Goal: Participate in discussion: Engage in conversation with other users on a specific topic

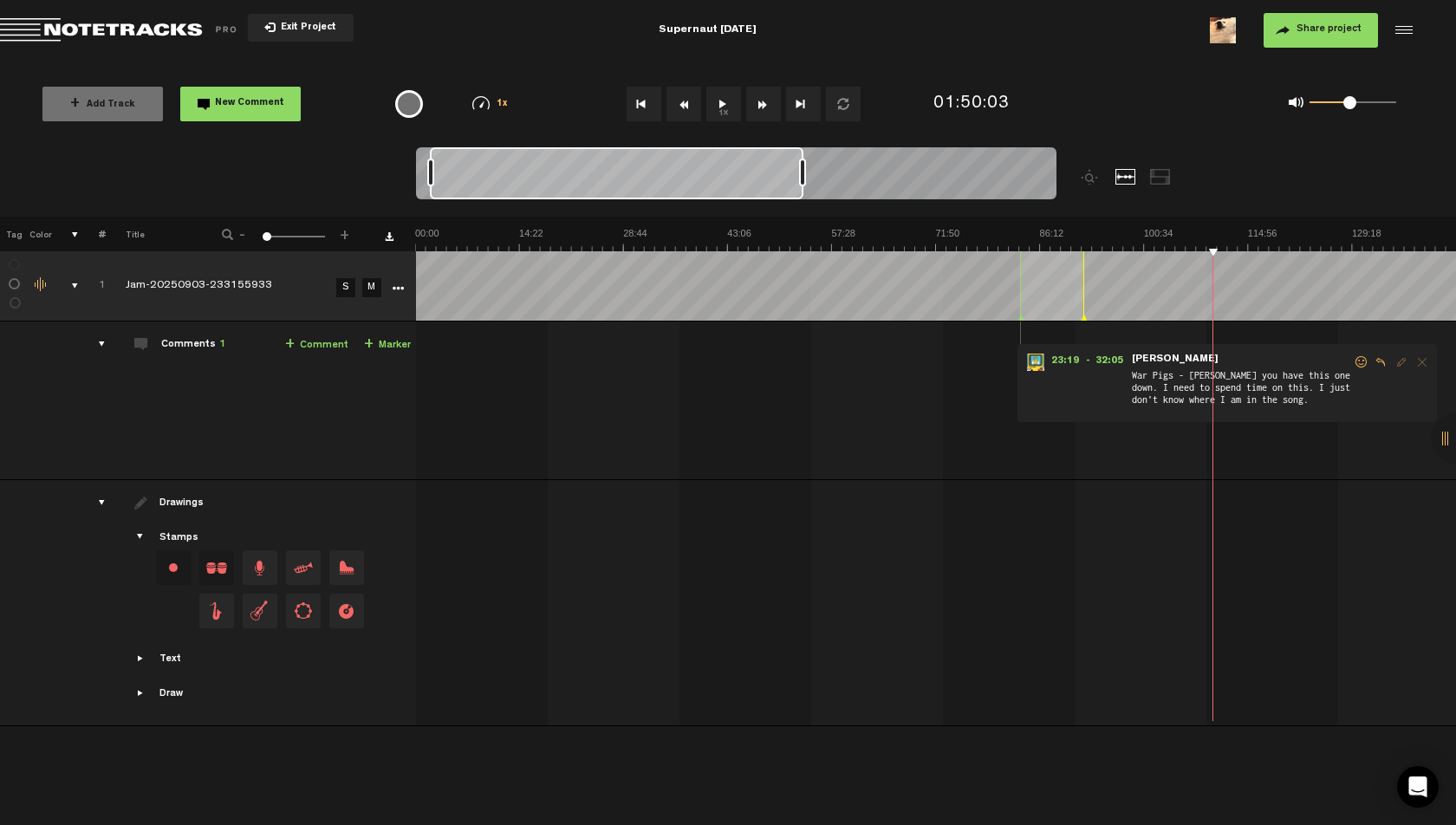
scroll to position [0, 1]
click at [1075, 51] on md-toolbar "Exit Project Supernaut 9/4/2025 Share project Save project" at bounding box center [728, 30] width 1456 height 61
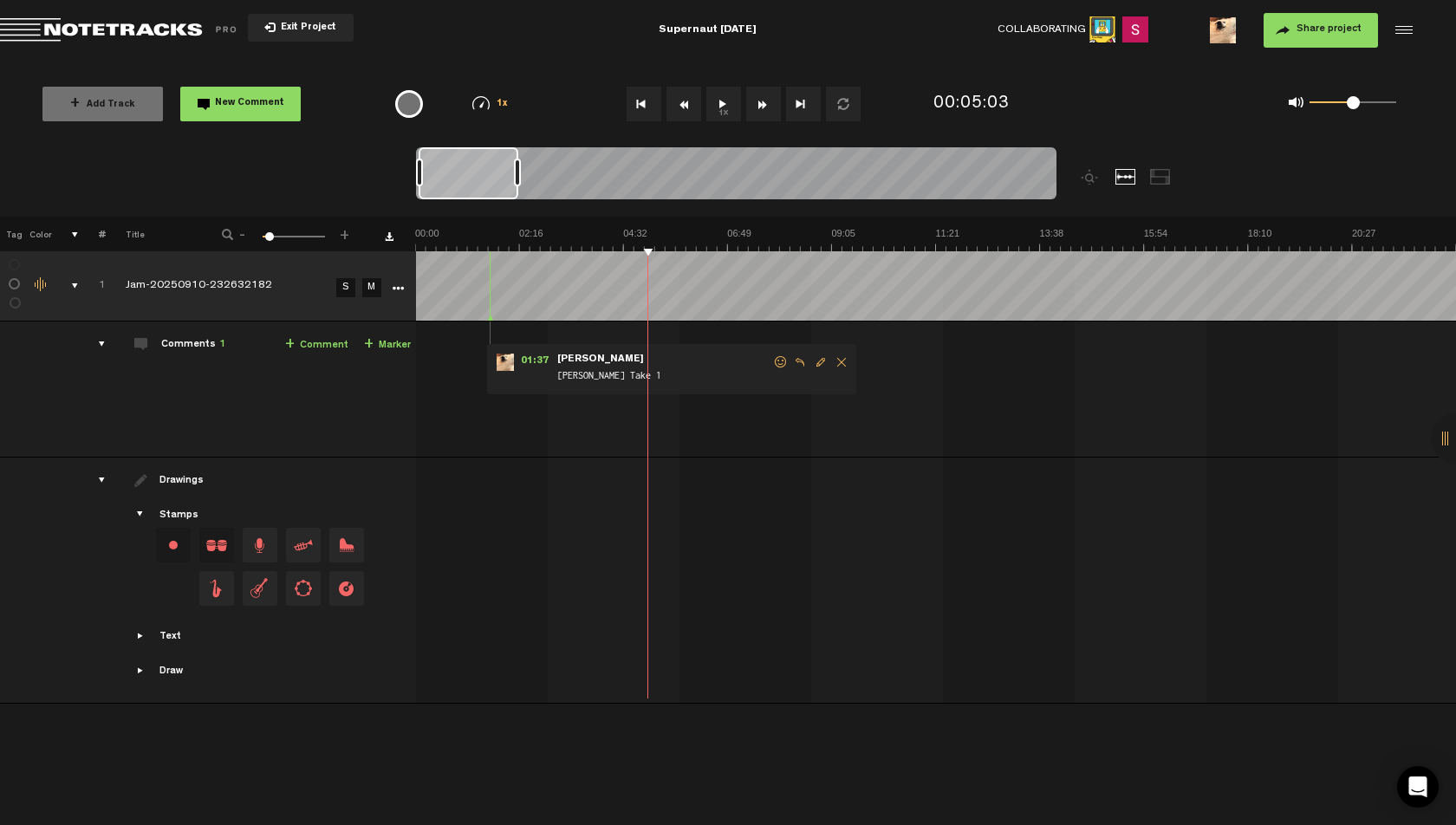
click at [886, 26] on md-toolbar "Exit Project Supernaut [DATE] Collaborating 2 Share project Save project" at bounding box center [728, 30] width 1456 height 61
click at [524, 47] on md-toolbar "Exit Project Supernaut [DATE] Collaborating 2 Share project Save project" at bounding box center [728, 30] width 1456 height 61
click at [651, 225] on th at bounding box center [936, 234] width 1041 height 35
drag, startPoint x: 1352, startPoint y: 103, endPoint x: 1335, endPoint y: 110, distance: 18.4
click at [1335, 104] on div "0 1 0.25" at bounding box center [1352, 103] width 87 height 3
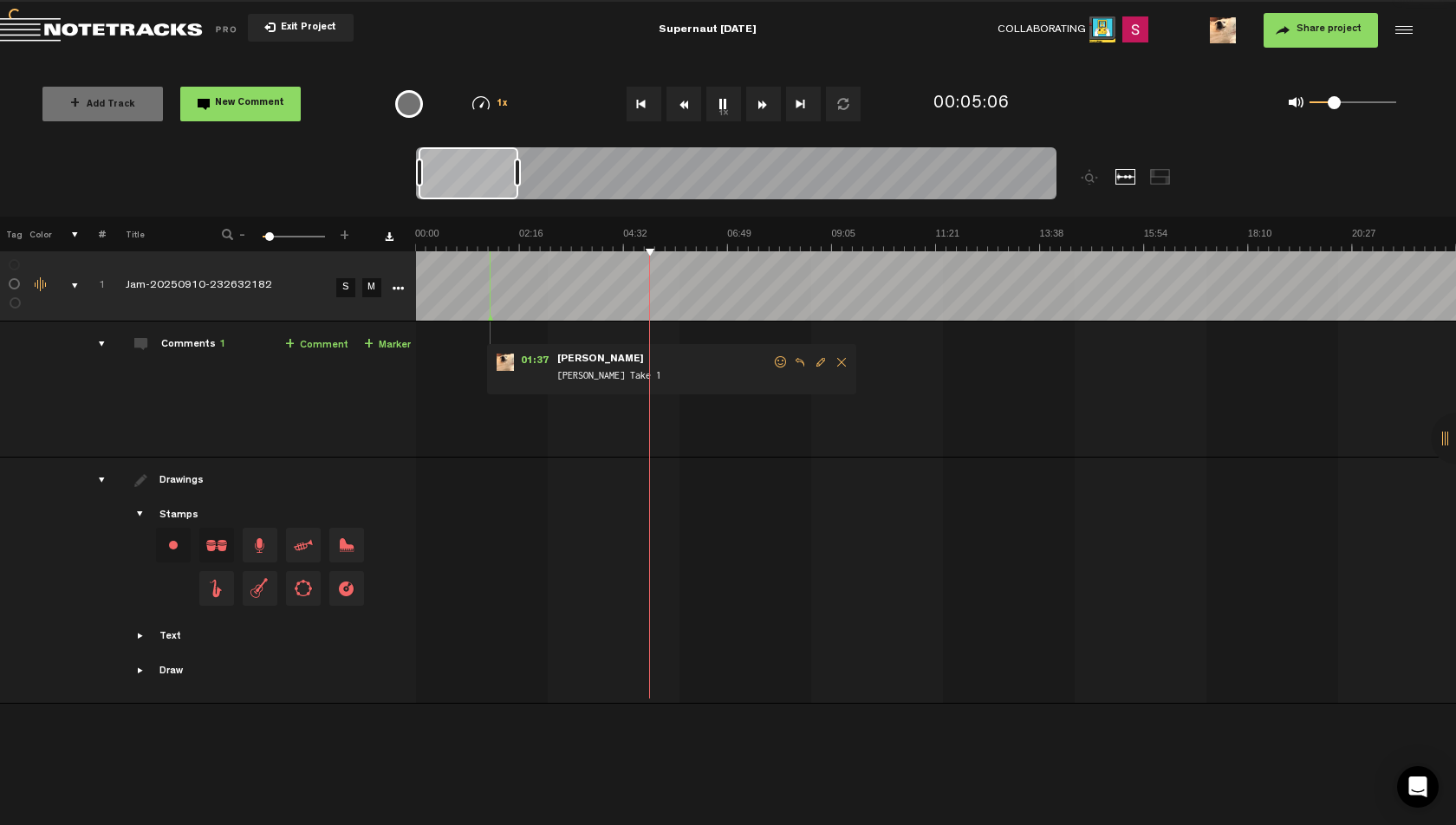
click at [549, 226] on th at bounding box center [936, 234] width 1041 height 35
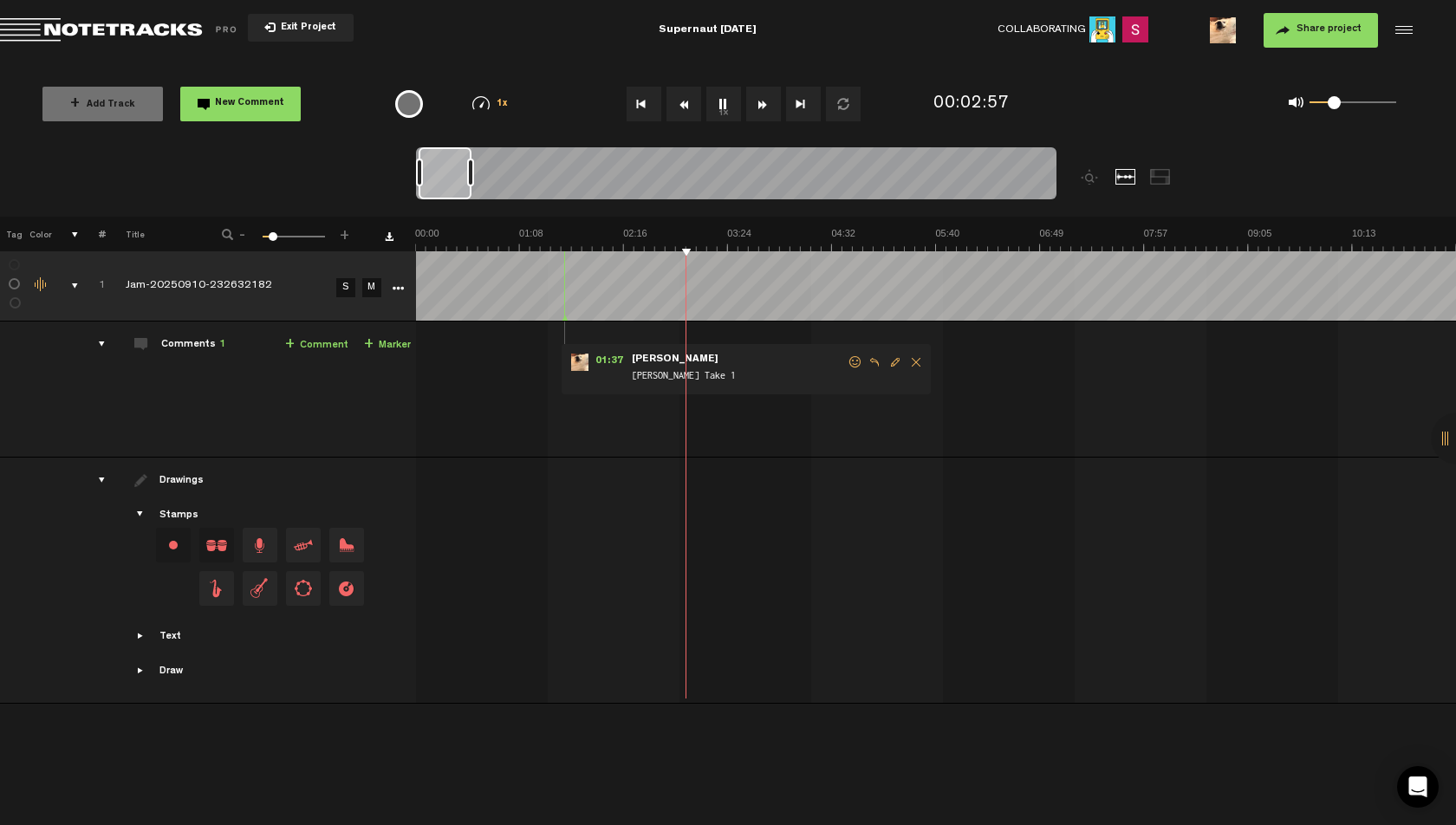
drag, startPoint x: 515, startPoint y: 176, endPoint x: 466, endPoint y: 174, distance: 49.0
click at [467, 174] on div at bounding box center [470, 172] width 7 height 28
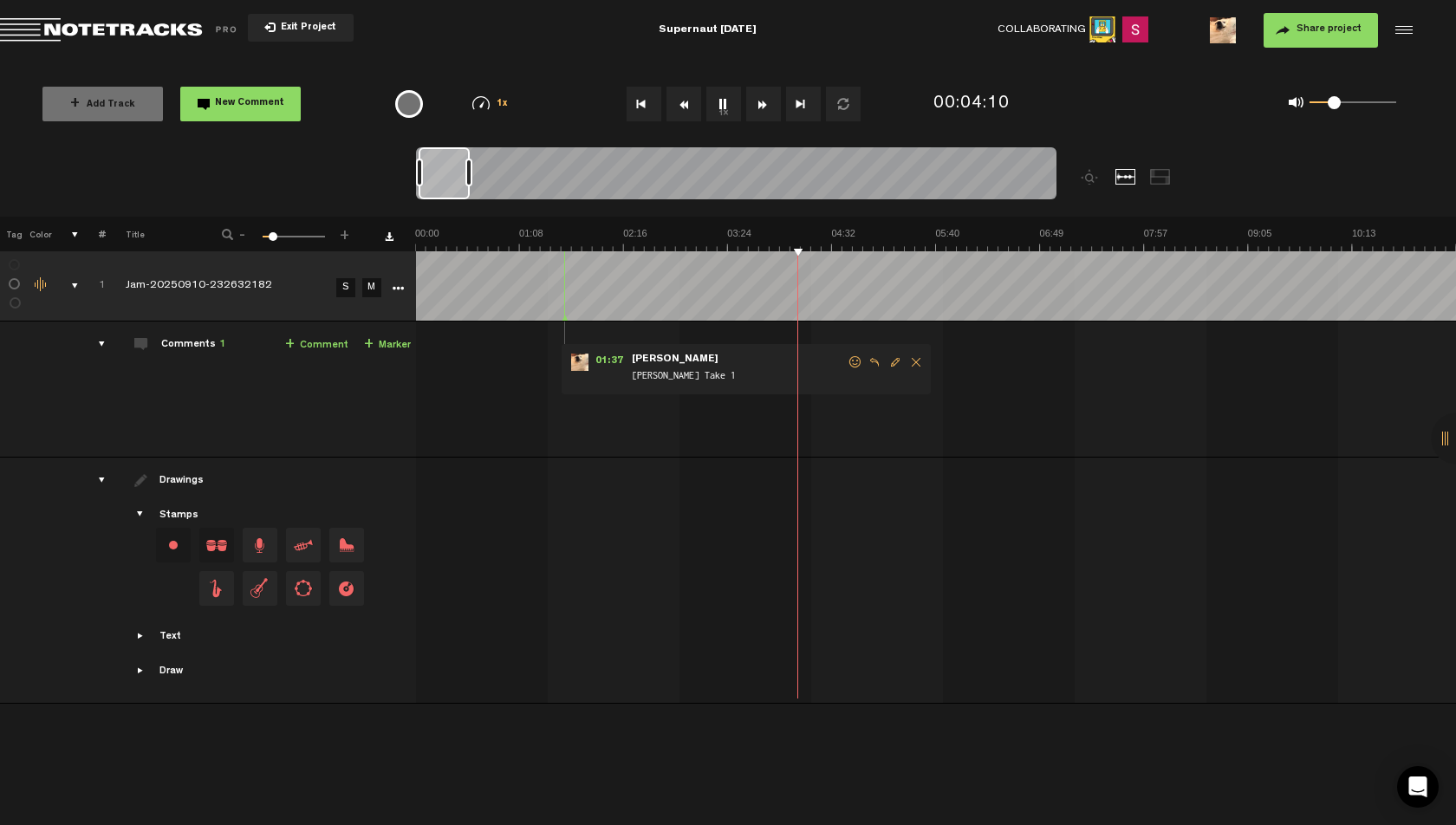
click at [825, 226] on th at bounding box center [936, 234] width 1041 height 35
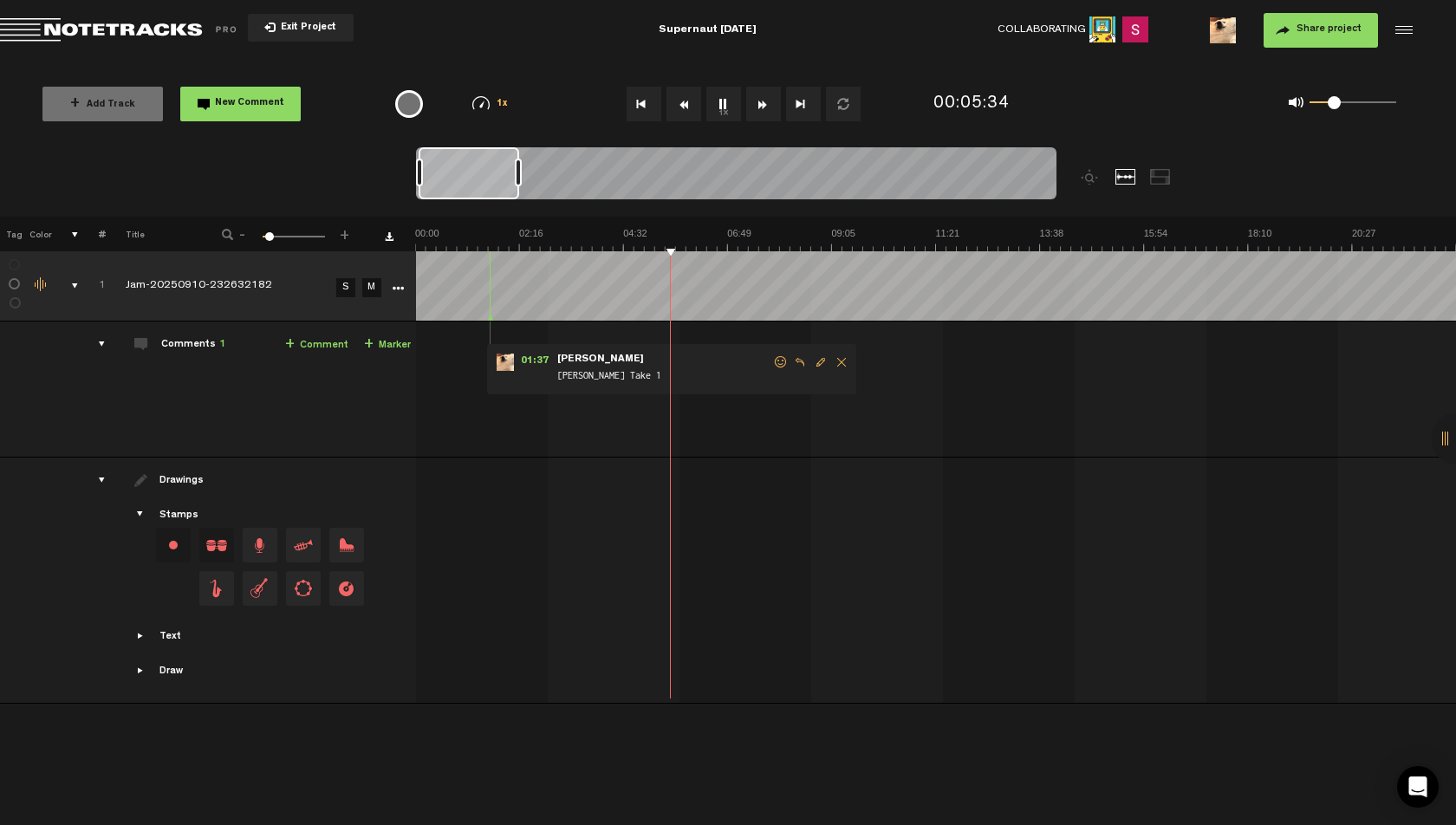
drag, startPoint x: 470, startPoint y: 172, endPoint x: 520, endPoint y: 171, distance: 50.0
click at [520, 171] on div at bounding box center [518, 172] width 7 height 28
drag, startPoint x: 1331, startPoint y: 105, endPoint x: 1353, endPoint y: 108, distance: 22.2
click at [1353, 108] on span at bounding box center [1352, 103] width 13 height 13
click at [1347, 108] on span at bounding box center [1347, 103] width 13 height 13
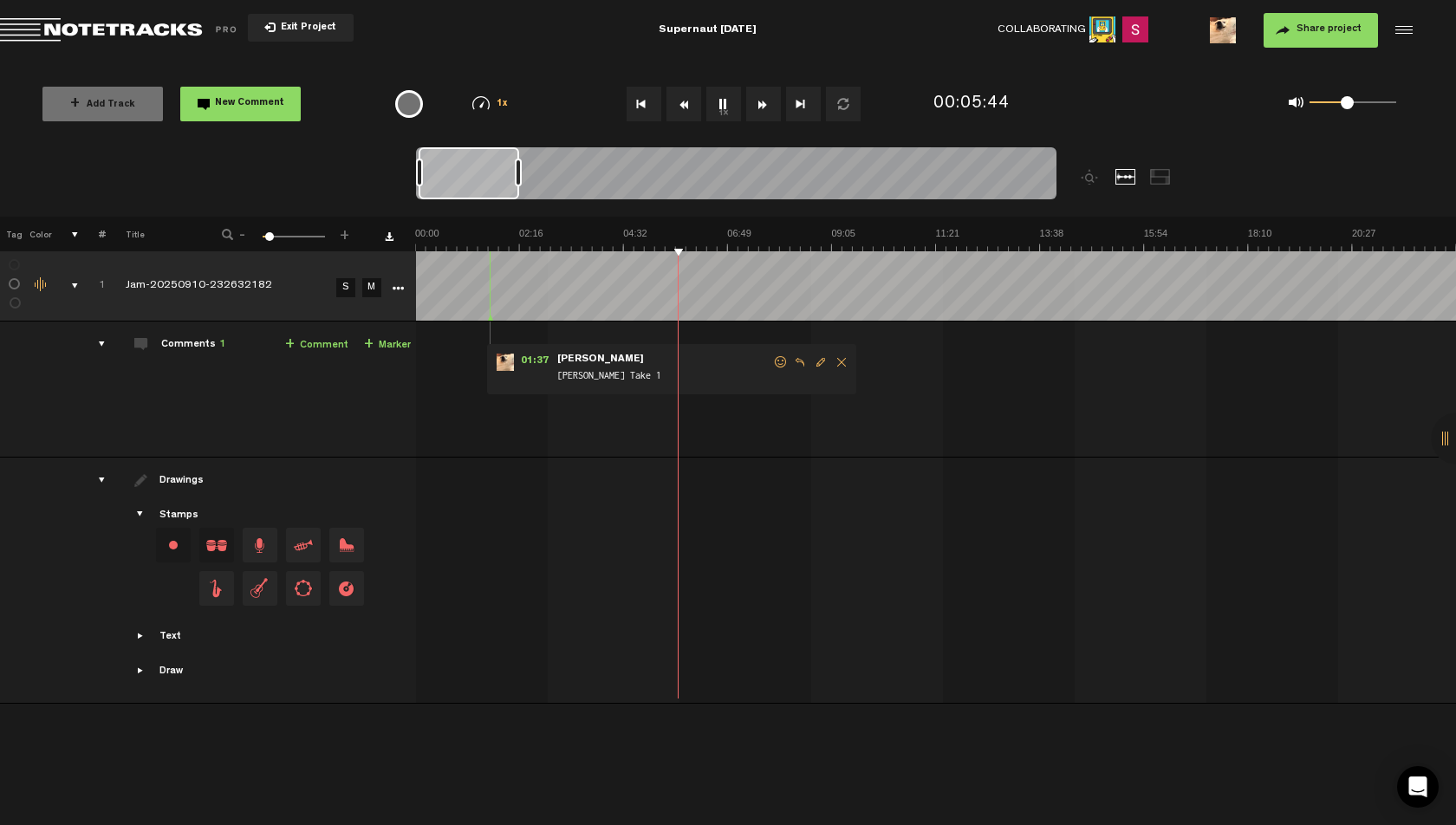
click at [325, 342] on link "+ Comment" at bounding box center [316, 345] width 64 height 20
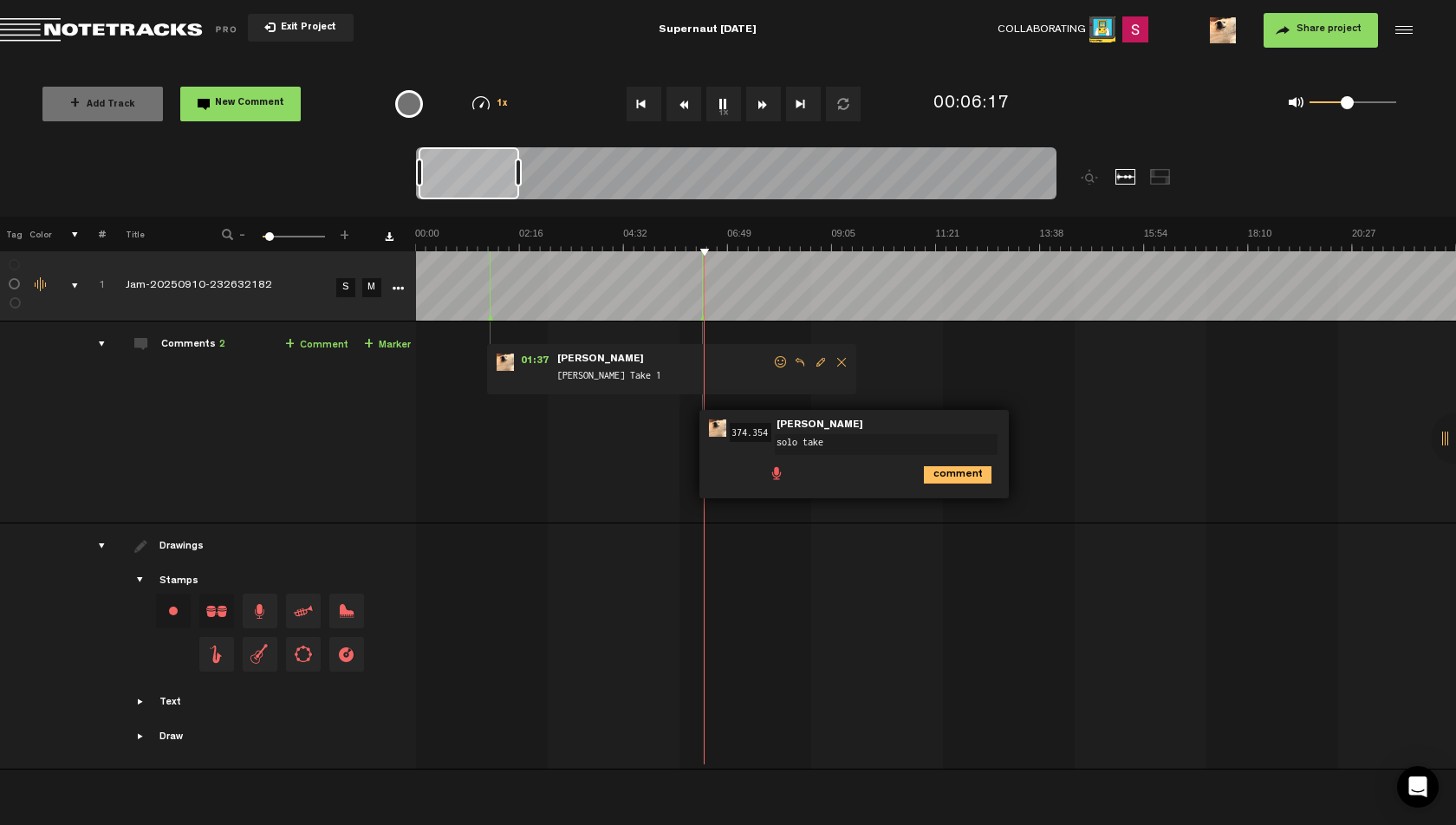
type textarea "solo take 1"
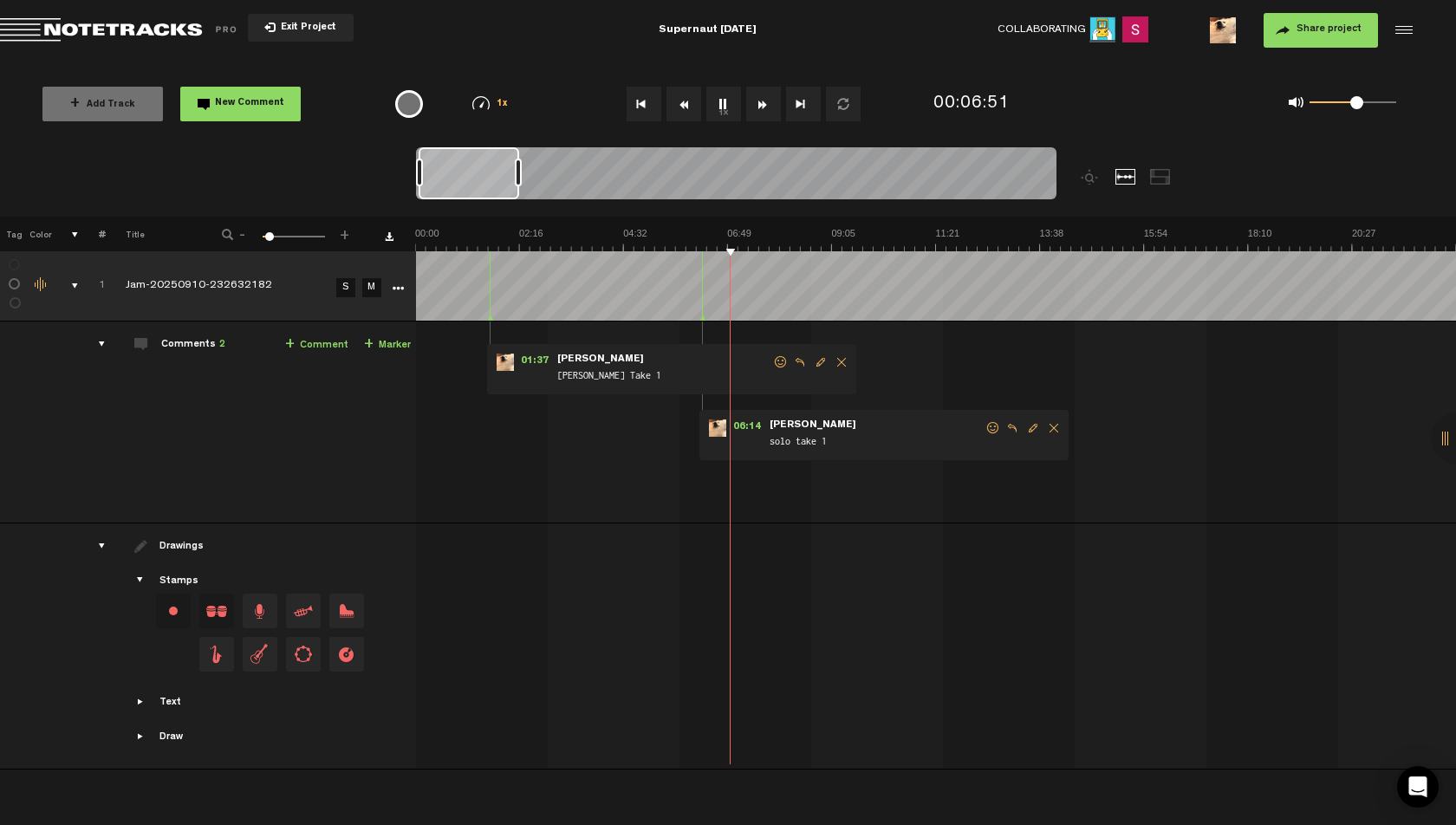
drag, startPoint x: 1346, startPoint y: 105, endPoint x: 1263, endPoint y: 137, distance: 89.0
click at [1357, 104] on div "0 1 0.55" at bounding box center [1352, 103] width 87 height 3
click at [1361, 105] on span at bounding box center [1357, 103] width 13 height 13
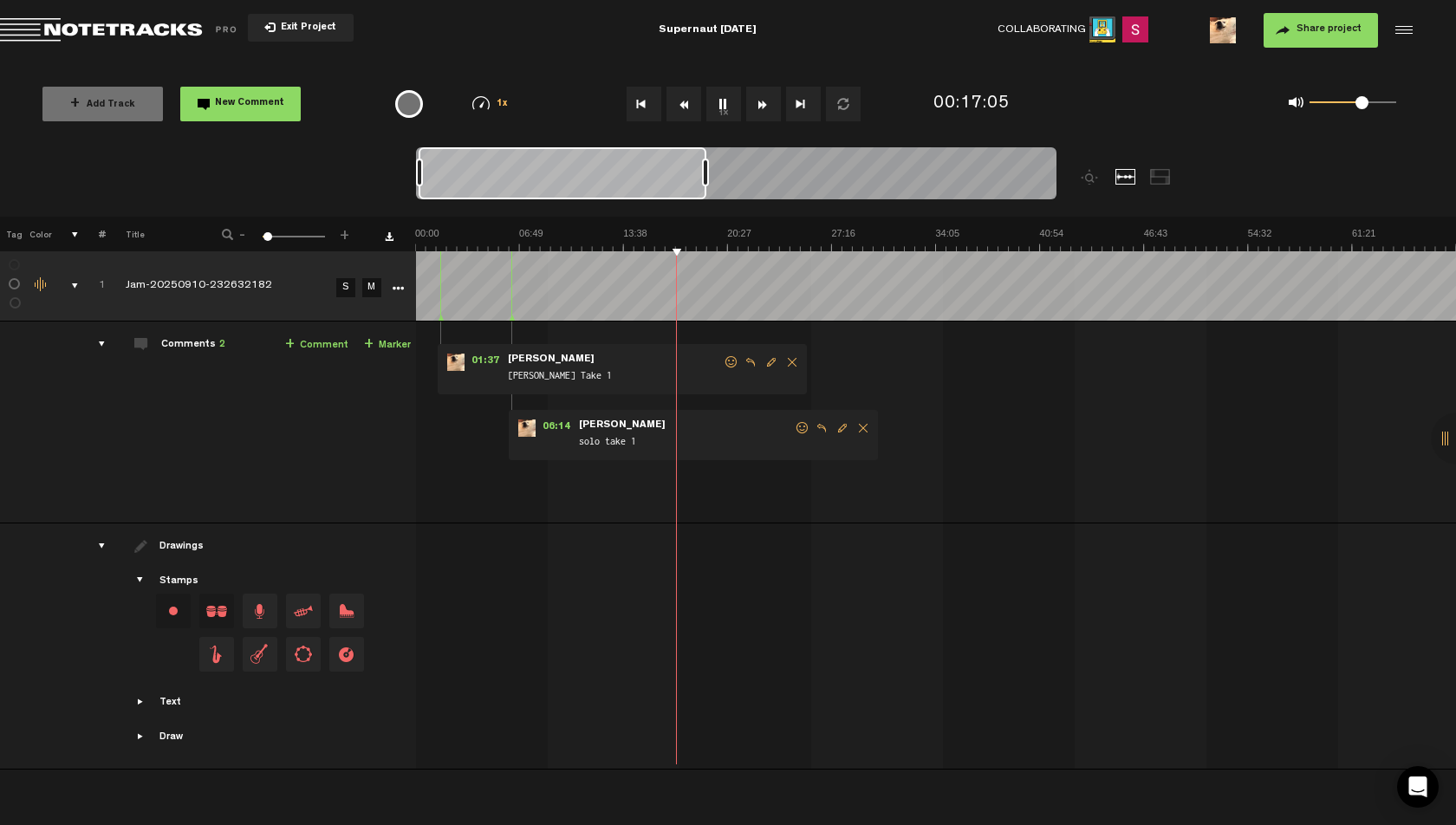
drag, startPoint x: 520, startPoint y: 170, endPoint x: 718, endPoint y: 182, distance: 198.4
click at [709, 182] on div at bounding box center [705, 172] width 7 height 28
drag, startPoint x: 1365, startPoint y: 106, endPoint x: 1377, endPoint y: 108, distance: 12.2
click at [1377, 108] on span at bounding box center [1376, 103] width 13 height 13
click at [660, 231] on img at bounding box center [1455, 239] width 2081 height 24
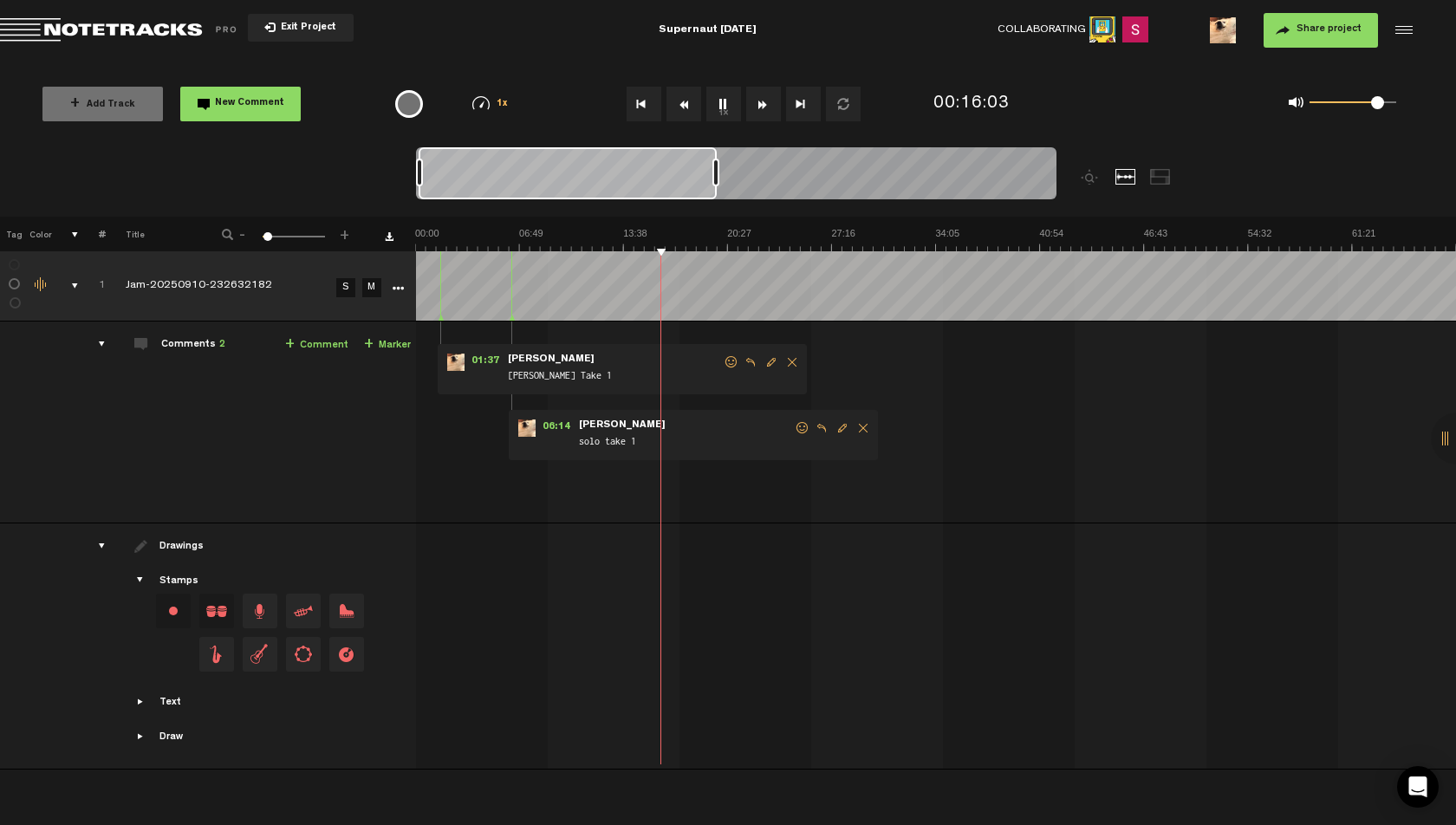
click at [627, 232] on img at bounding box center [1455, 239] width 2081 height 24
click at [597, 231] on img at bounding box center [1455, 239] width 2081 height 24
click at [616, 229] on img at bounding box center [1455, 239] width 2081 height 24
click at [634, 230] on img at bounding box center [1455, 239] width 2081 height 24
click at [654, 230] on img at bounding box center [1455, 239] width 2081 height 24
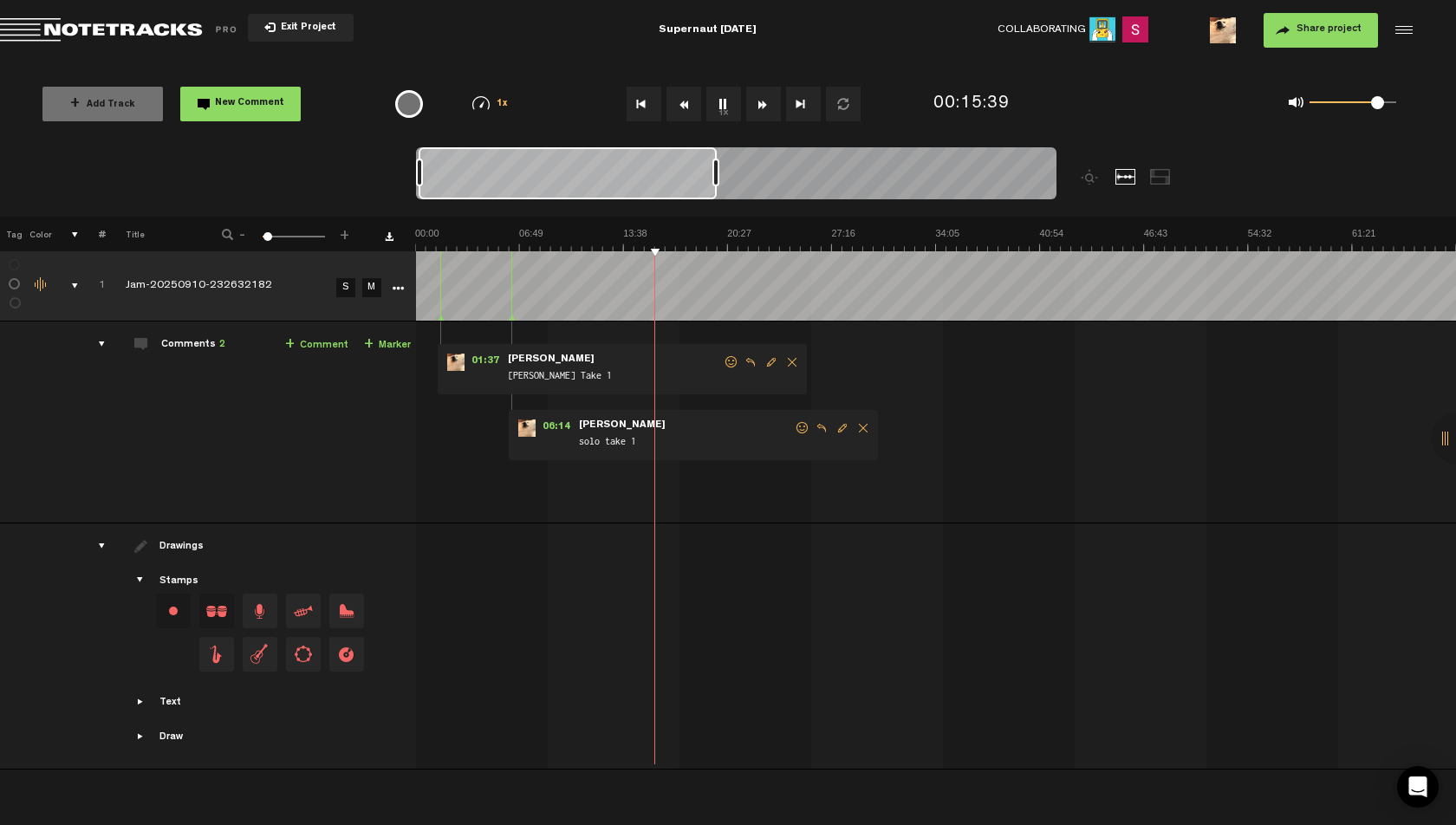
click at [660, 230] on img at bounding box center [1455, 239] width 2081 height 24
click at [662, 230] on img at bounding box center [1455, 239] width 2081 height 24
click at [667, 230] on img at bounding box center [1455, 239] width 2081 height 24
click at [673, 231] on img at bounding box center [1455, 239] width 2081 height 24
click at [687, 231] on img at bounding box center [1455, 239] width 2081 height 24
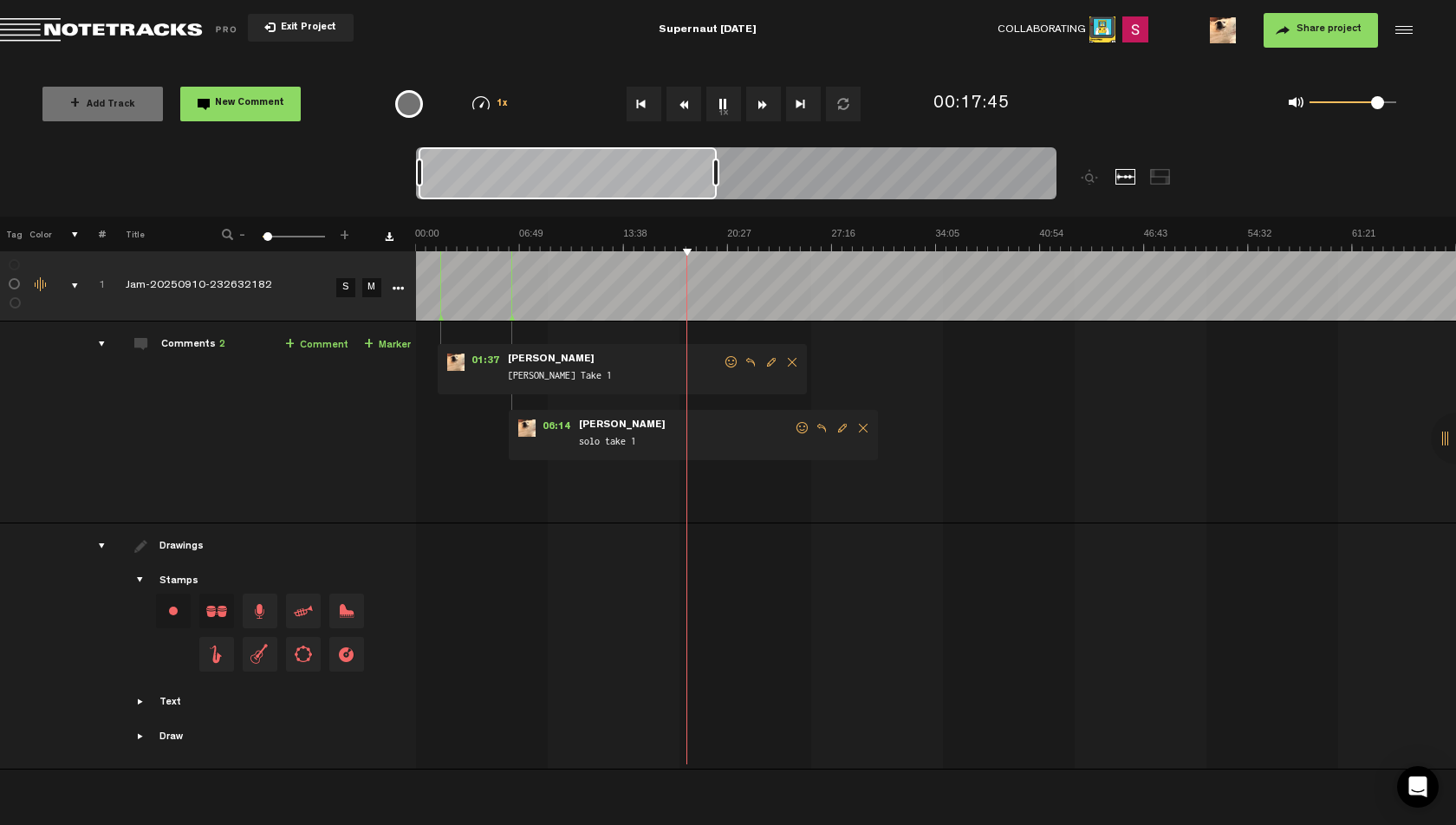
click at [695, 231] on img at bounding box center [1455, 239] width 2081 height 24
click at [702, 231] on img at bounding box center [1455, 239] width 2081 height 24
click at [707, 231] on img at bounding box center [1455, 239] width 2081 height 24
click at [718, 231] on img at bounding box center [1455, 239] width 2081 height 24
click at [721, 231] on img at bounding box center [1455, 239] width 2081 height 24
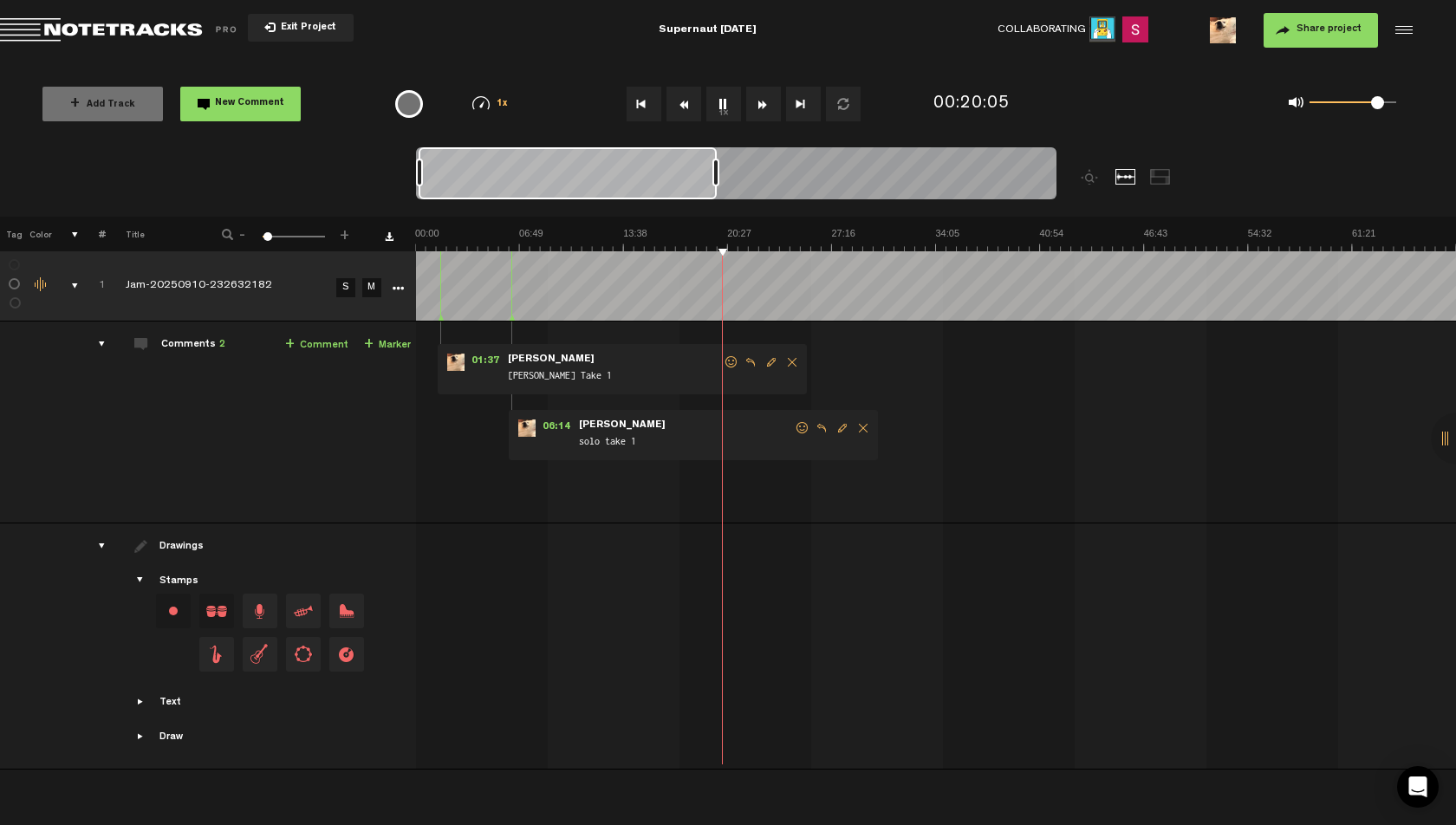
click at [727, 231] on img at bounding box center [1455, 239] width 2081 height 24
click at [723, 234] on img at bounding box center [1455, 239] width 2081 height 24
click at [1287, 134] on div "+ Add Track New Comment 1x 0.25x 0.5x 0.75x 1x 1.25x 1.5x 1.75x 2x All emojis 😀…" at bounding box center [728, 103] width 1456 height 87
click at [1368, 104] on span at bounding box center [1367, 103] width 13 height 13
click at [728, 231] on img at bounding box center [1455, 239] width 2081 height 24
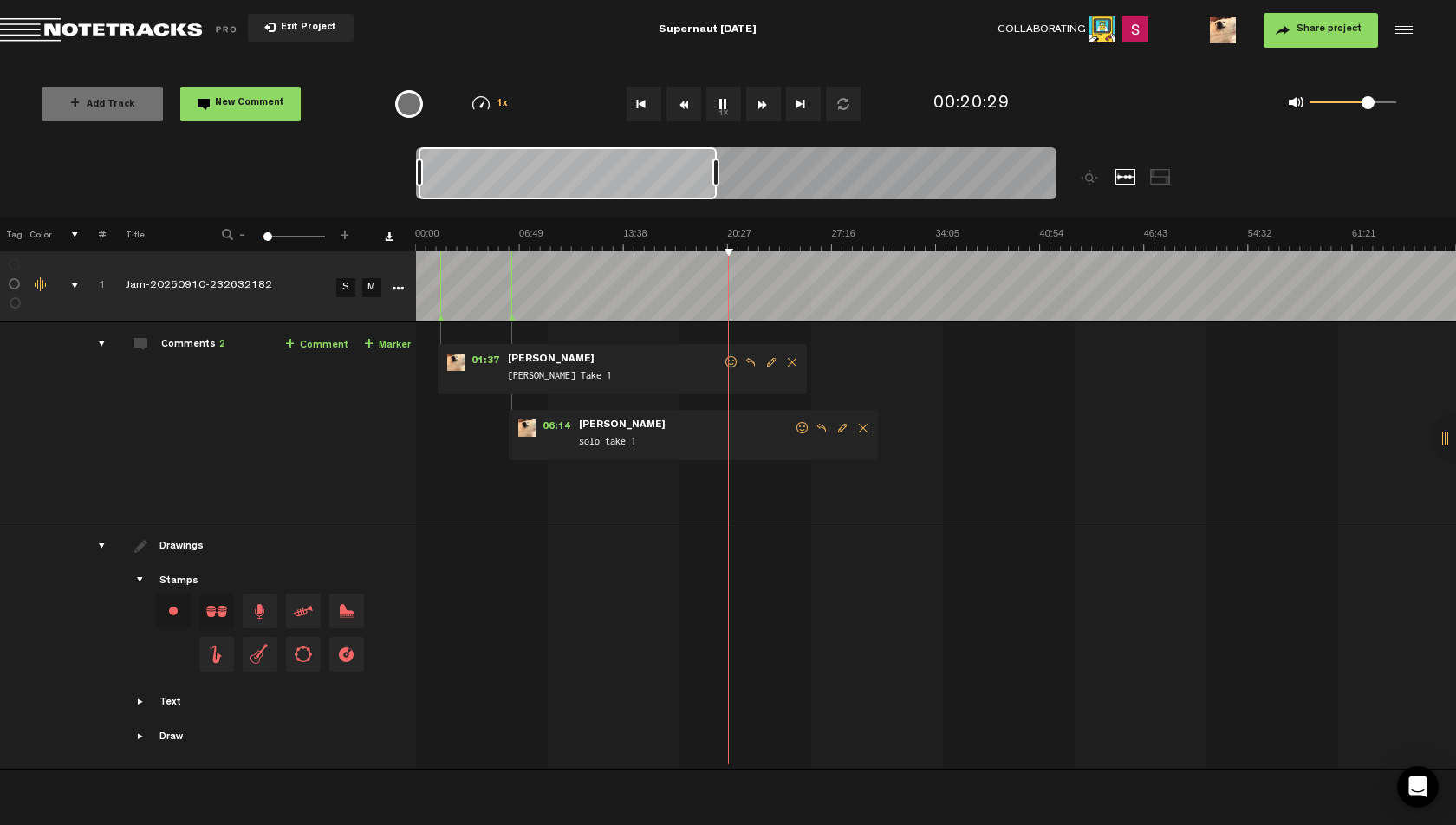
click at [725, 231] on img at bounding box center [1455, 239] width 2081 height 24
click at [723, 230] on img at bounding box center [1455, 239] width 2081 height 24
click at [720, 229] on img at bounding box center [1455, 239] width 2081 height 24
click at [315, 351] on link "+ Comment" at bounding box center [316, 345] width 64 height 20
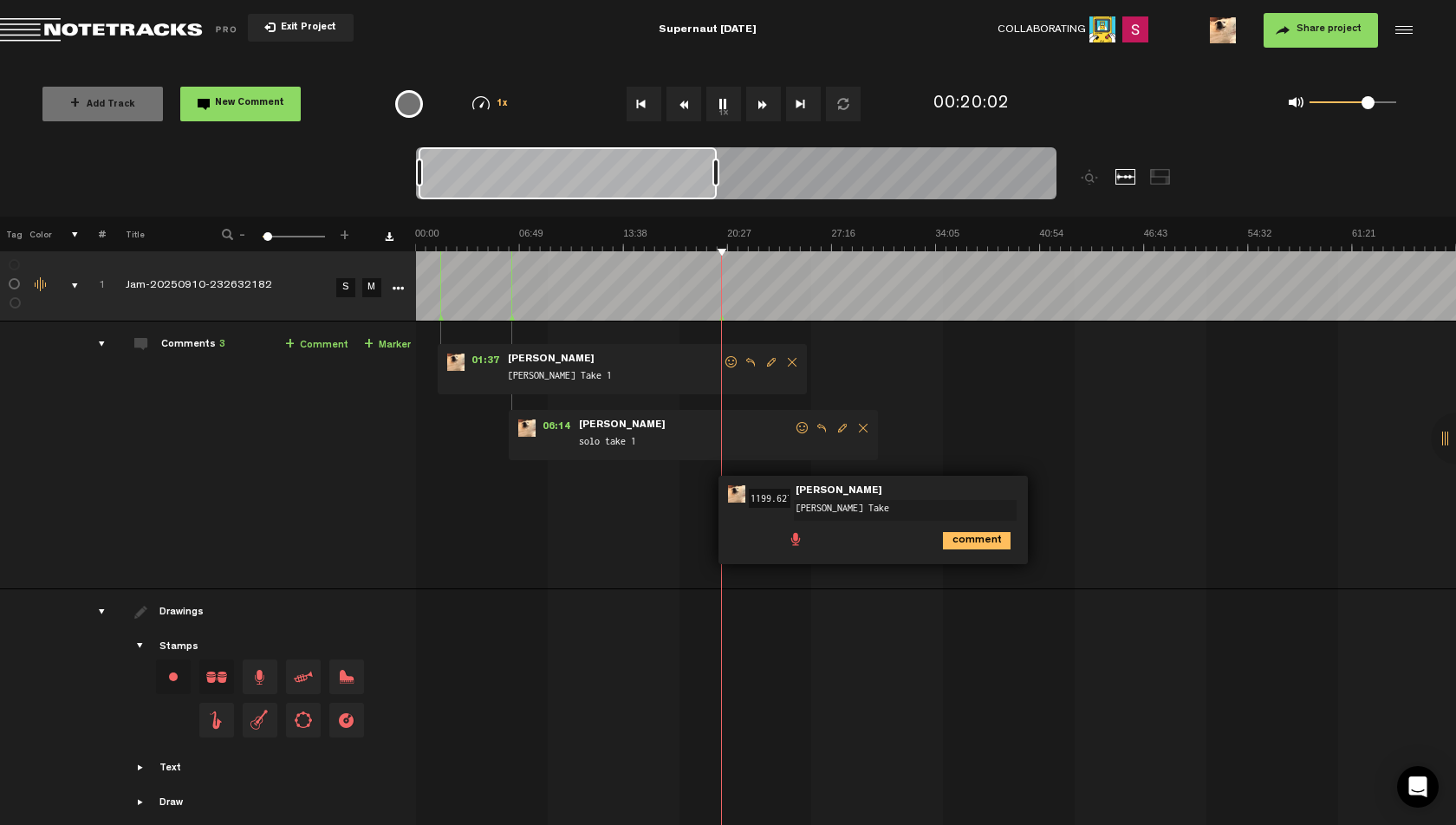
type textarea "[PERSON_NAME] Take 2"
click at [820, 231] on img at bounding box center [1455, 239] width 2081 height 24
click at [847, 229] on img at bounding box center [1455, 239] width 2081 height 24
click at [807, 231] on img at bounding box center [1455, 239] width 2081 height 24
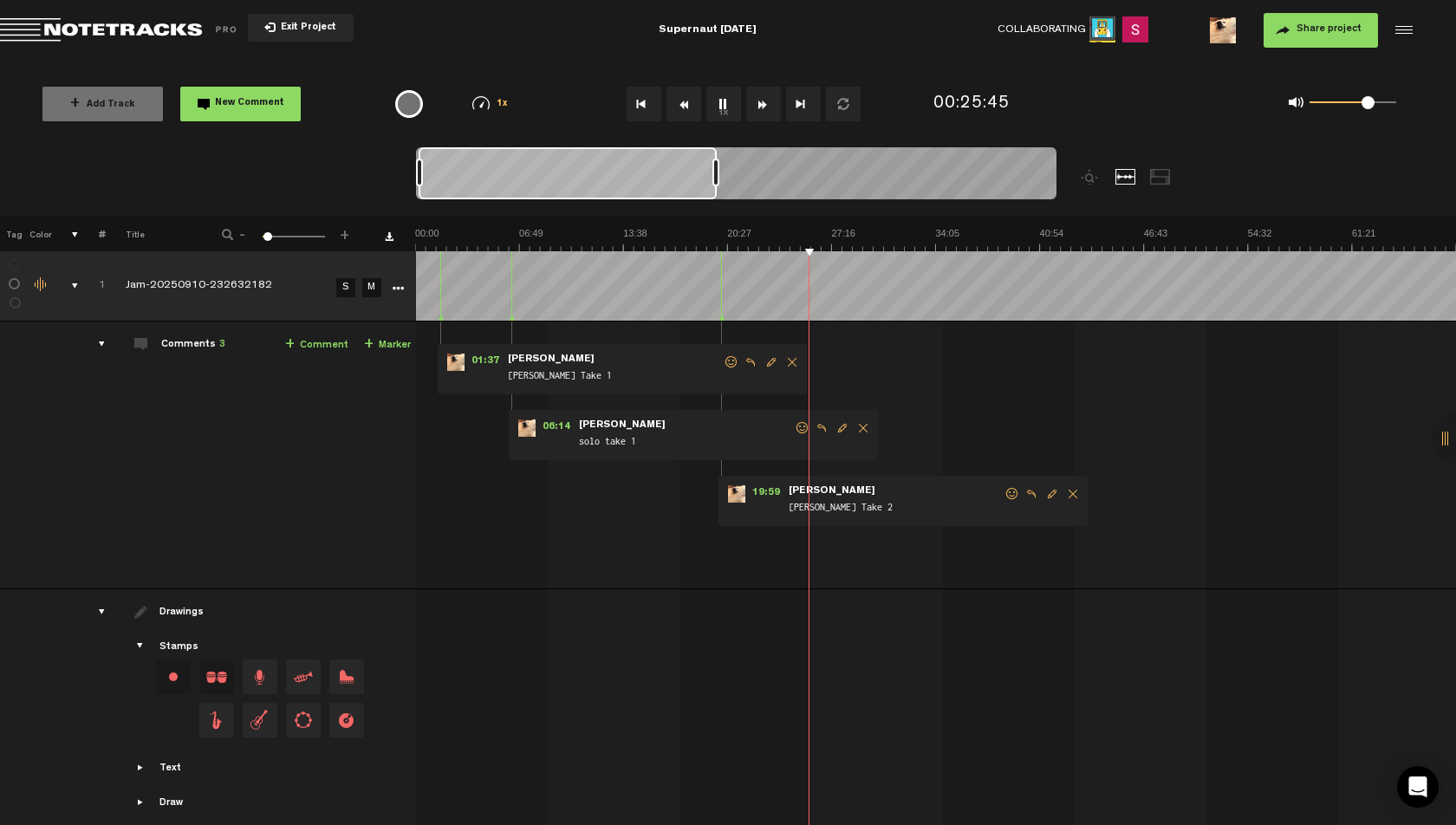
click at [784, 232] on img at bounding box center [1455, 239] width 2081 height 24
click at [793, 231] on img at bounding box center [1455, 239] width 2081 height 24
click at [1363, 106] on span at bounding box center [1367, 103] width 13 height 13
drag, startPoint x: 1367, startPoint y: 107, endPoint x: 1376, endPoint y: 107, distance: 9.0
click at [1376, 107] on span at bounding box center [1376, 103] width 13 height 13
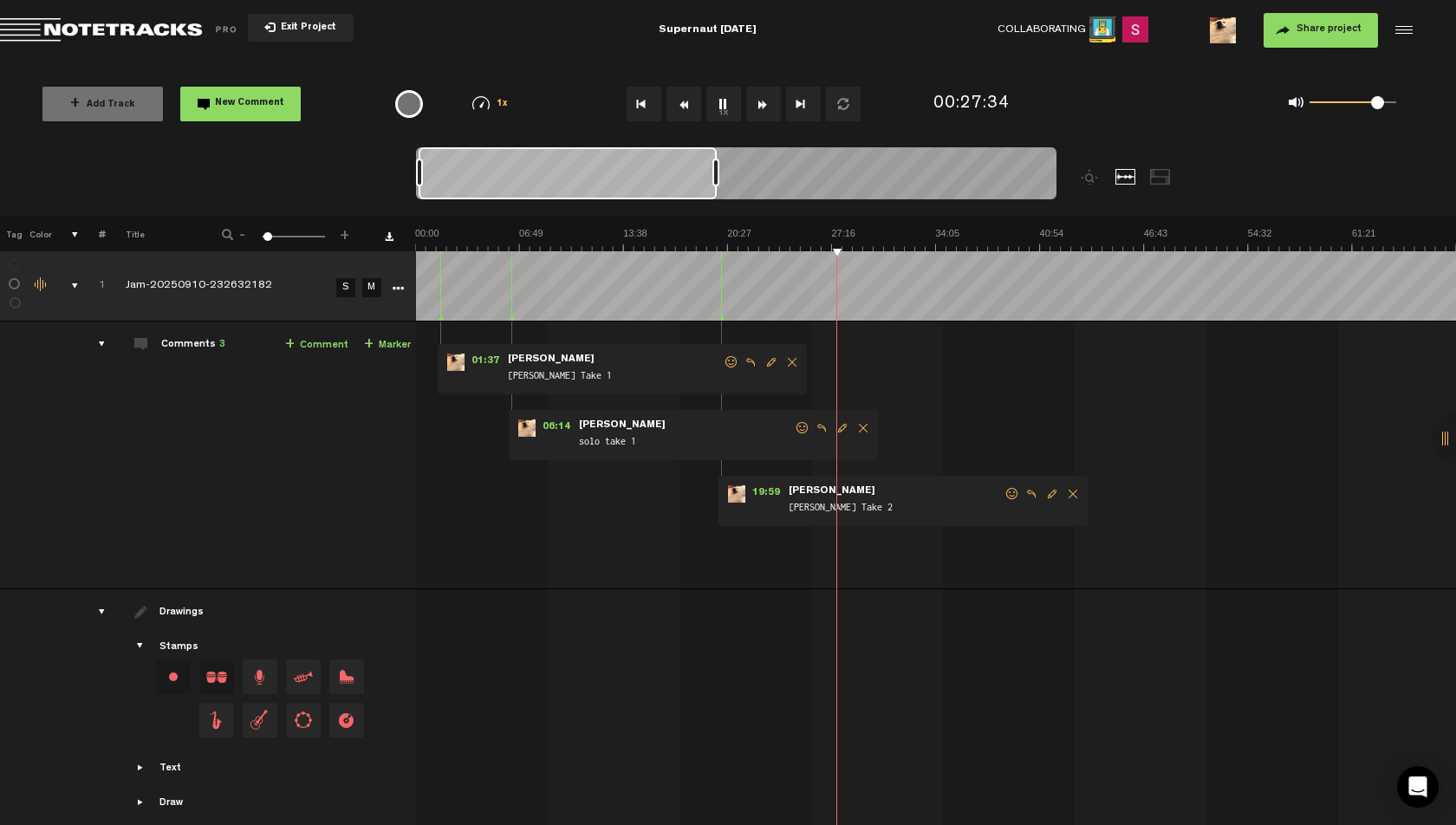
click at [847, 238] on img at bounding box center [1455, 239] width 2081 height 24
click at [852, 236] on img at bounding box center [1455, 239] width 2081 height 24
click at [855, 234] on img at bounding box center [1455, 239] width 2081 height 24
click at [859, 234] on img at bounding box center [1455, 239] width 2081 height 24
click at [861, 234] on img at bounding box center [1455, 239] width 2081 height 24
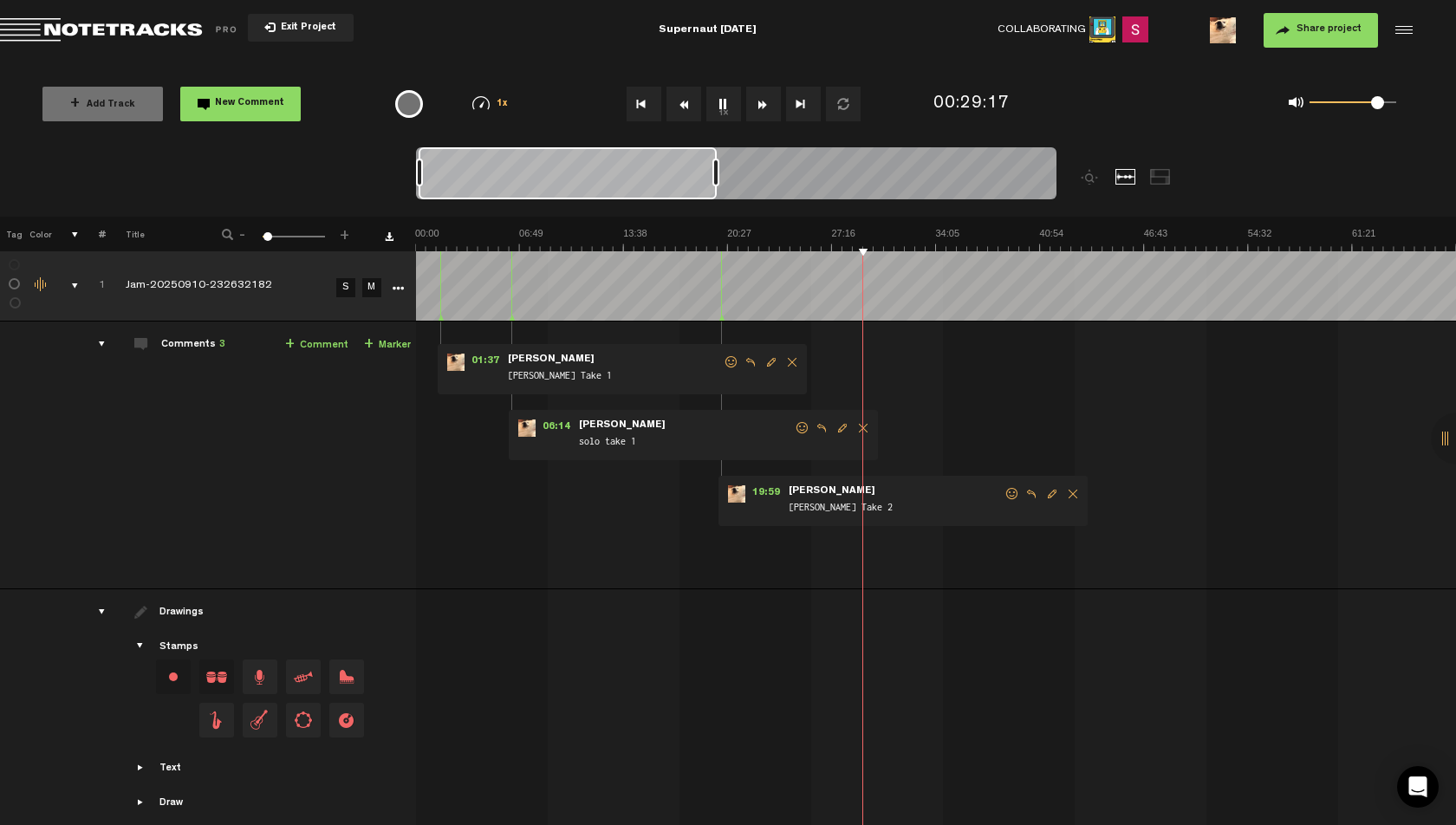
click at [868, 234] on img at bounding box center [1455, 239] width 2081 height 24
click at [842, 228] on img at bounding box center [1455, 239] width 2081 height 24
click at [850, 231] on img at bounding box center [1455, 239] width 2081 height 24
click at [855, 232] on img at bounding box center [1455, 239] width 2081 height 24
click at [850, 232] on img at bounding box center [1455, 239] width 2081 height 24
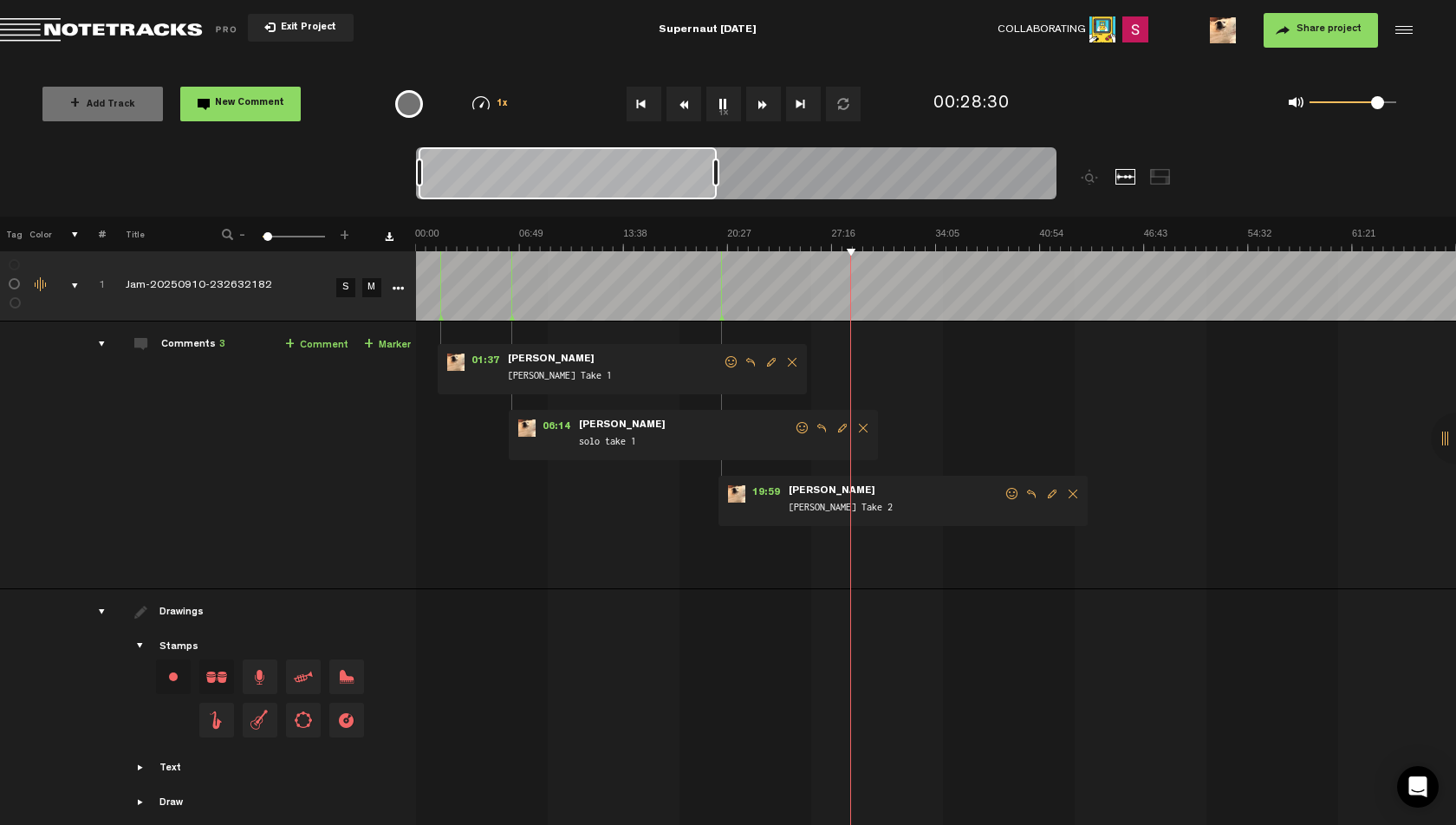
click at [853, 231] on img at bounding box center [1455, 239] width 2081 height 24
click at [858, 231] on img at bounding box center [1455, 239] width 2081 height 24
click at [863, 231] on img at bounding box center [1455, 239] width 2081 height 24
click at [867, 231] on img at bounding box center [1455, 239] width 2081 height 24
click at [870, 231] on img at bounding box center [1455, 239] width 2081 height 24
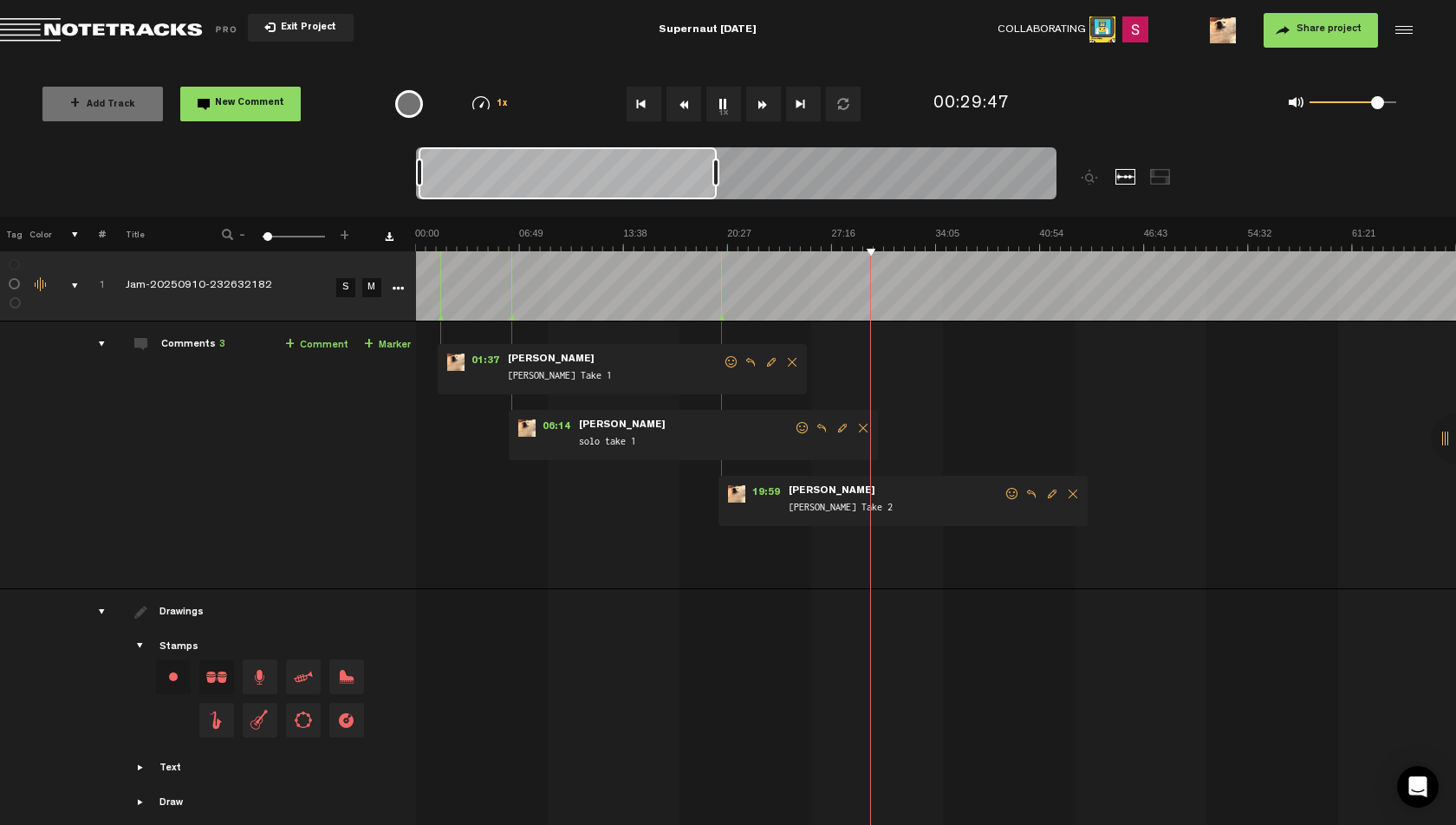
click at [875, 231] on img at bounding box center [1455, 239] width 2081 height 24
click at [879, 231] on img at bounding box center [1455, 239] width 2081 height 24
click at [886, 231] on img at bounding box center [1455, 239] width 2081 height 24
click at [891, 232] on img at bounding box center [1455, 239] width 2081 height 24
click at [888, 234] on img at bounding box center [1455, 239] width 2081 height 24
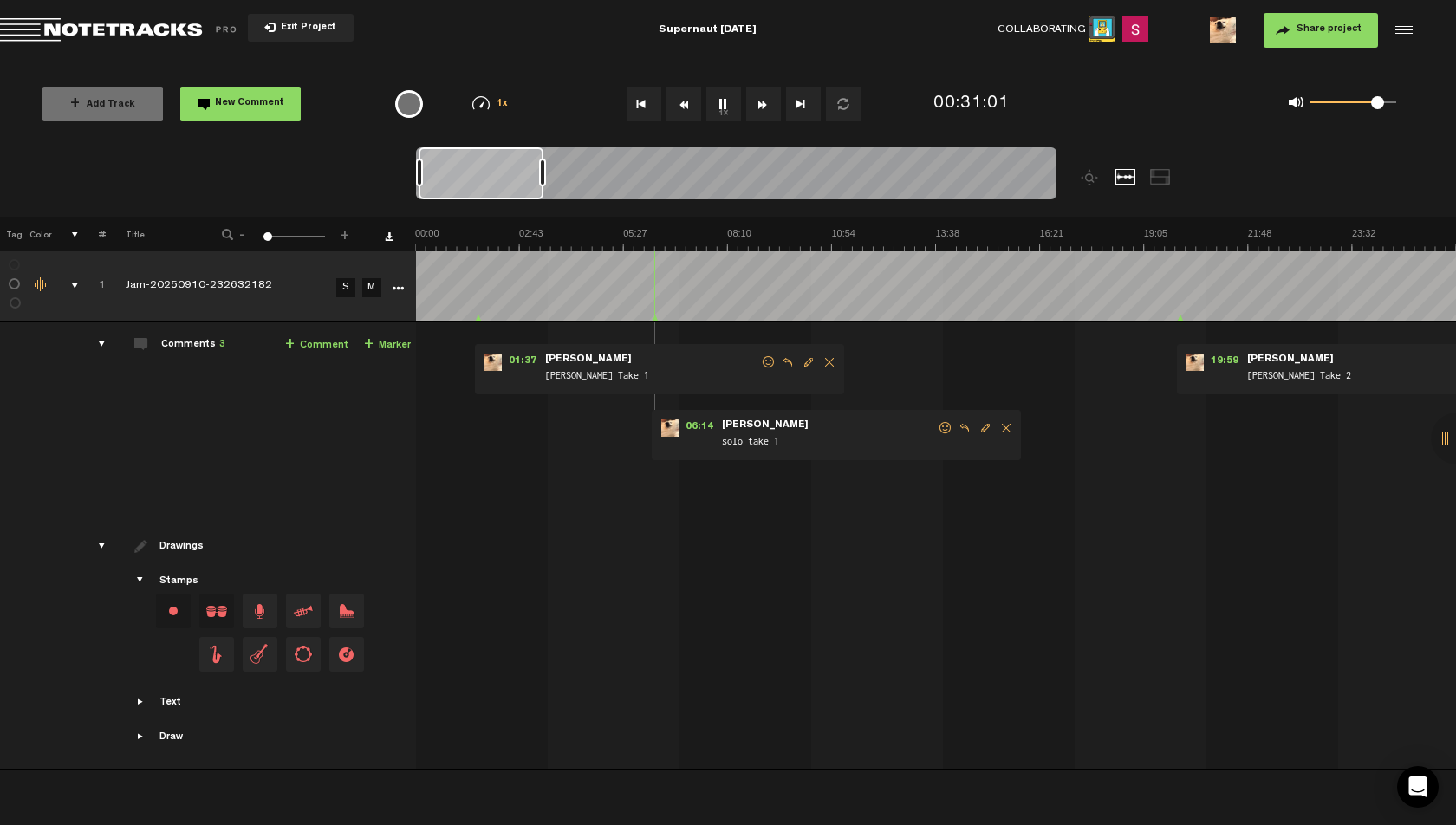
scroll to position [0, 767]
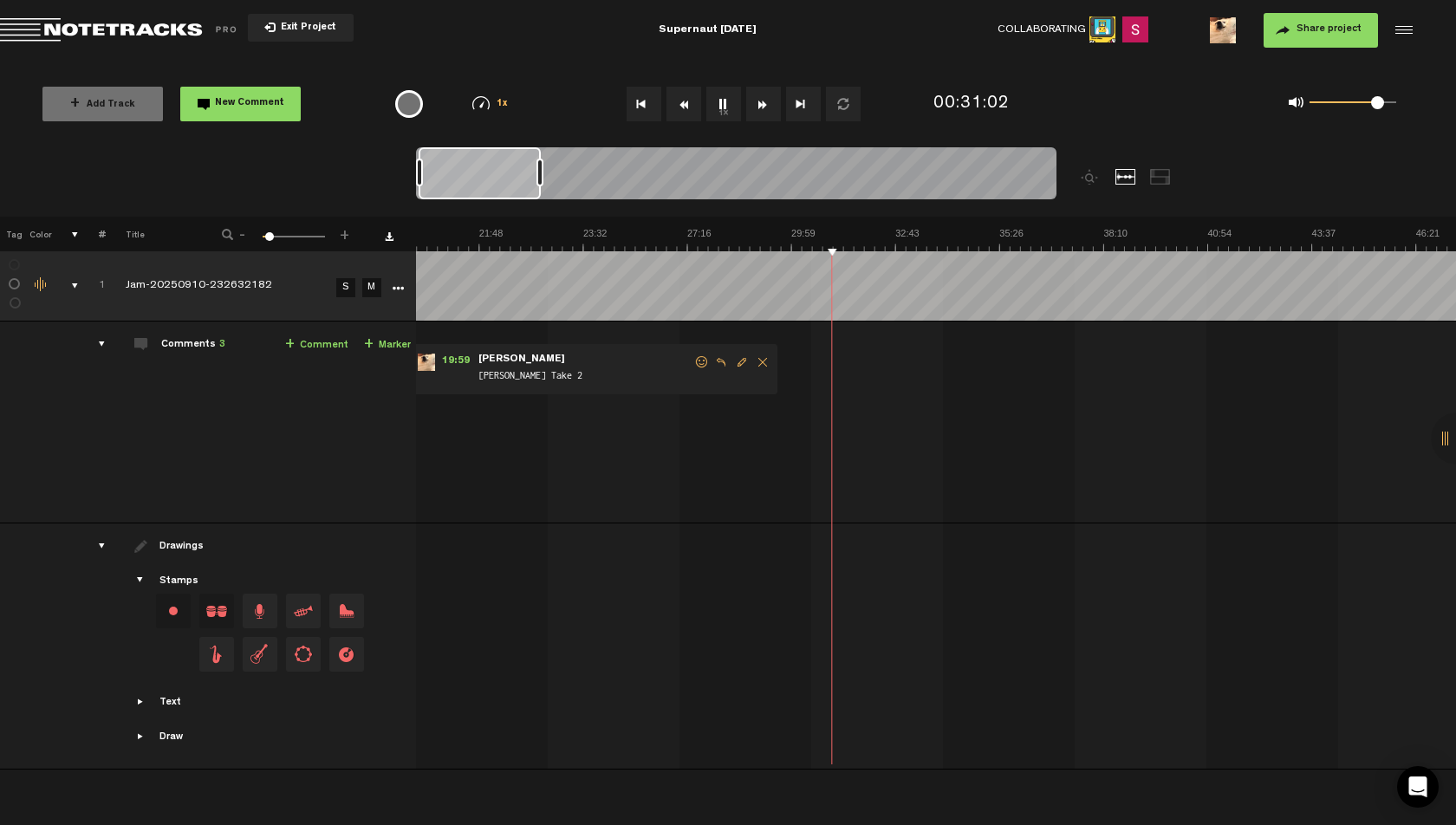
drag, startPoint x: 716, startPoint y: 175, endPoint x: 539, endPoint y: 177, distance: 177.0
click at [539, 177] on div at bounding box center [539, 172] width 7 height 28
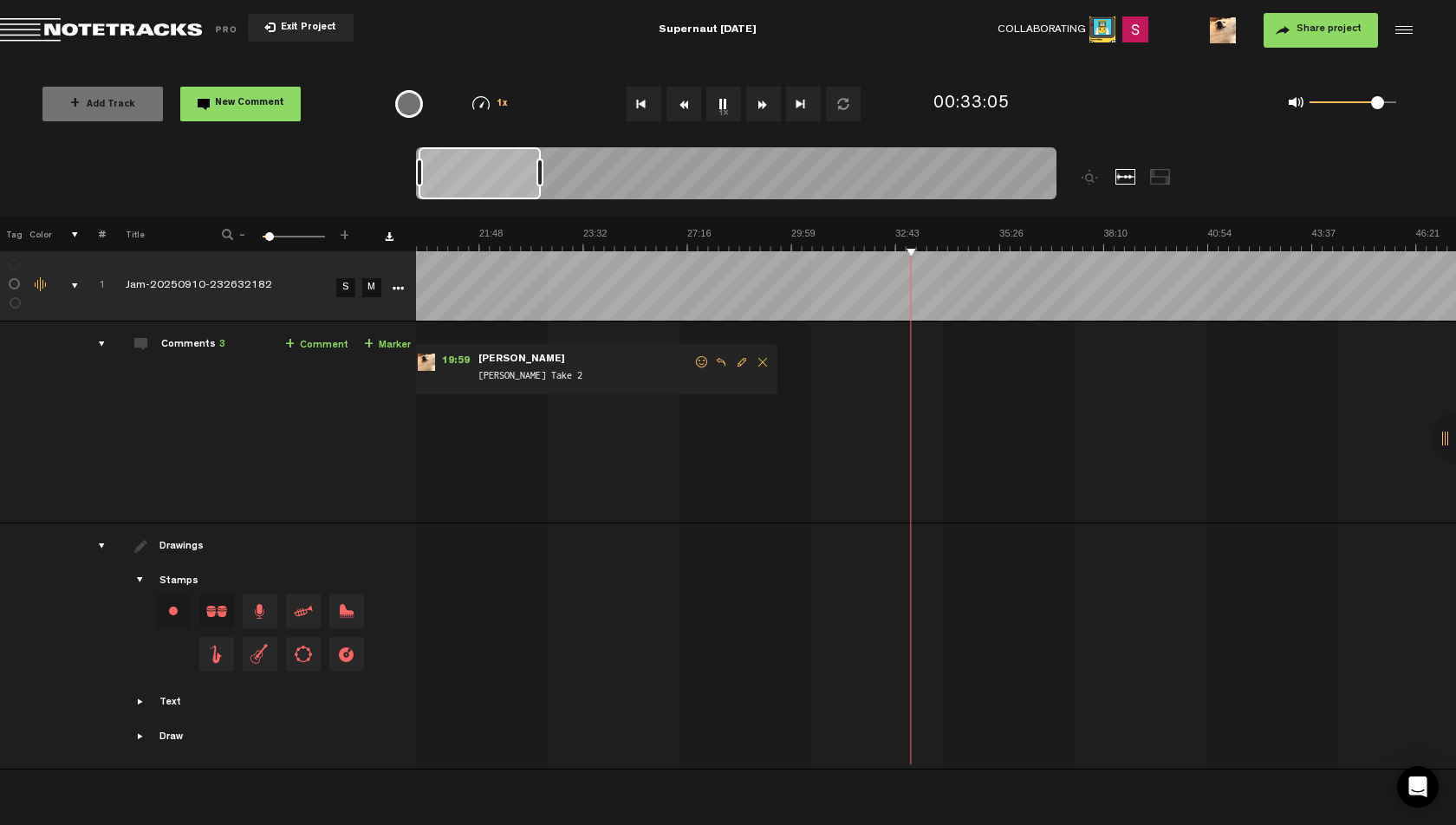
drag, startPoint x: 1376, startPoint y: 98, endPoint x: 1390, endPoint y: 100, distance: 14.1
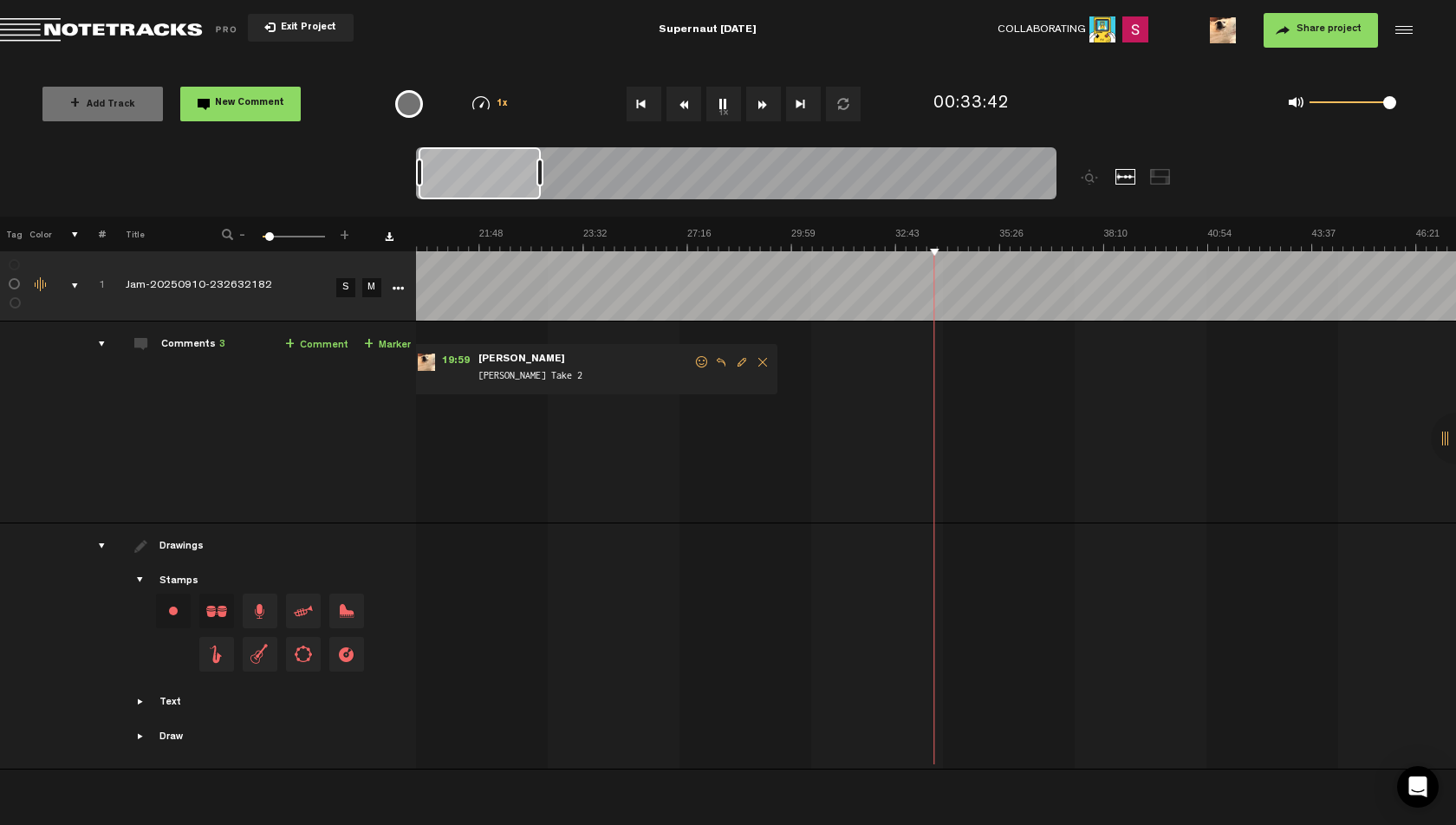
click at [1390, 100] on span at bounding box center [1389, 103] width 13 height 13
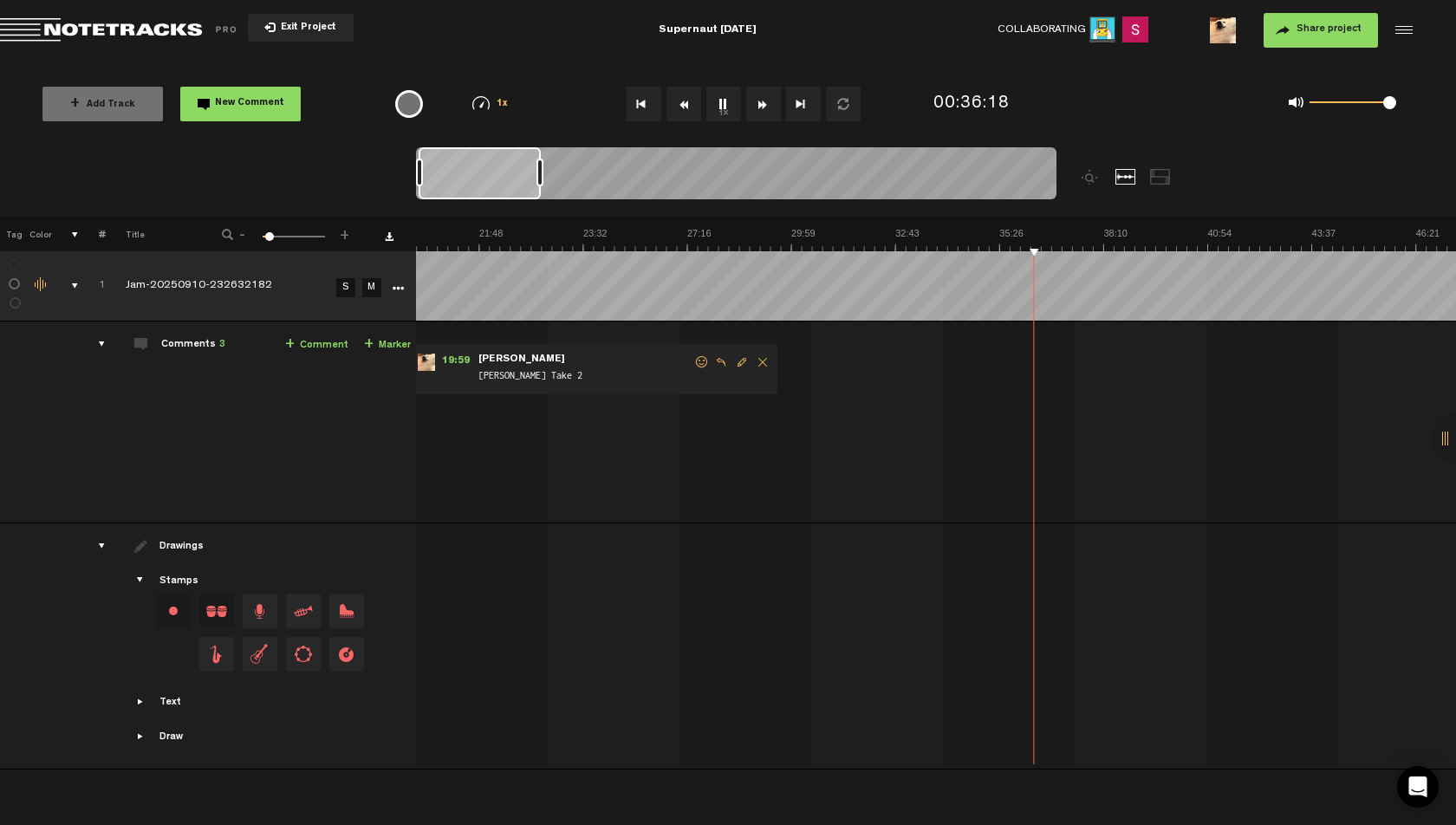
click at [317, 346] on link "+ Comment" at bounding box center [316, 345] width 64 height 20
type textarea "[PERSON_NAME] Take 3"
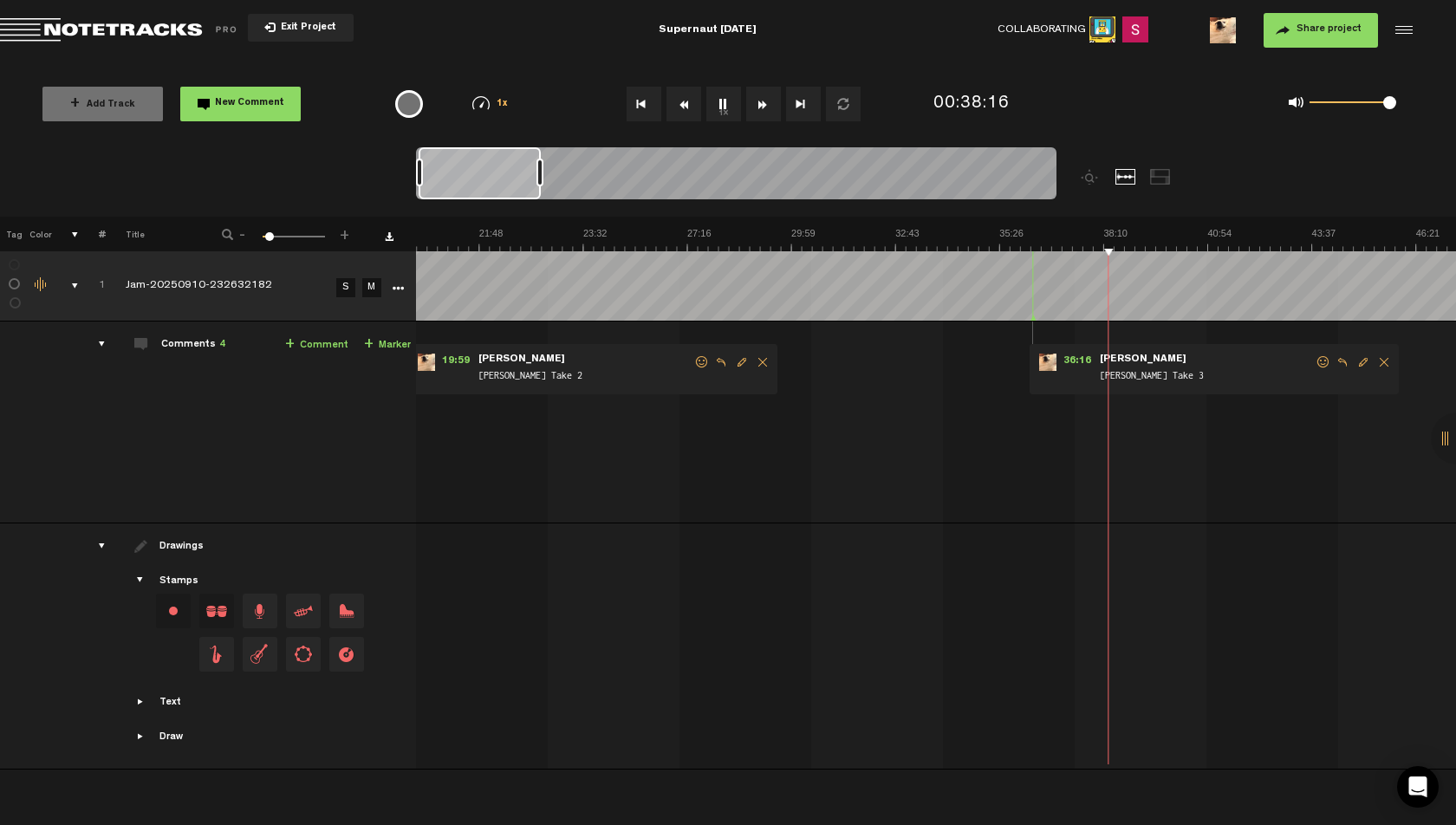
click at [1407, 103] on div "0 1 1" at bounding box center [1342, 103] width 142 height 24
click at [1396, 105] on div "0 1 1" at bounding box center [1342, 103] width 142 height 24
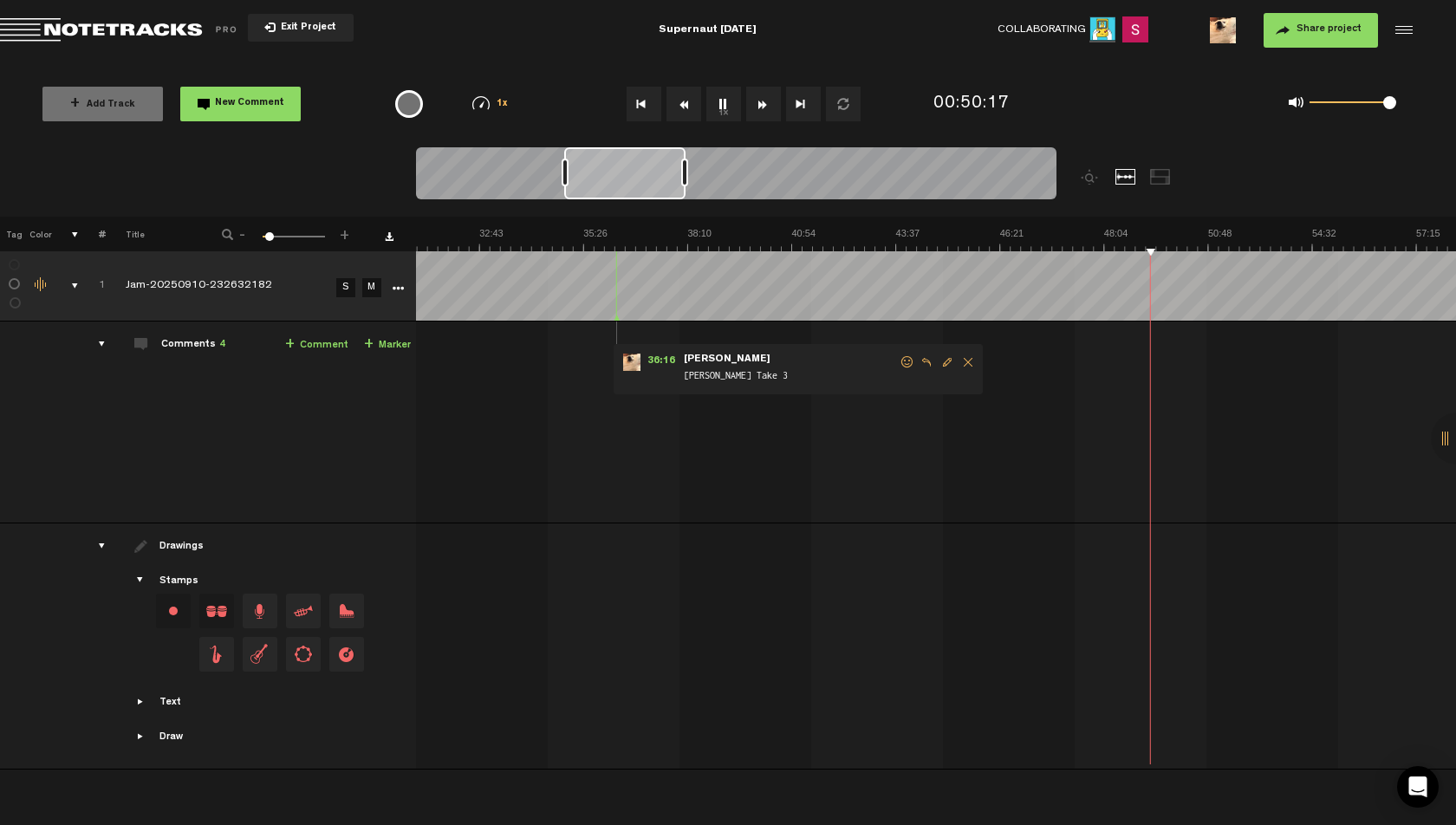
click at [318, 348] on link "+ Comment" at bounding box center [316, 345] width 64 height 20
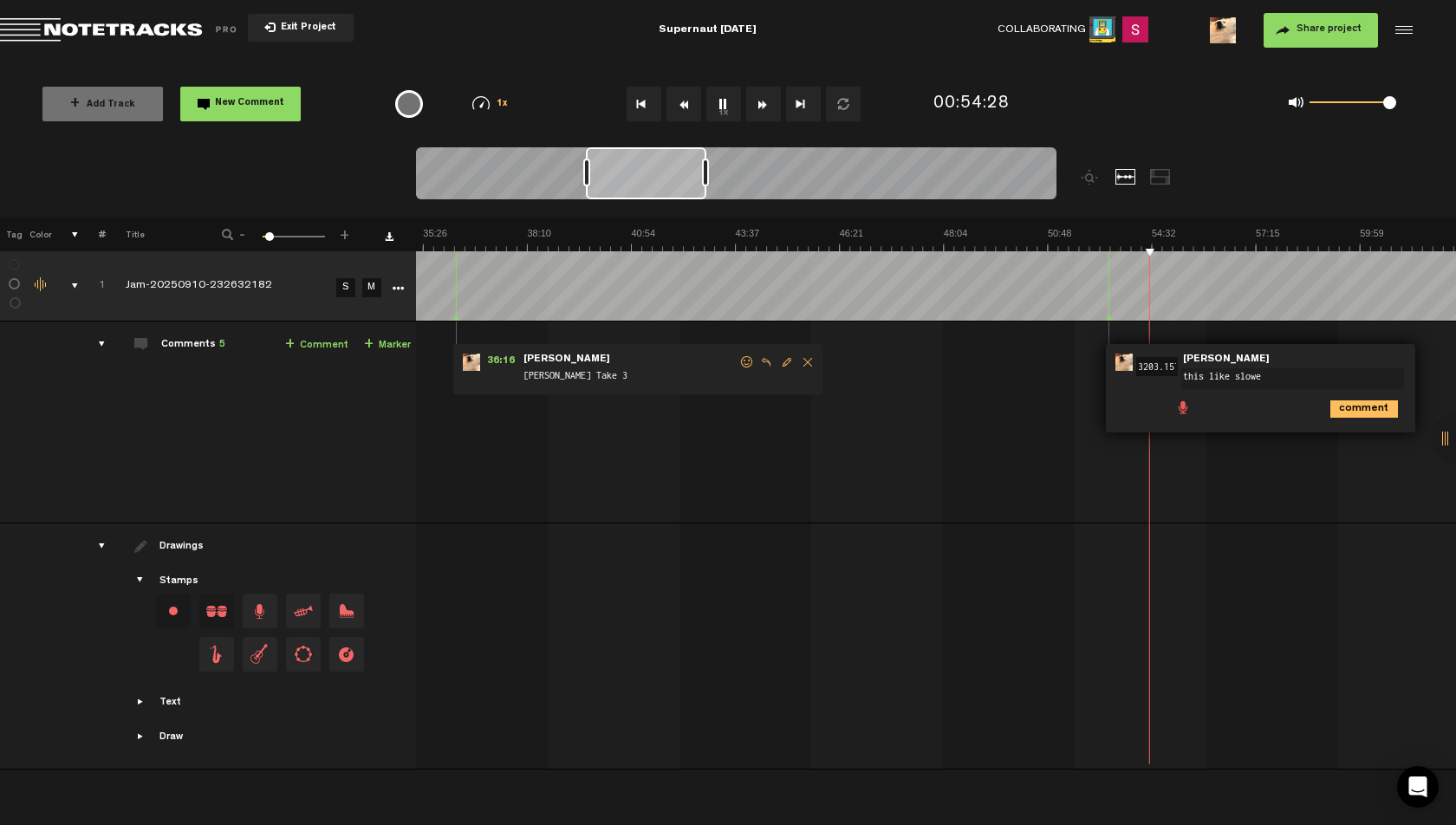
scroll to position [0, 1457]
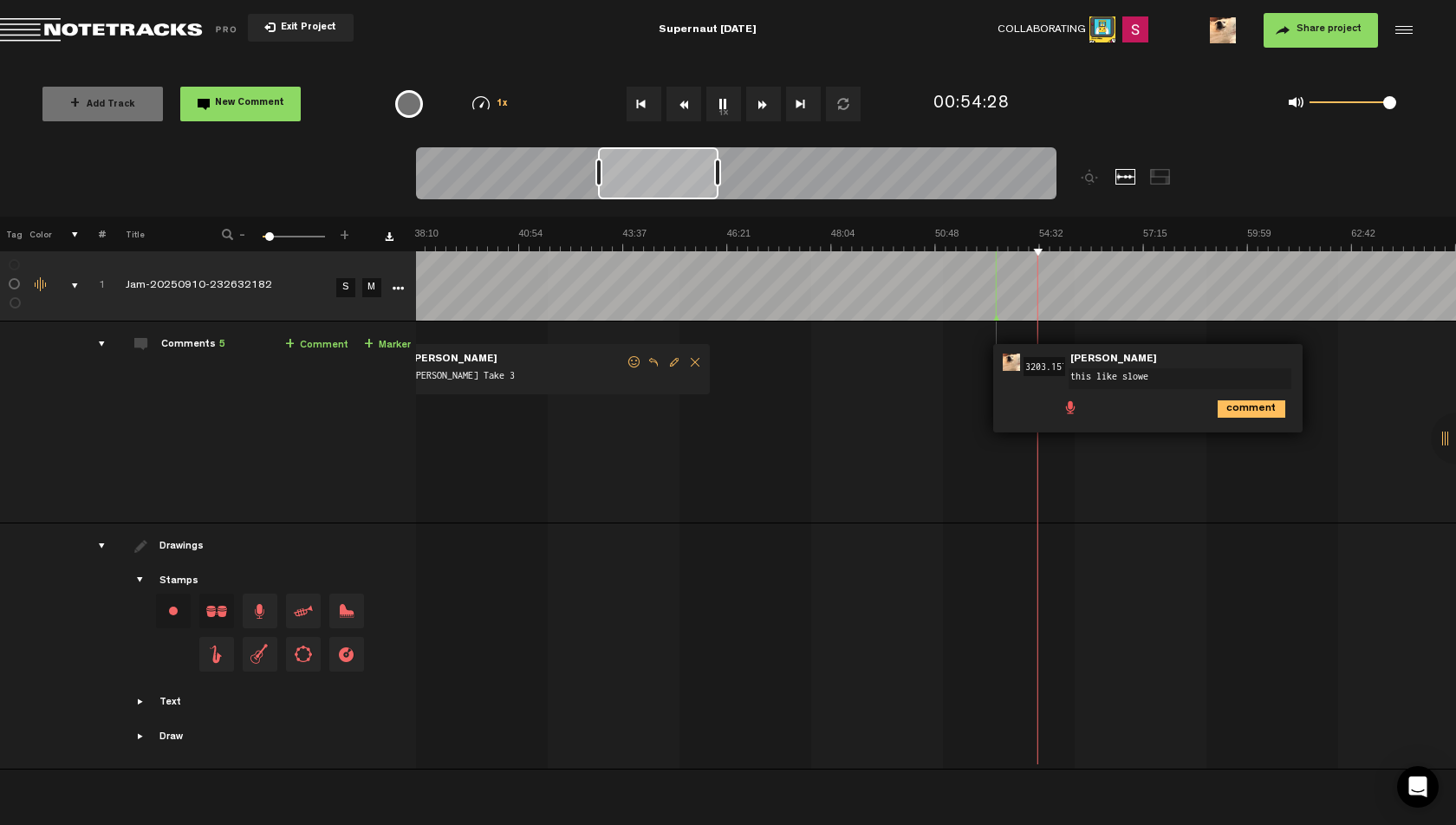
drag, startPoint x: 669, startPoint y: 175, endPoint x: 684, endPoint y: 175, distance: 15.0
click at [684, 175] on div at bounding box center [658, 173] width 120 height 52
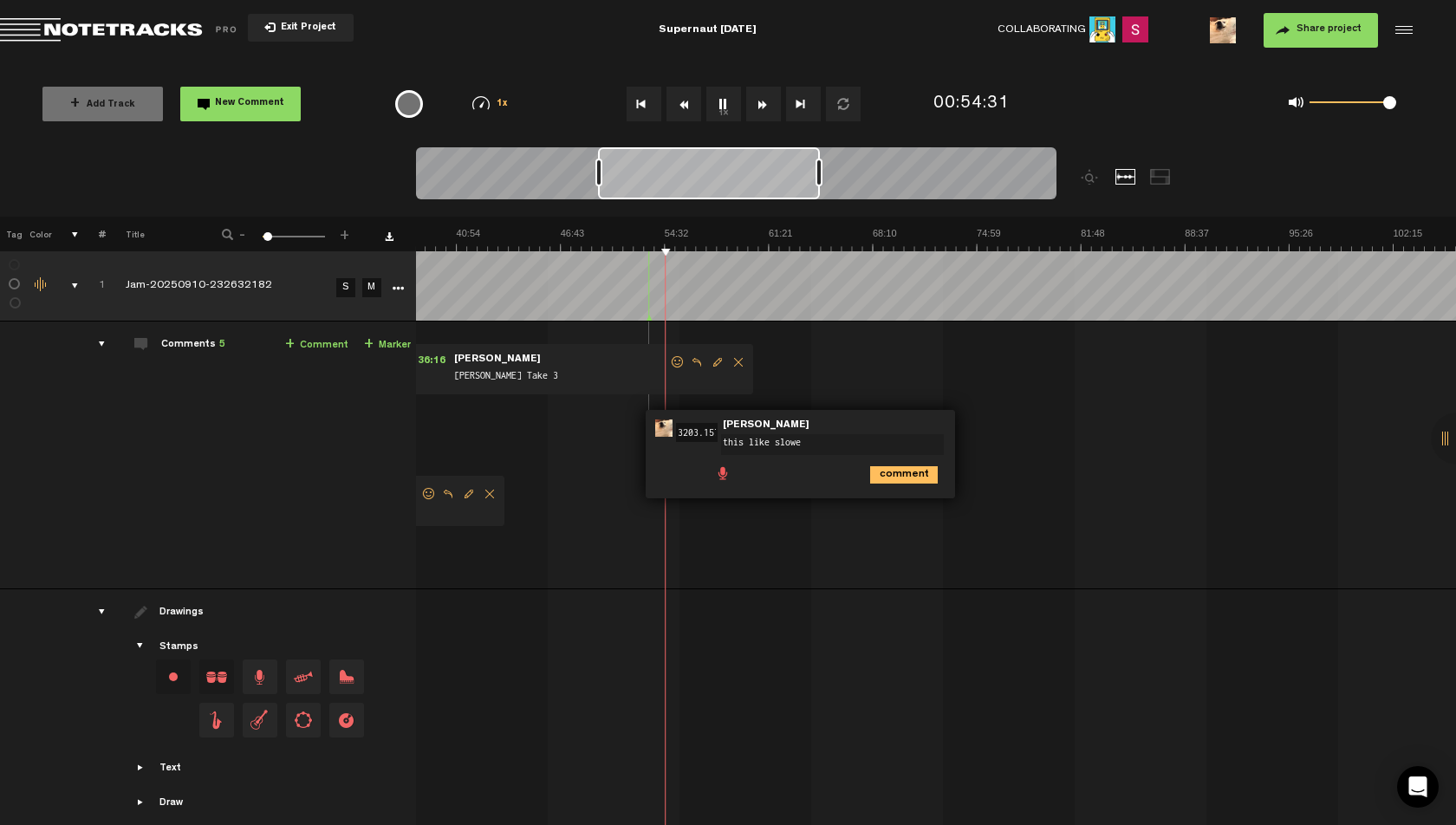
scroll to position [0, 582]
drag, startPoint x: 715, startPoint y: 172, endPoint x: 830, endPoint y: 168, distance: 115.1
click at [830, 168] on div at bounding box center [830, 172] width 7 height 28
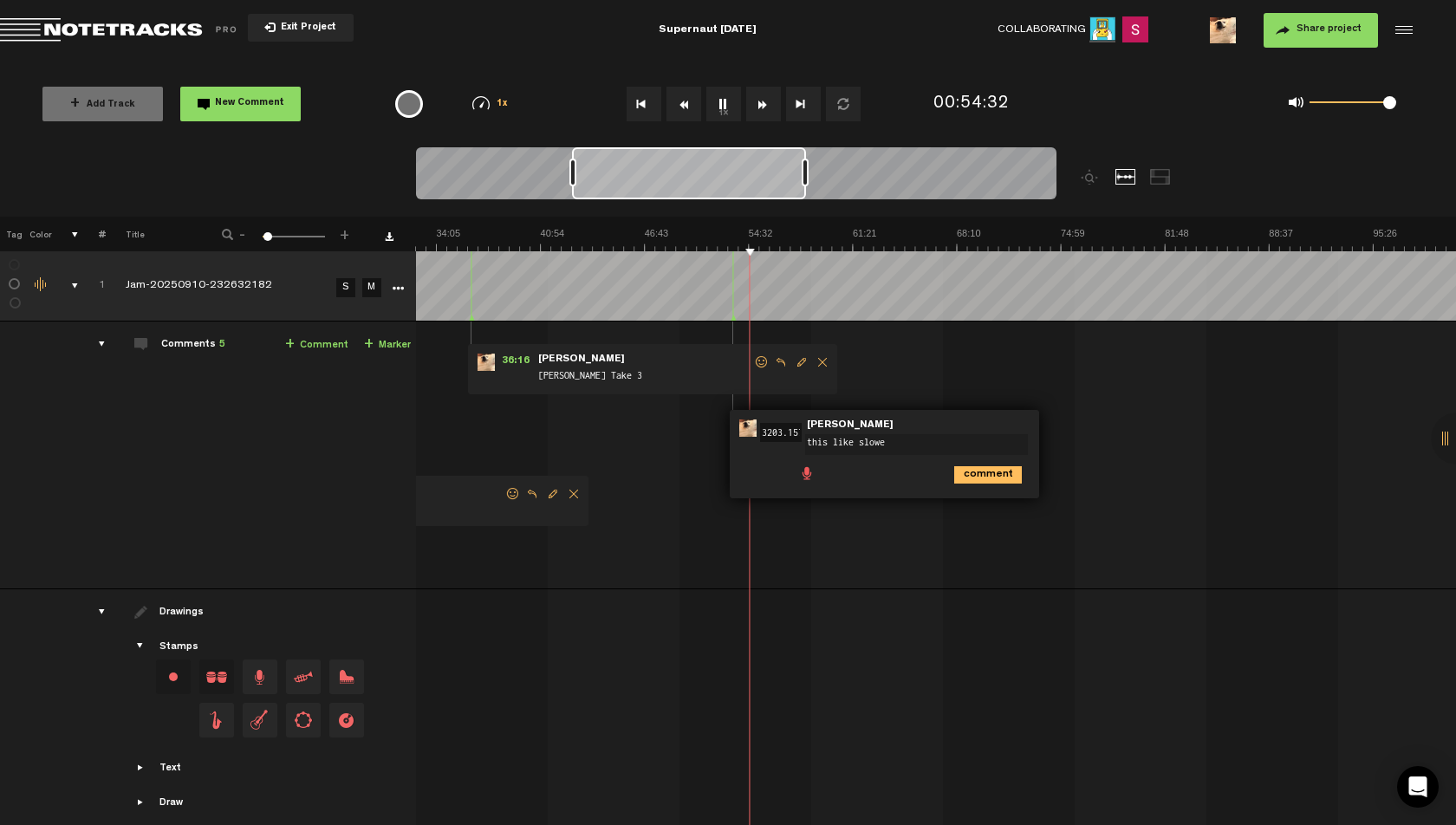
scroll to position [0, 490]
drag, startPoint x: 696, startPoint y: 174, endPoint x: 667, endPoint y: 175, distance: 29.0
click at [667, 175] on div at bounding box center [686, 173] width 234 height 52
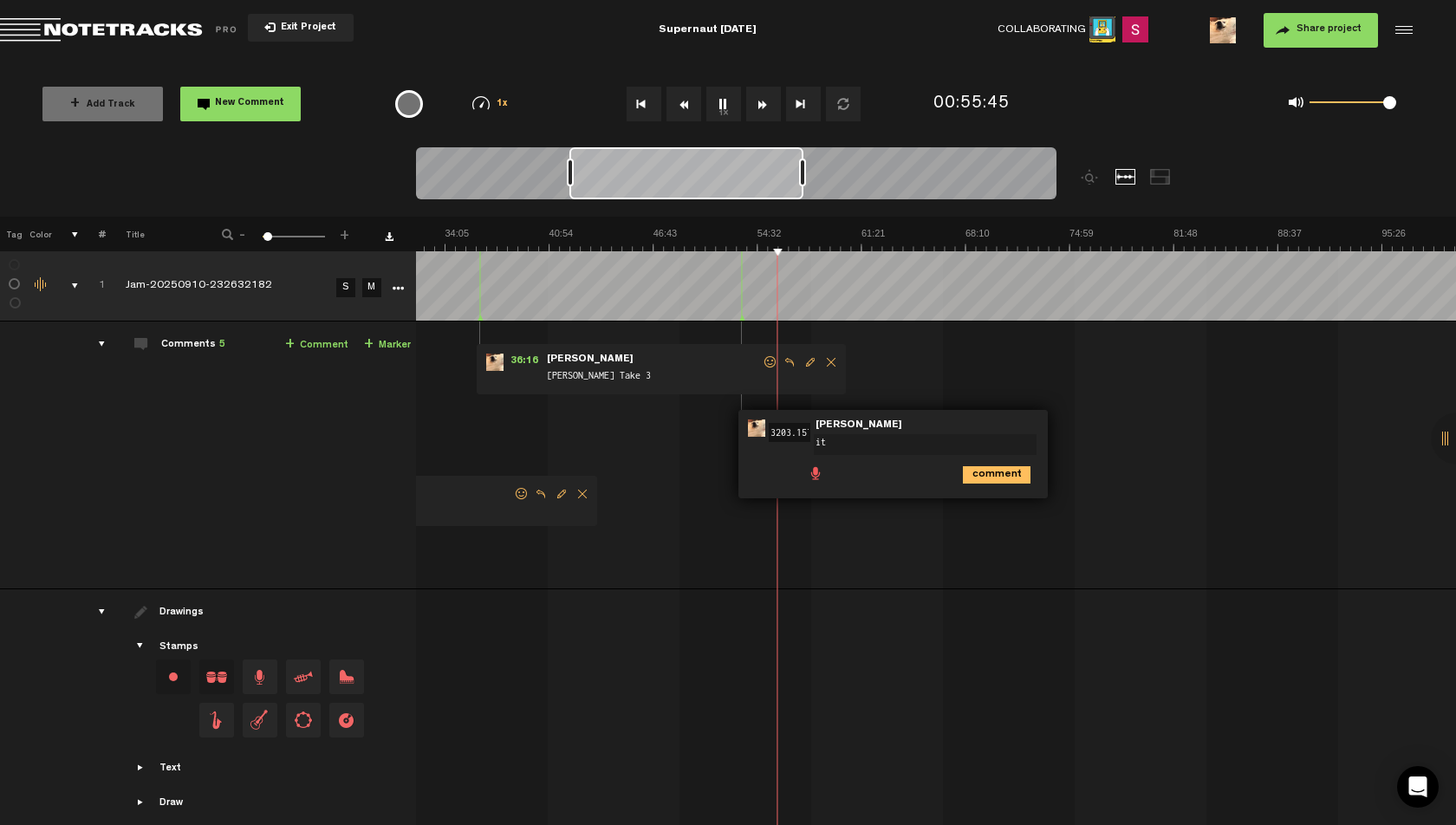
type textarea "t"
type textarea "little breakdown thing"
click at [776, 231] on img at bounding box center [964, 239] width 2081 height 24
click at [769, 229] on img at bounding box center [964, 239] width 2081 height 24
click at [305, 345] on link "+ Comment" at bounding box center [316, 345] width 64 height 20
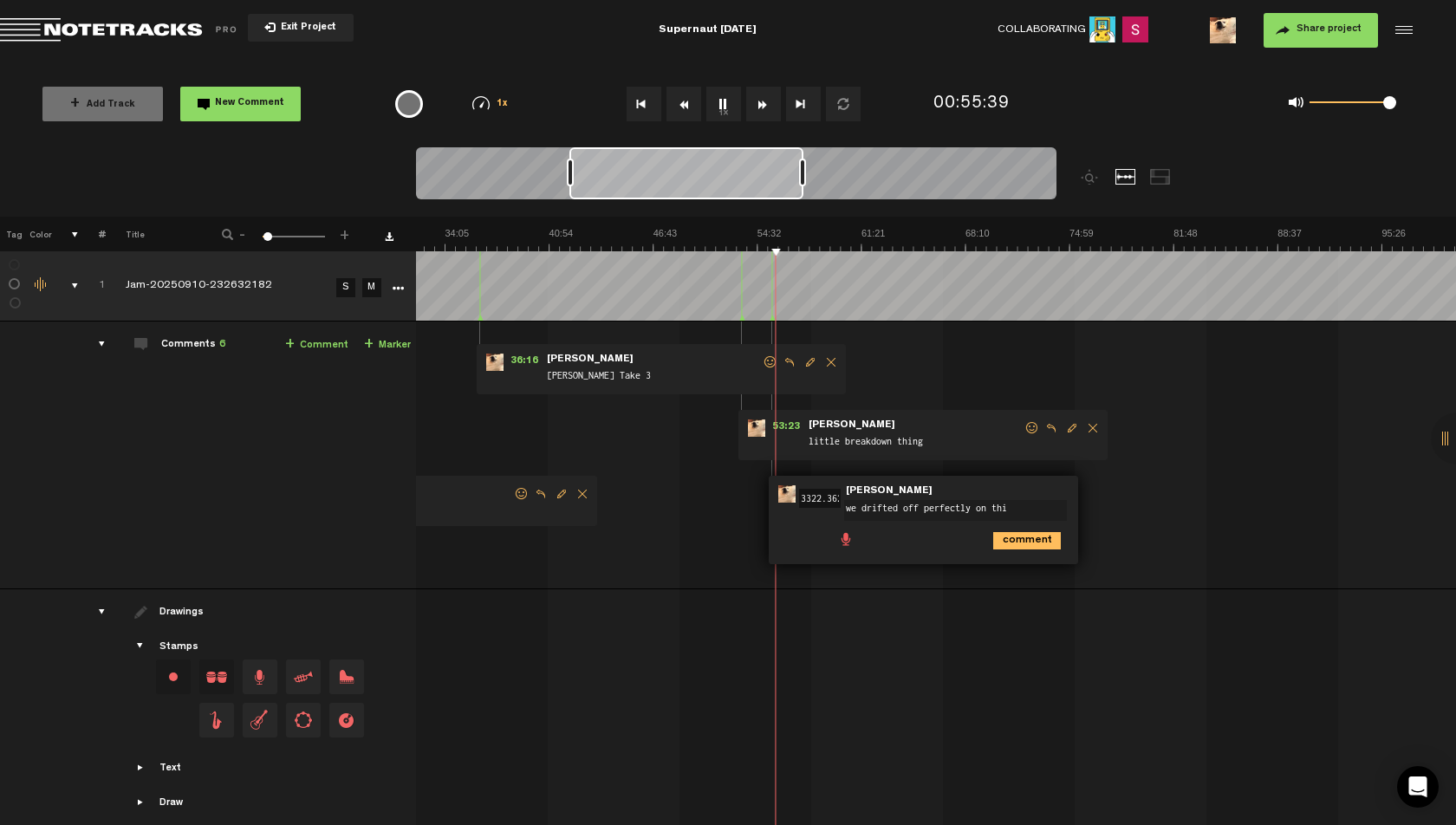
type textarea "we drifted off perfectly on this"
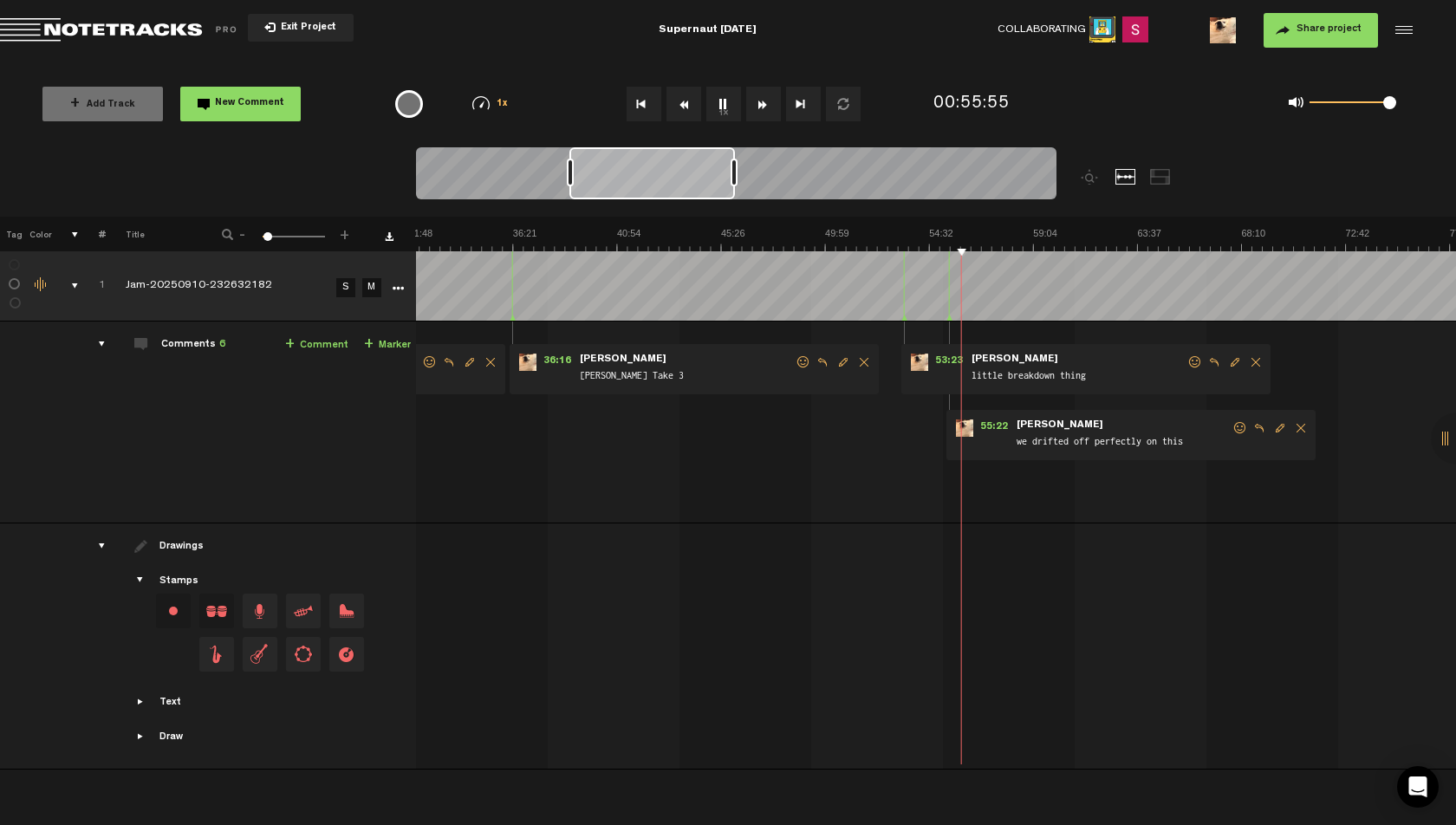
scroll to position [0, 980]
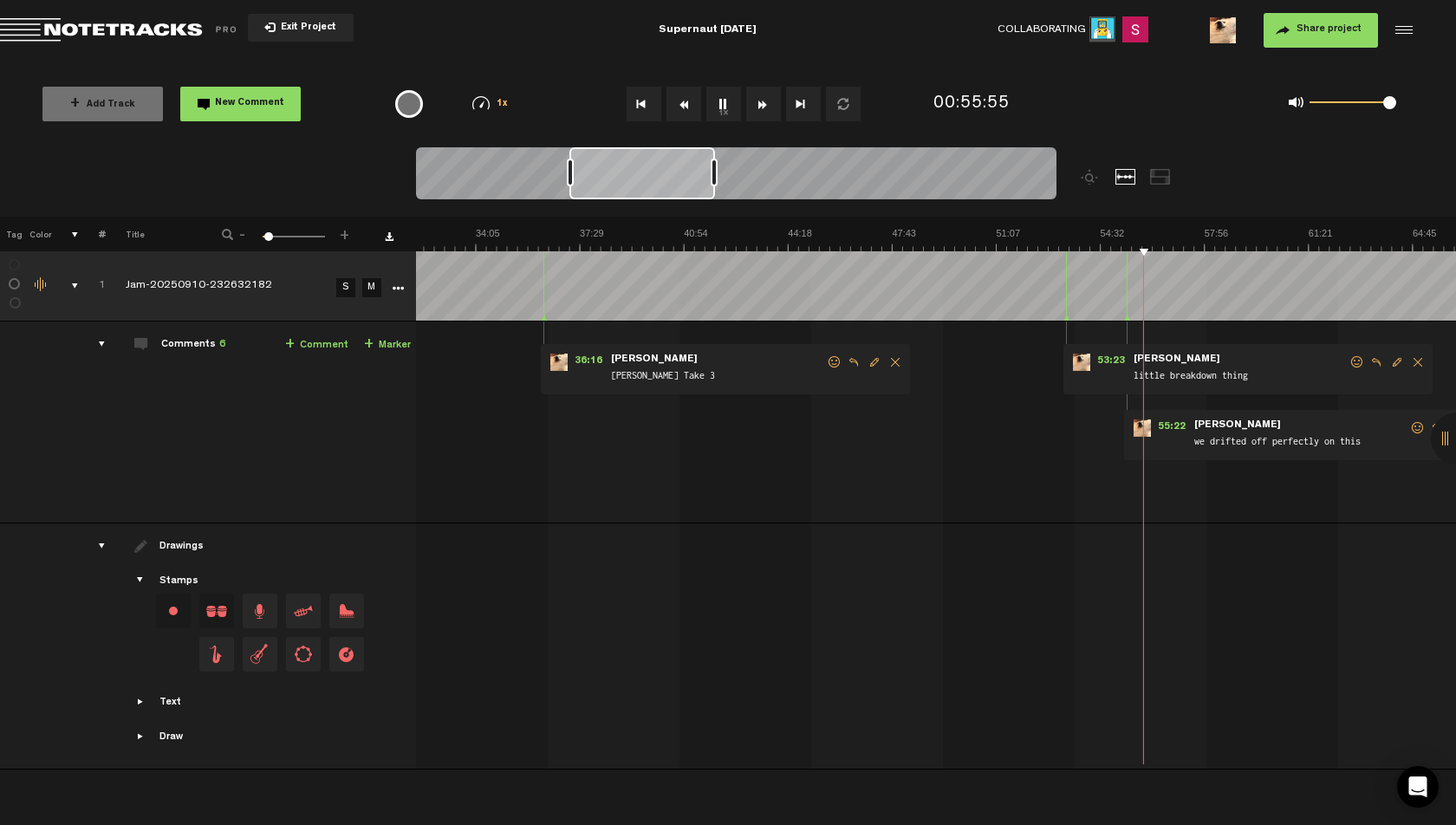
drag, startPoint x: 801, startPoint y: 170, endPoint x: 708, endPoint y: 174, distance: 93.1
click at [711, 174] on div at bounding box center [714, 172] width 7 height 28
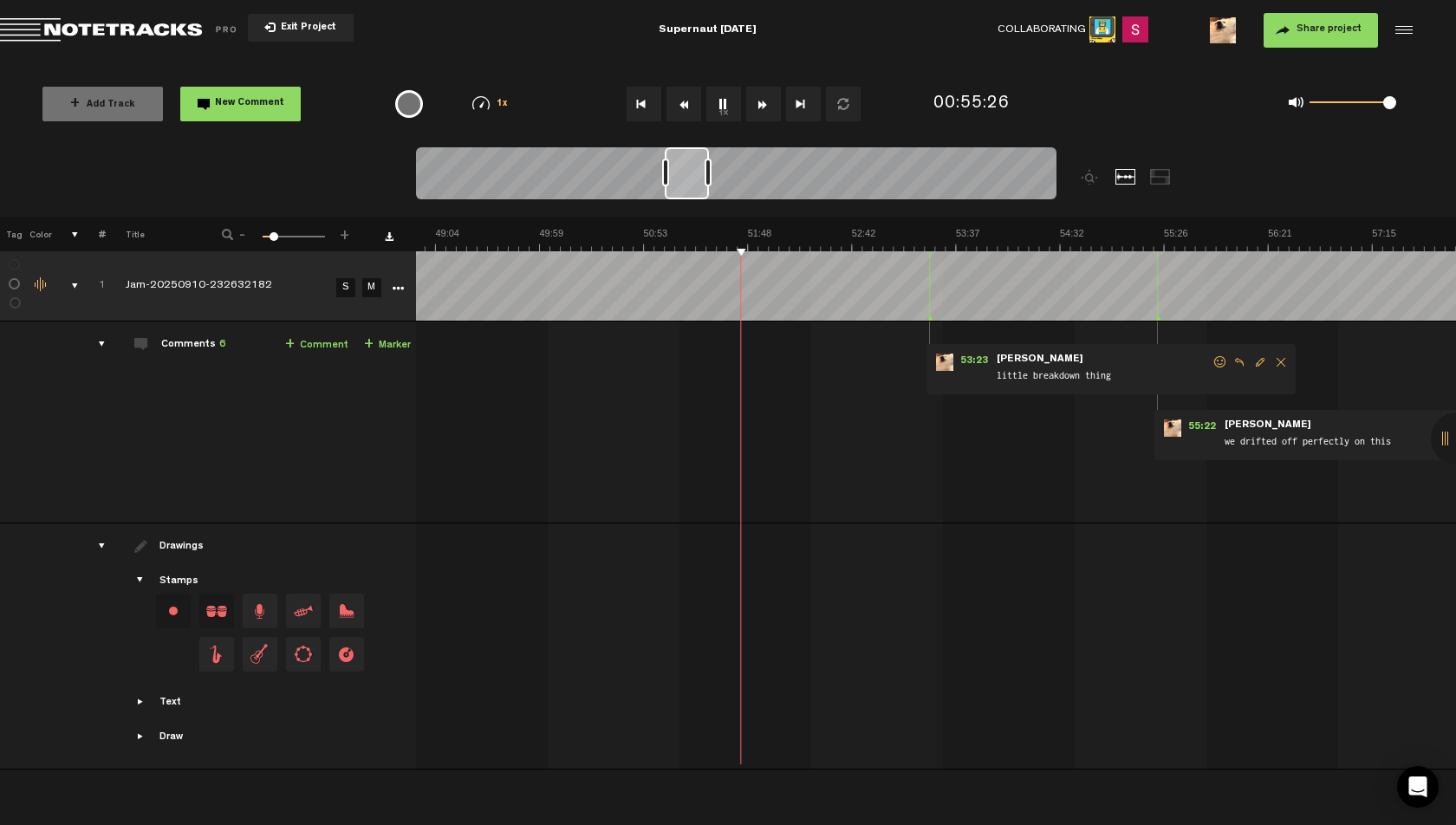
scroll to position [0, 6019]
drag, startPoint x: 568, startPoint y: 175, endPoint x: 665, endPoint y: 172, distance: 97.0
click at [665, 172] on div at bounding box center [665, 172] width 7 height 28
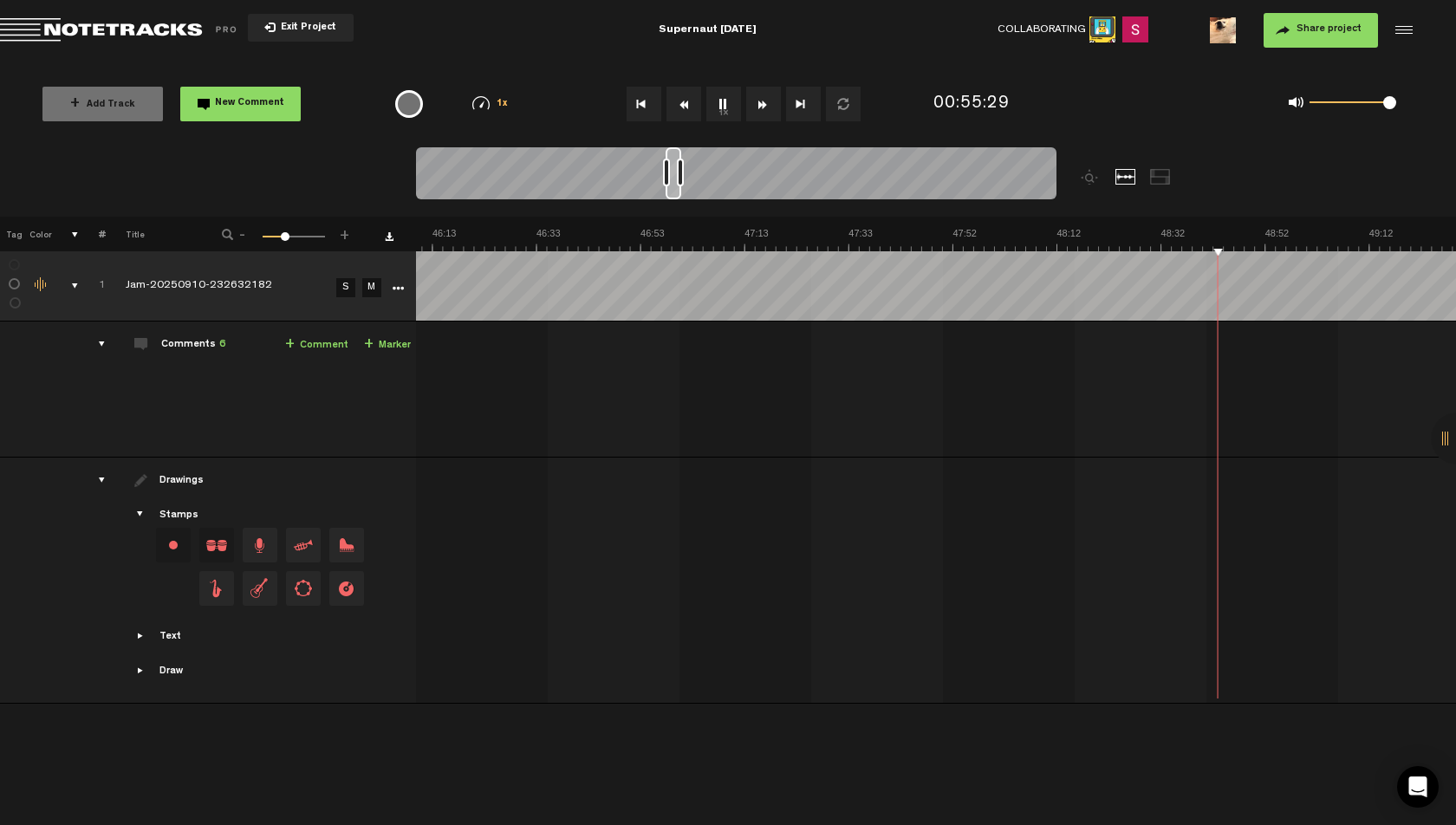
scroll to position [0, 30508]
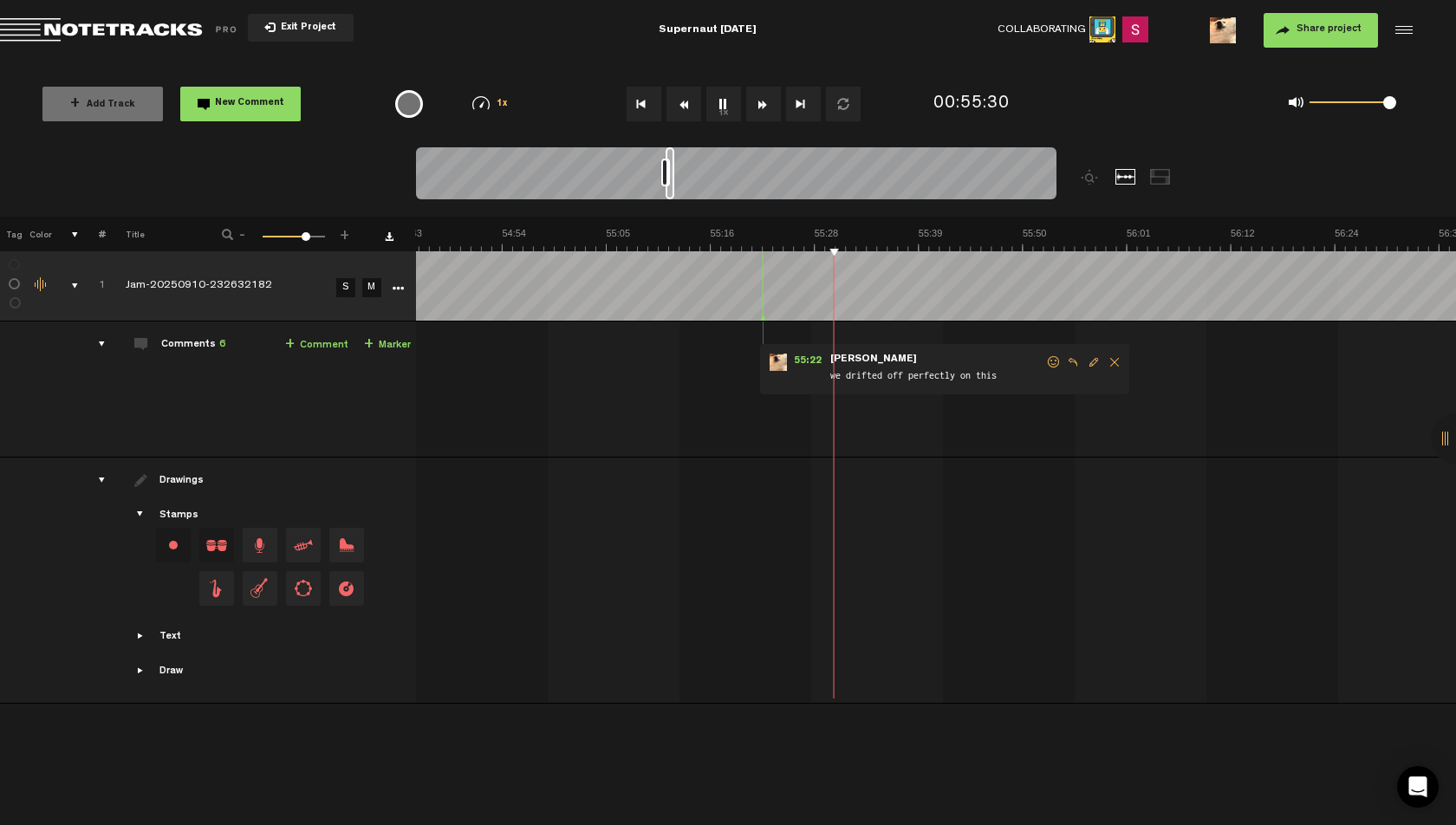
drag, startPoint x: 708, startPoint y: 171, endPoint x: 665, endPoint y: 173, distance: 43.0
click at [665, 173] on div at bounding box center [664, 172] width 7 height 28
click at [1114, 362] on span "Delete comment" at bounding box center [1114, 362] width 21 height 12
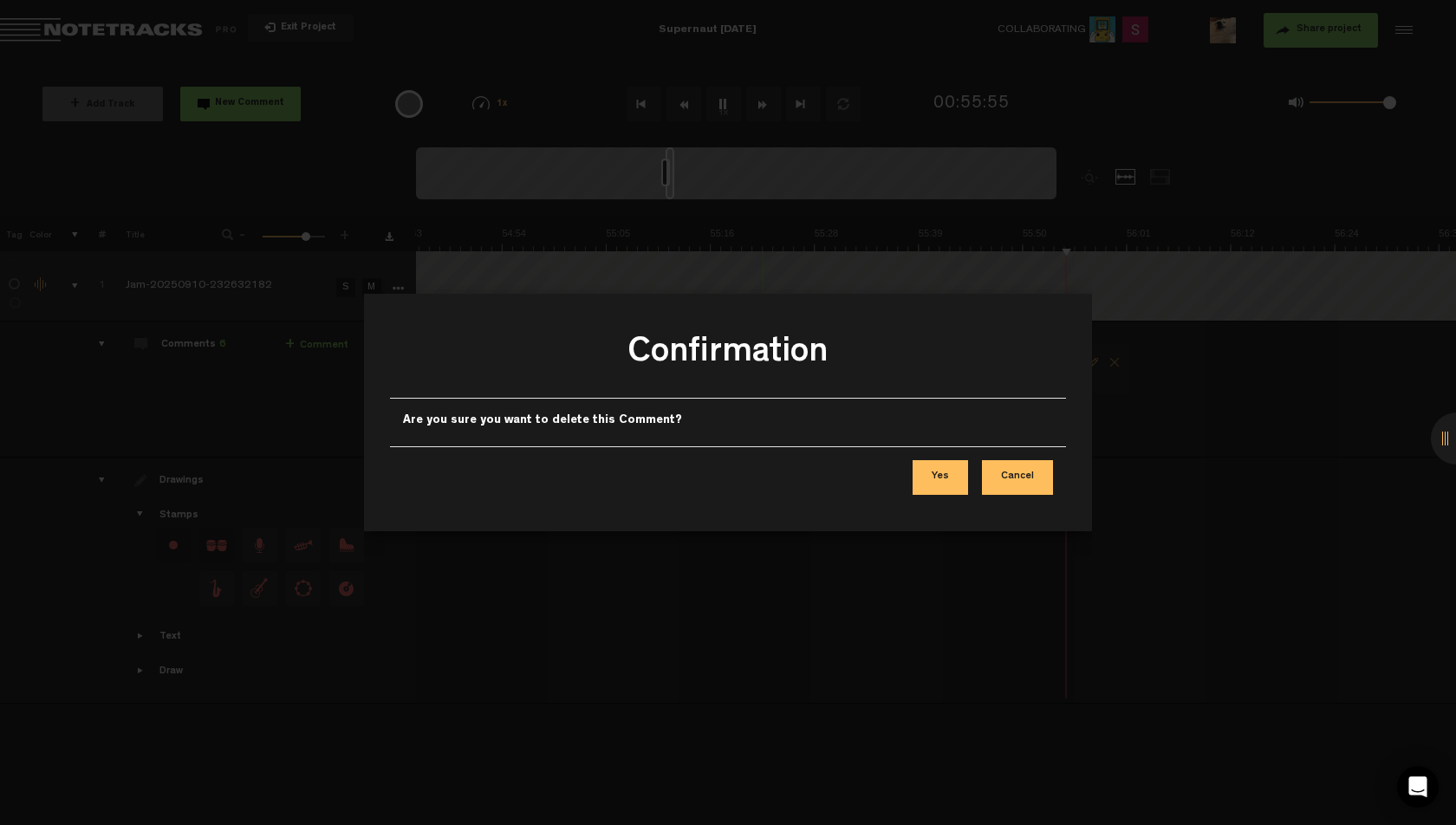
click at [936, 484] on button "Yes" at bounding box center [940, 477] width 56 height 35
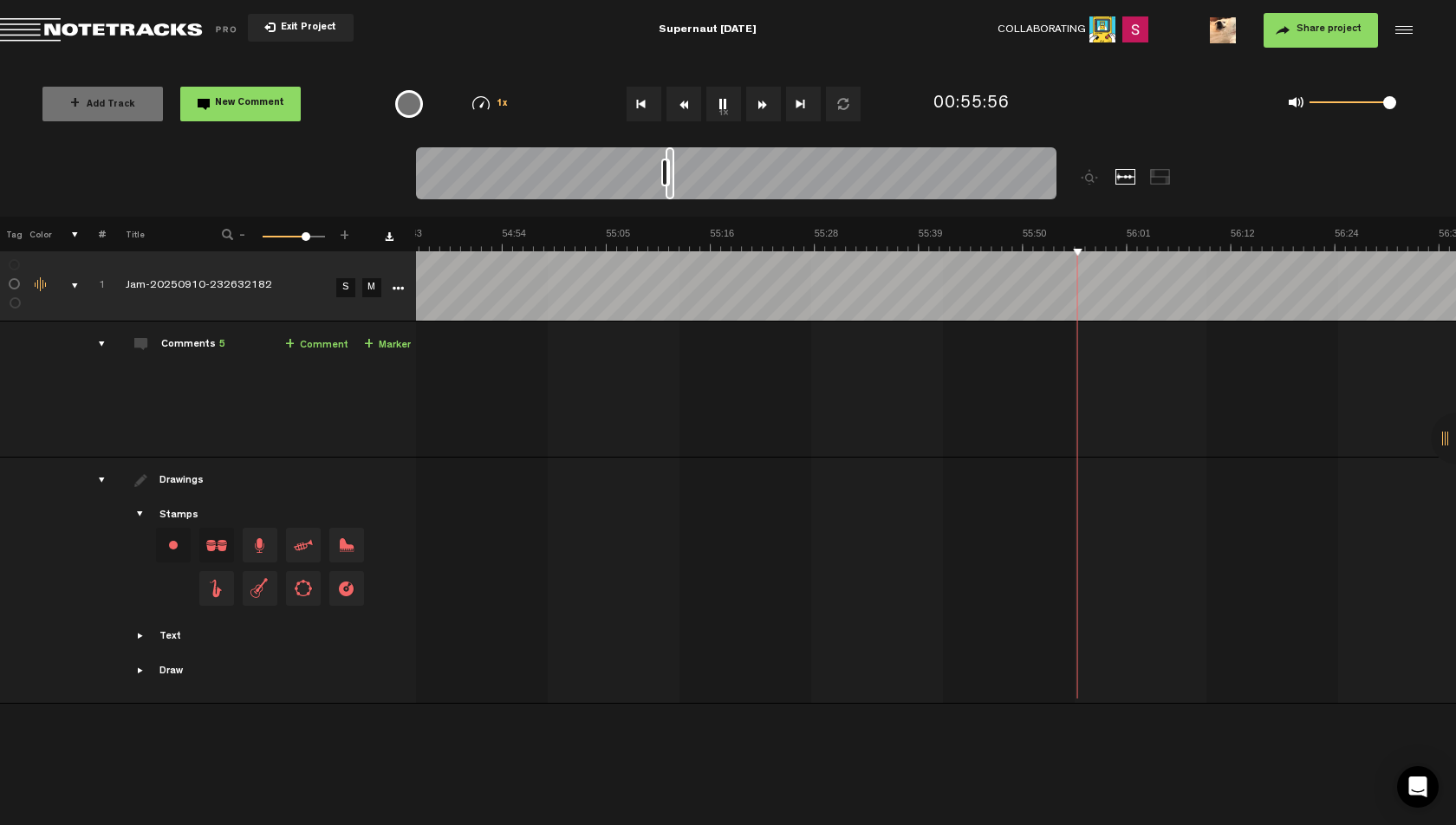
click at [1001, 221] on th at bounding box center [936, 234] width 1041 height 35
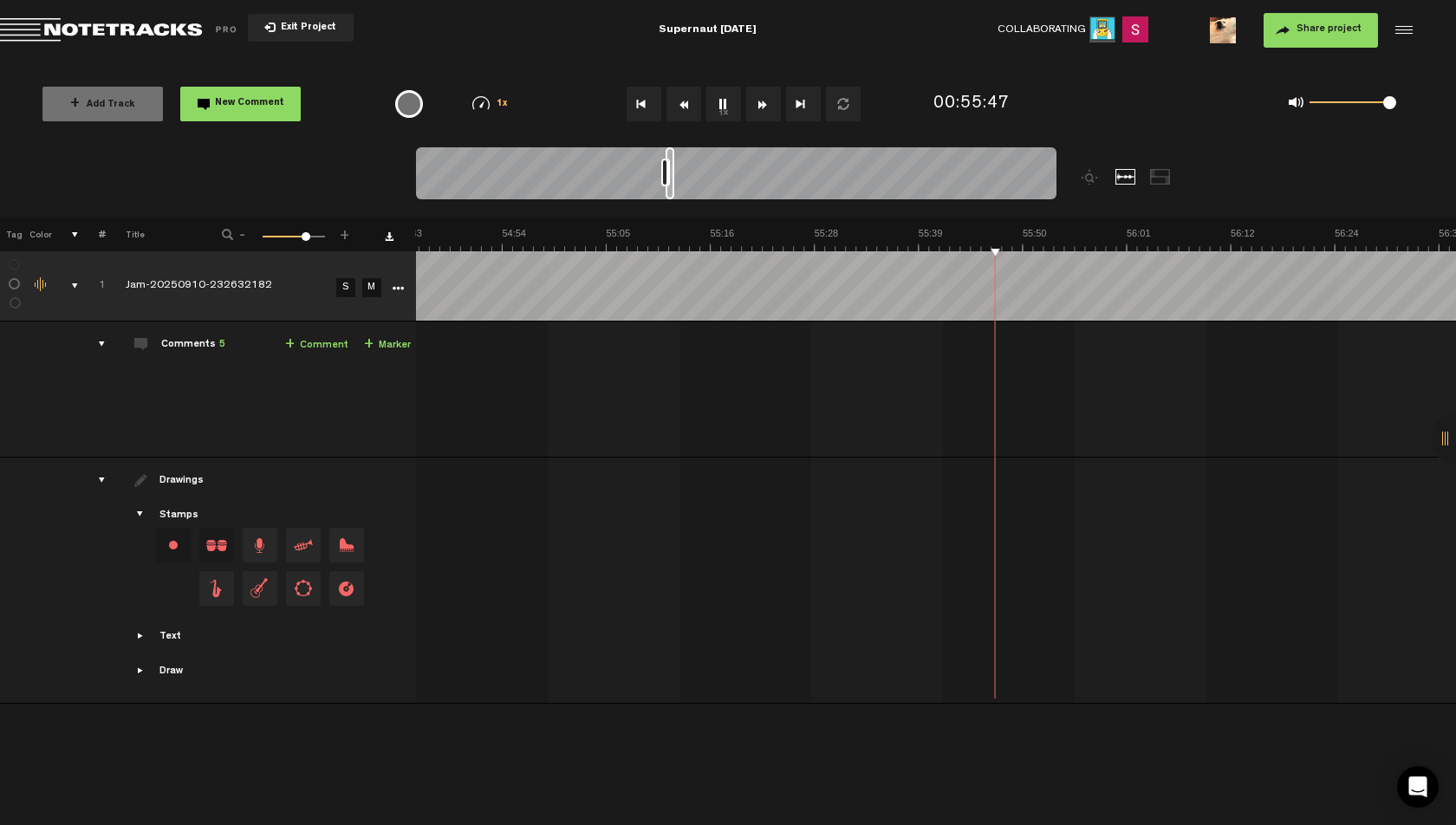
click at [319, 347] on link "+ Comment" at bounding box center [316, 345] width 64 height 20
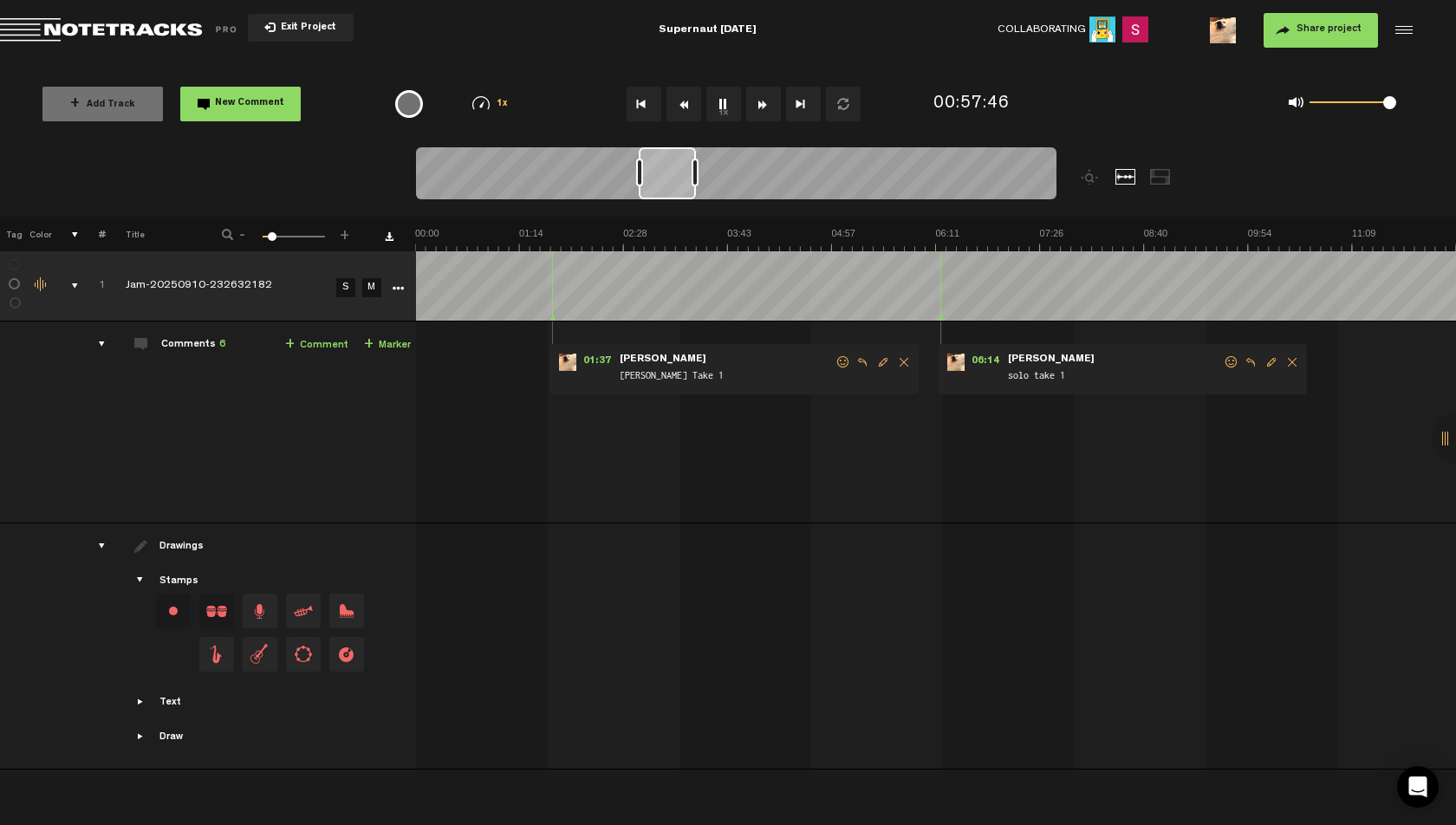
scroll to position [0, 4435]
drag, startPoint x: 685, startPoint y: 169, endPoint x: 636, endPoint y: 173, distance: 49.2
click at [636, 173] on div at bounding box center [639, 172] width 7 height 28
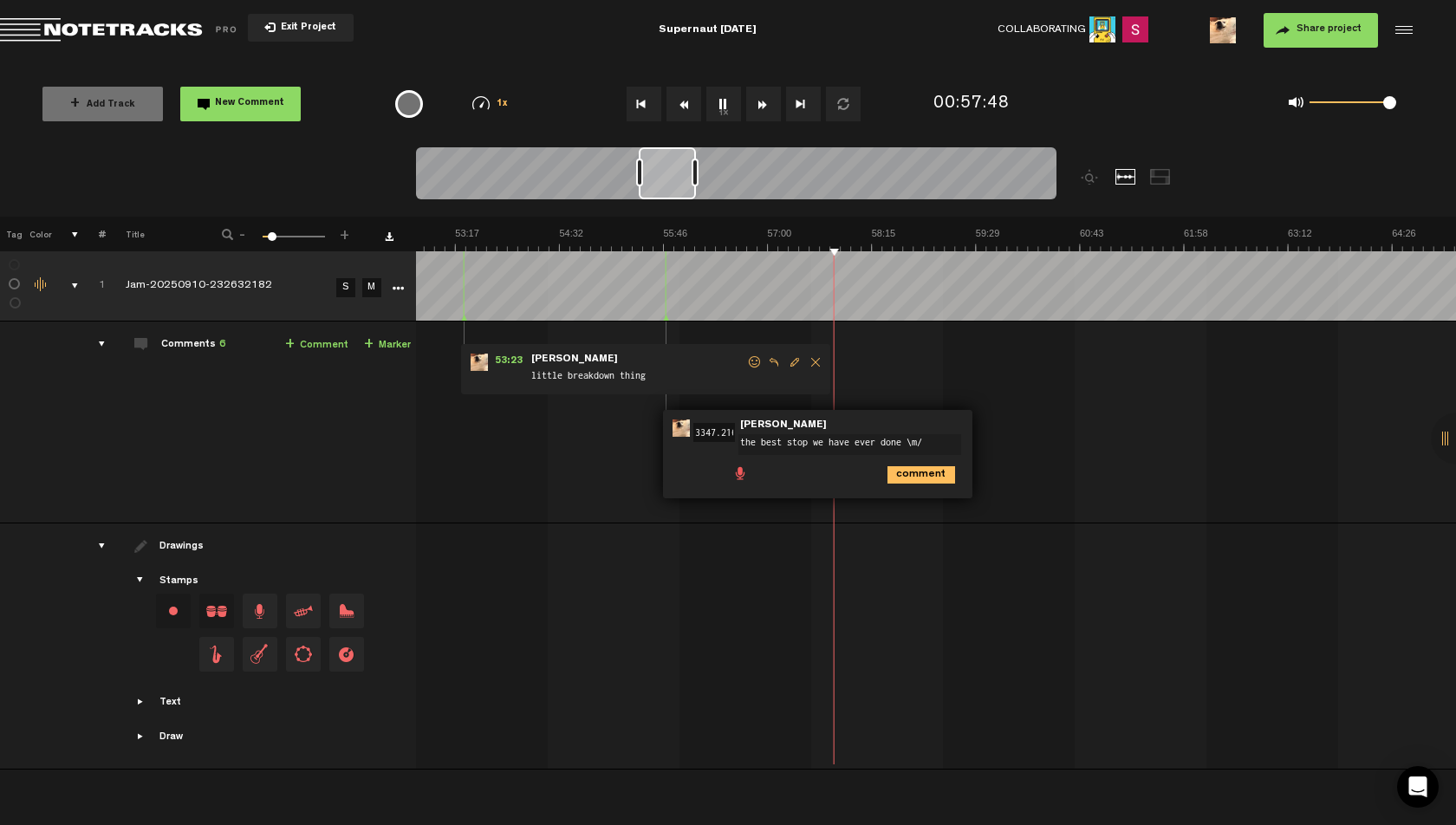
click at [715, 110] on button "1x" at bounding box center [724, 103] width 35 height 35
drag, startPoint x: 1389, startPoint y: 103, endPoint x: 1350, endPoint y: 105, distance: 39.1
click at [1350, 105] on span at bounding box center [1349, 103] width 13 height 13
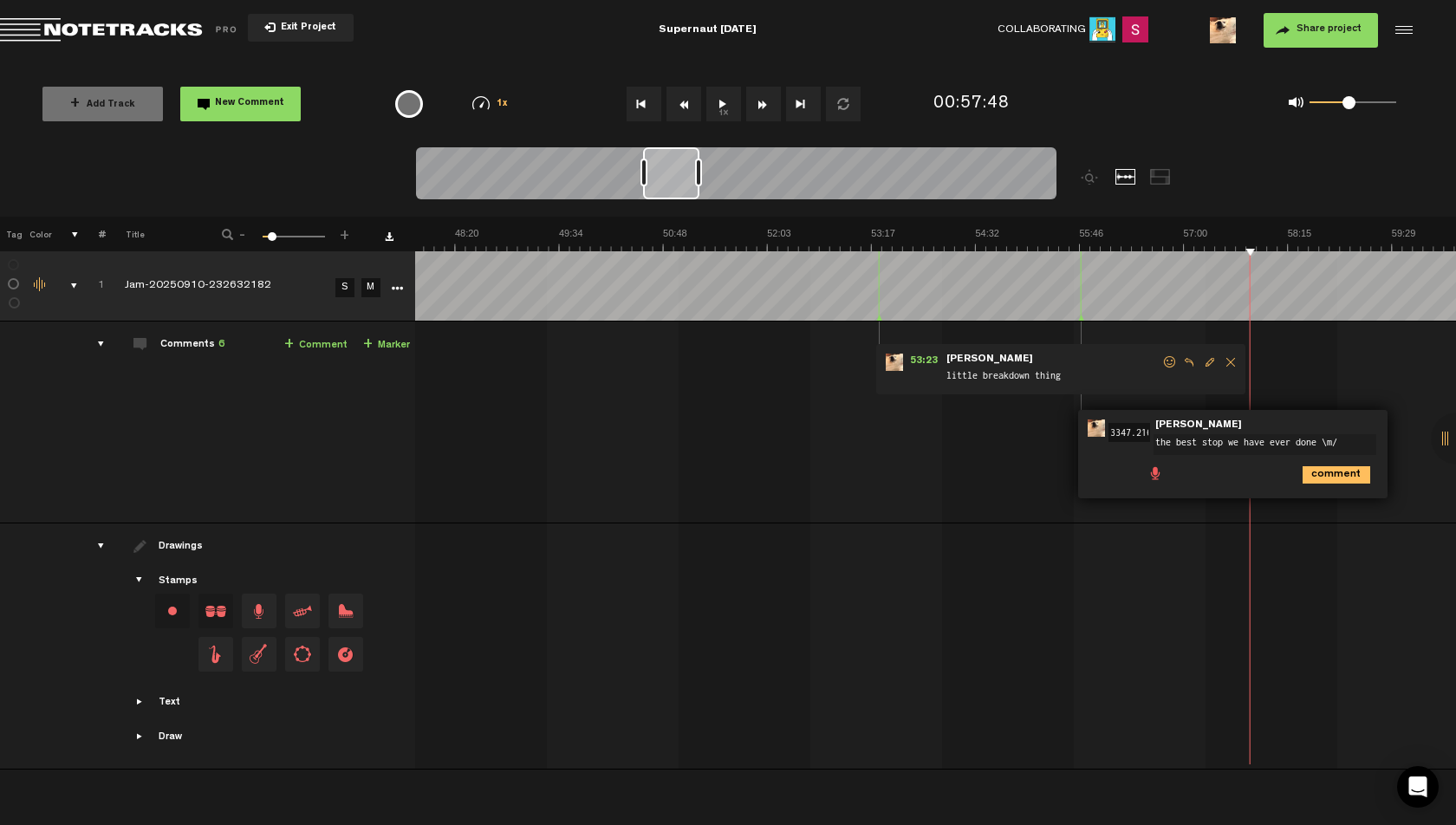
scroll to position [0, 4123]
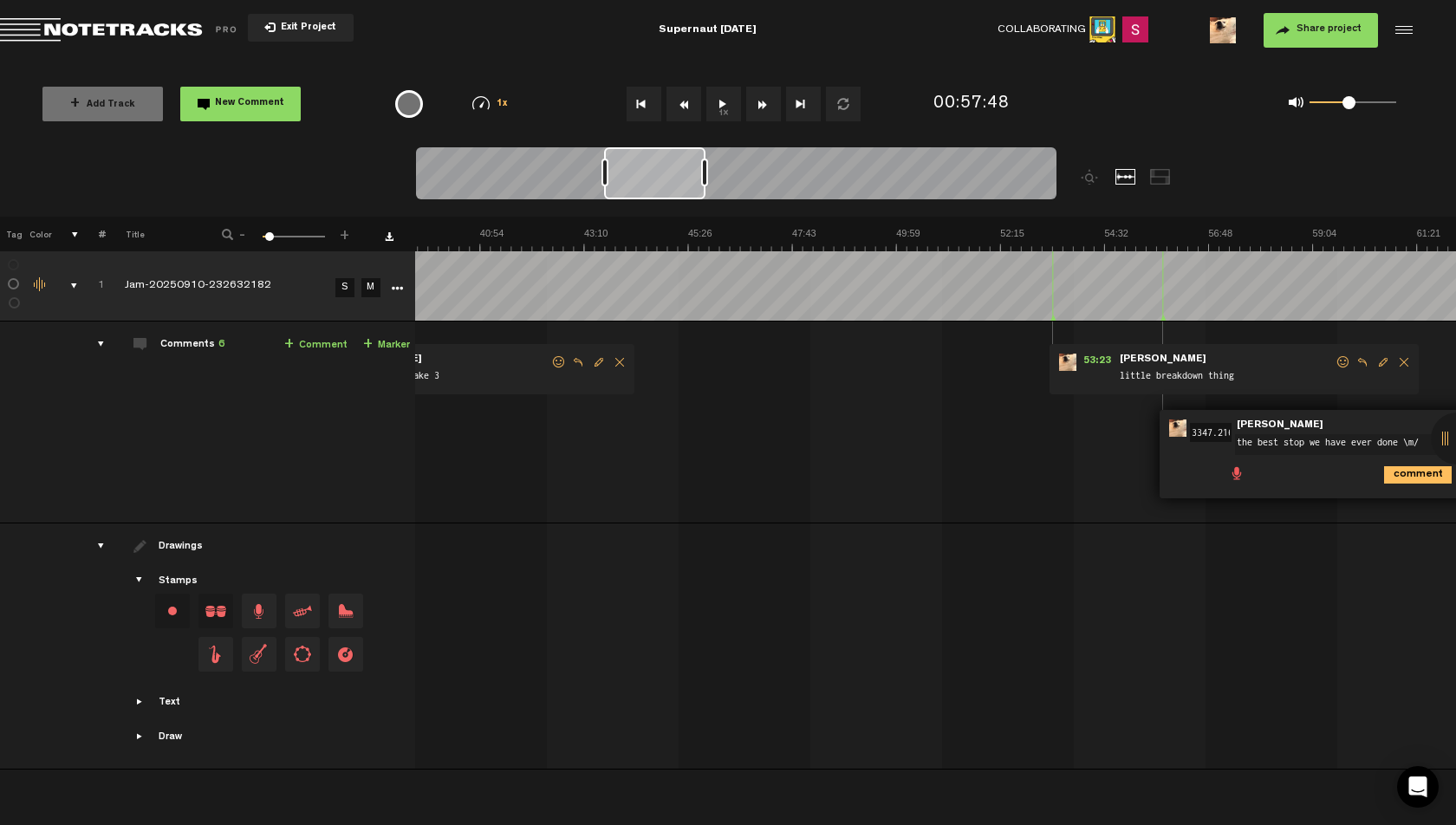
drag, startPoint x: 650, startPoint y: 178, endPoint x: 605, endPoint y: 177, distance: 45.0
click at [605, 177] on div at bounding box center [604, 172] width 7 height 28
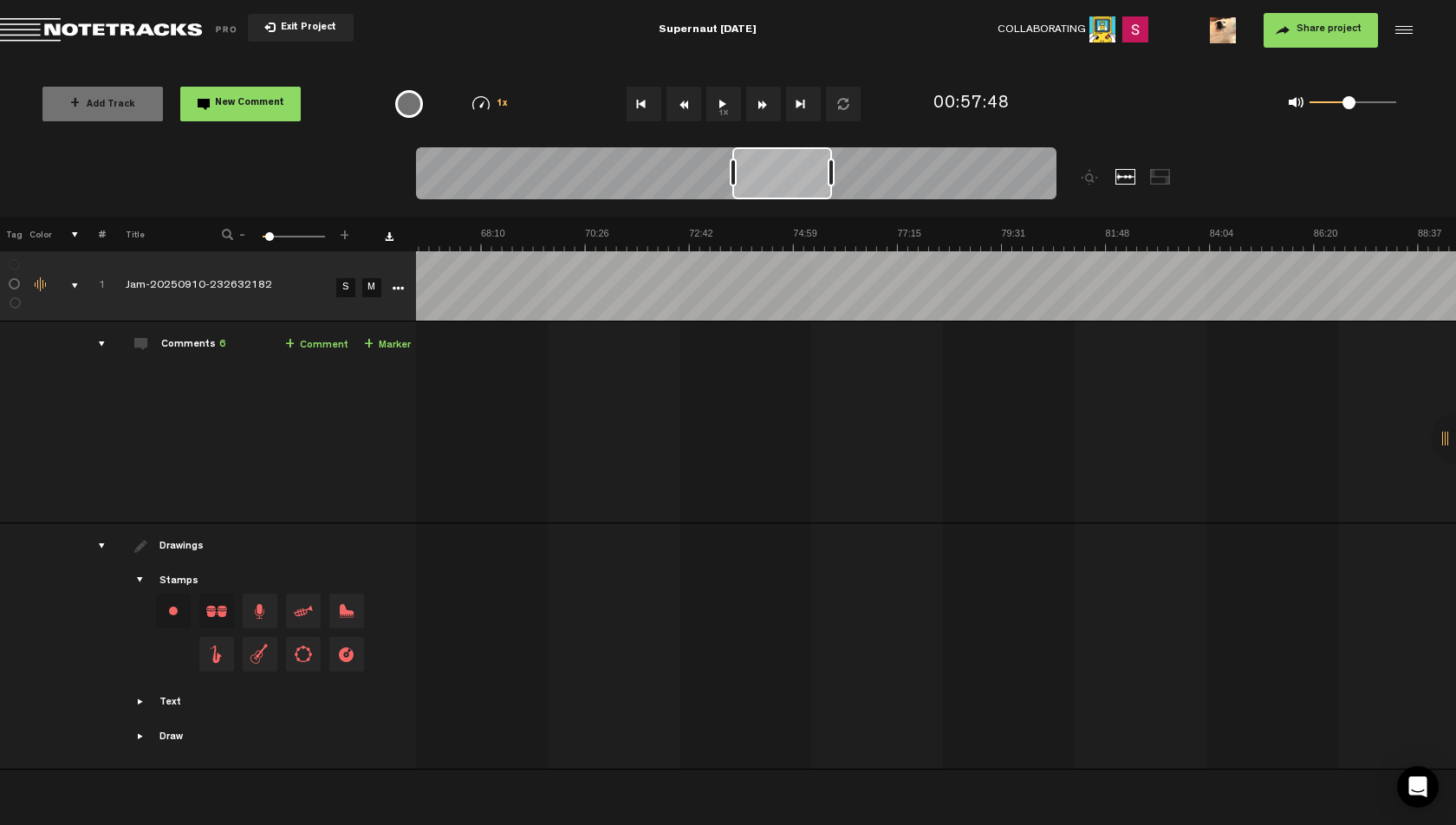
scroll to position [0, 2223]
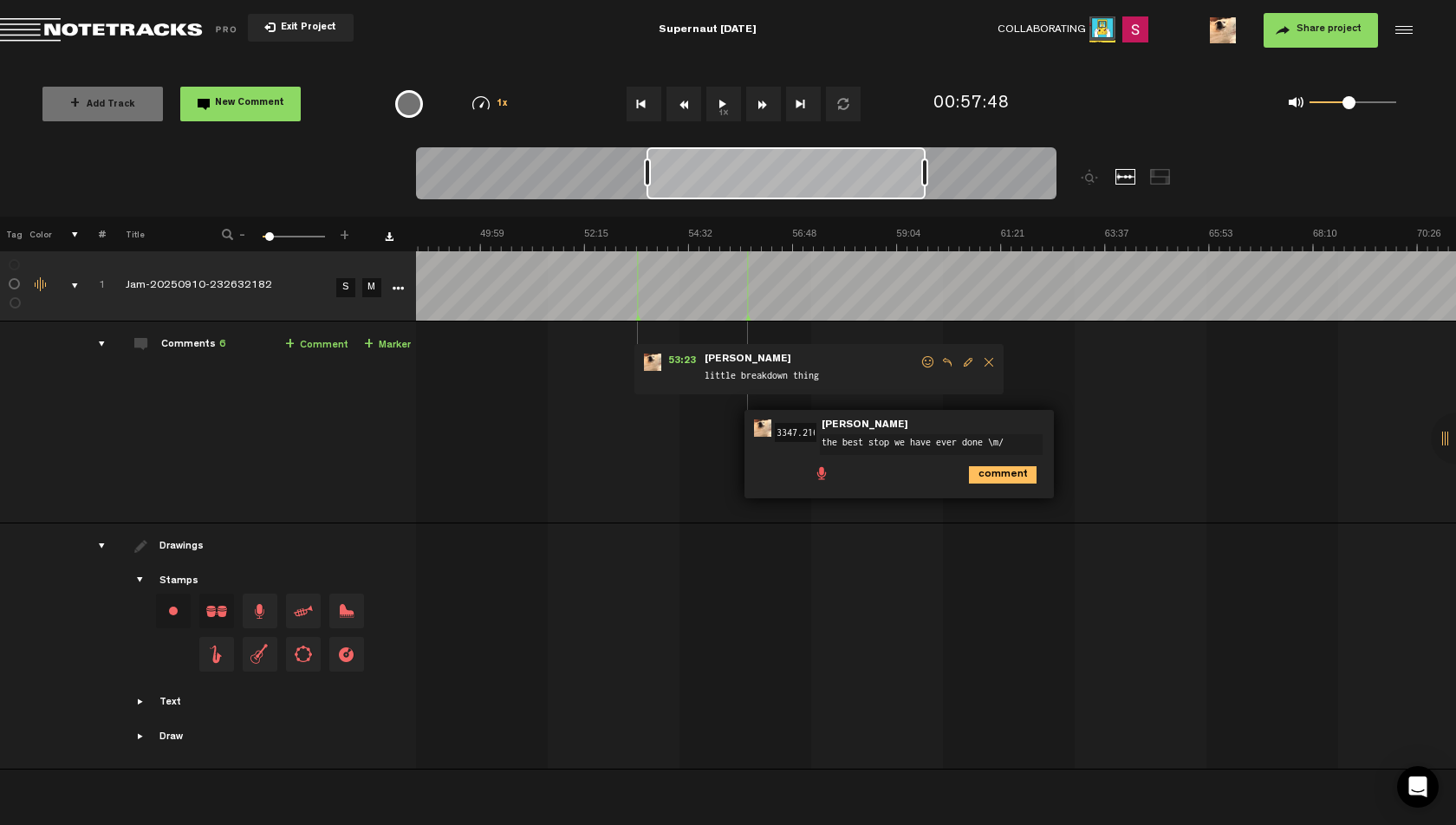
drag, startPoint x: 744, startPoint y: 172, endPoint x: 924, endPoint y: 185, distance: 180.5
click at [924, 185] on div at bounding box center [925, 172] width 7 height 28
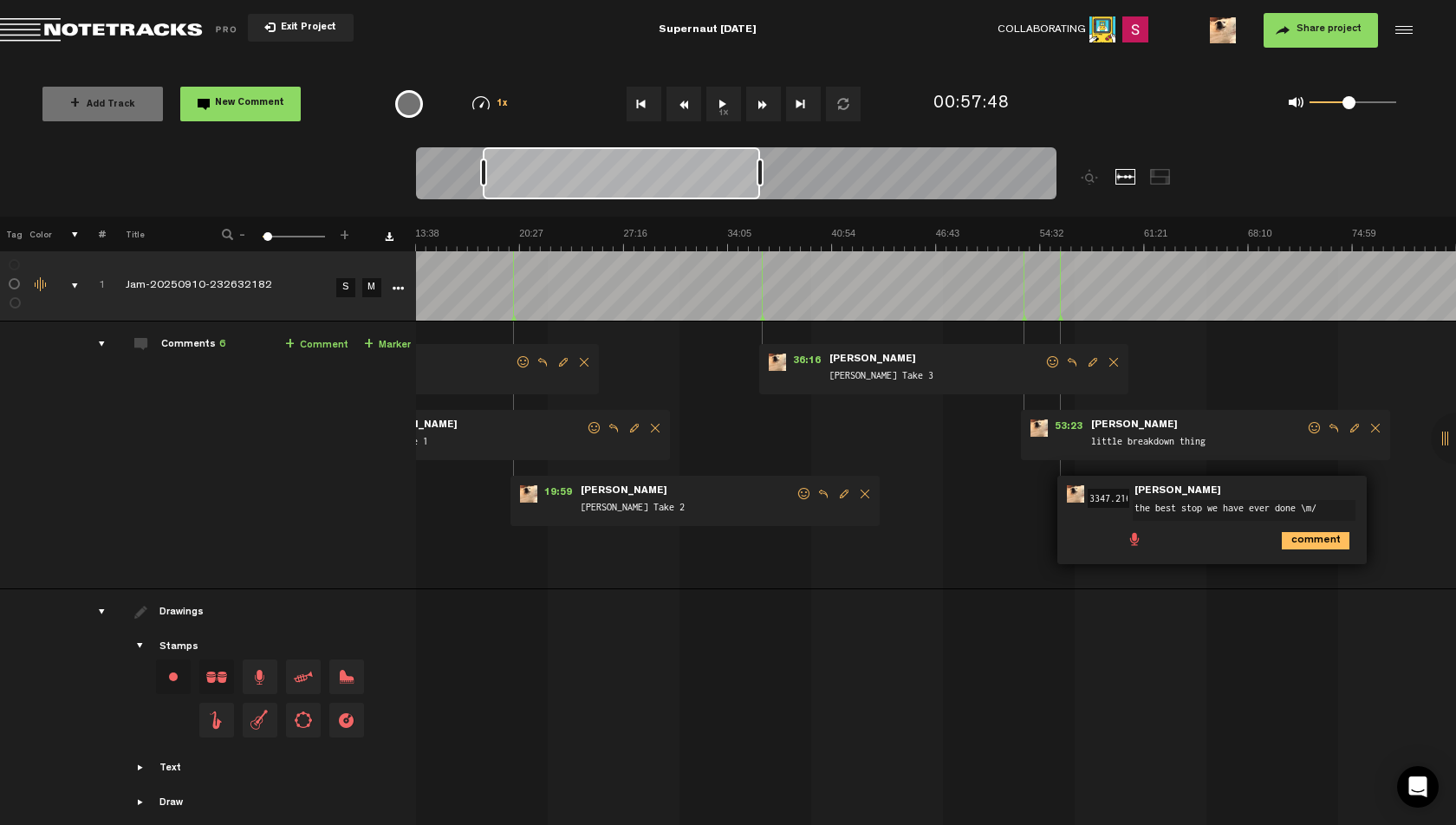
scroll to position [0, 208]
click at [1192, 513] on textarea "the best stop we have ever done \m/" at bounding box center [1244, 510] width 223 height 21
type textarea "the best cut we have ever done \m/"
click at [1312, 544] on icon "comment" at bounding box center [1316, 540] width 68 height 17
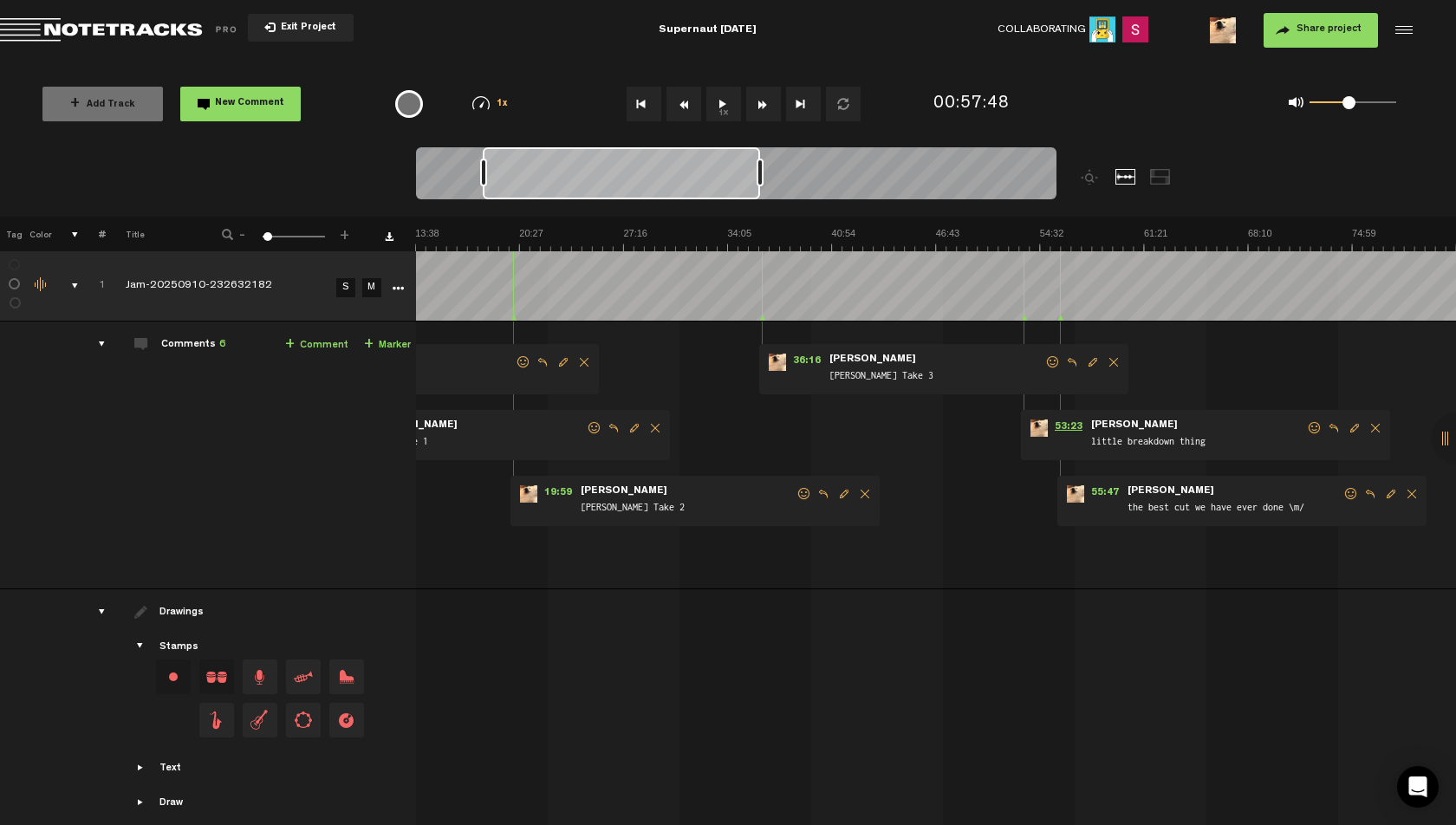
click at [1062, 425] on span "53:23" at bounding box center [1069, 427] width 42 height 17
drag, startPoint x: 693, startPoint y: 172, endPoint x: 703, endPoint y: 175, distance: 10.4
click at [703, 175] on div at bounding box center [621, 173] width 278 height 52
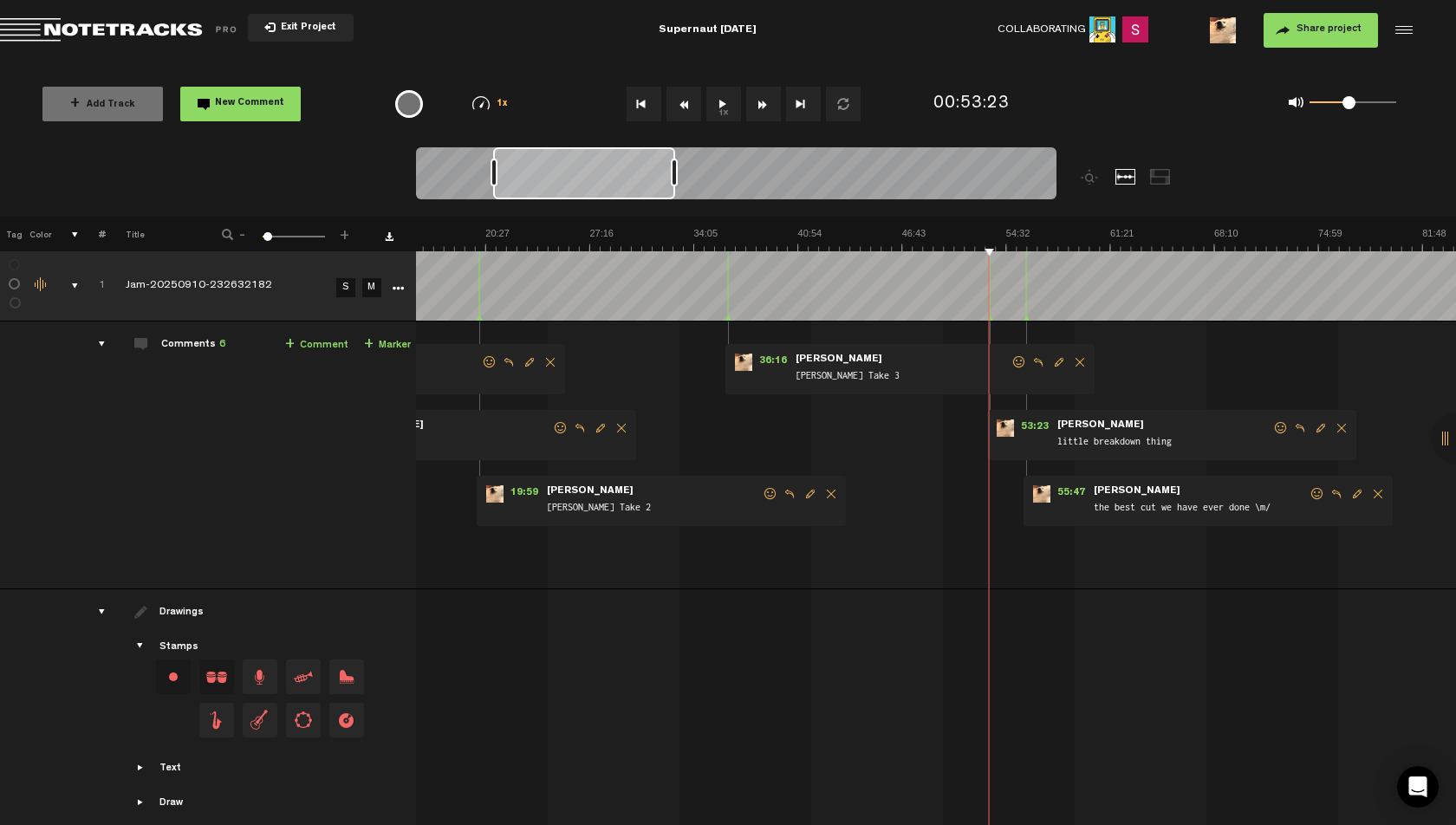
drag, startPoint x: 767, startPoint y: 176, endPoint x: 672, endPoint y: 175, distance: 95.0
click at [672, 175] on div at bounding box center [674, 172] width 7 height 28
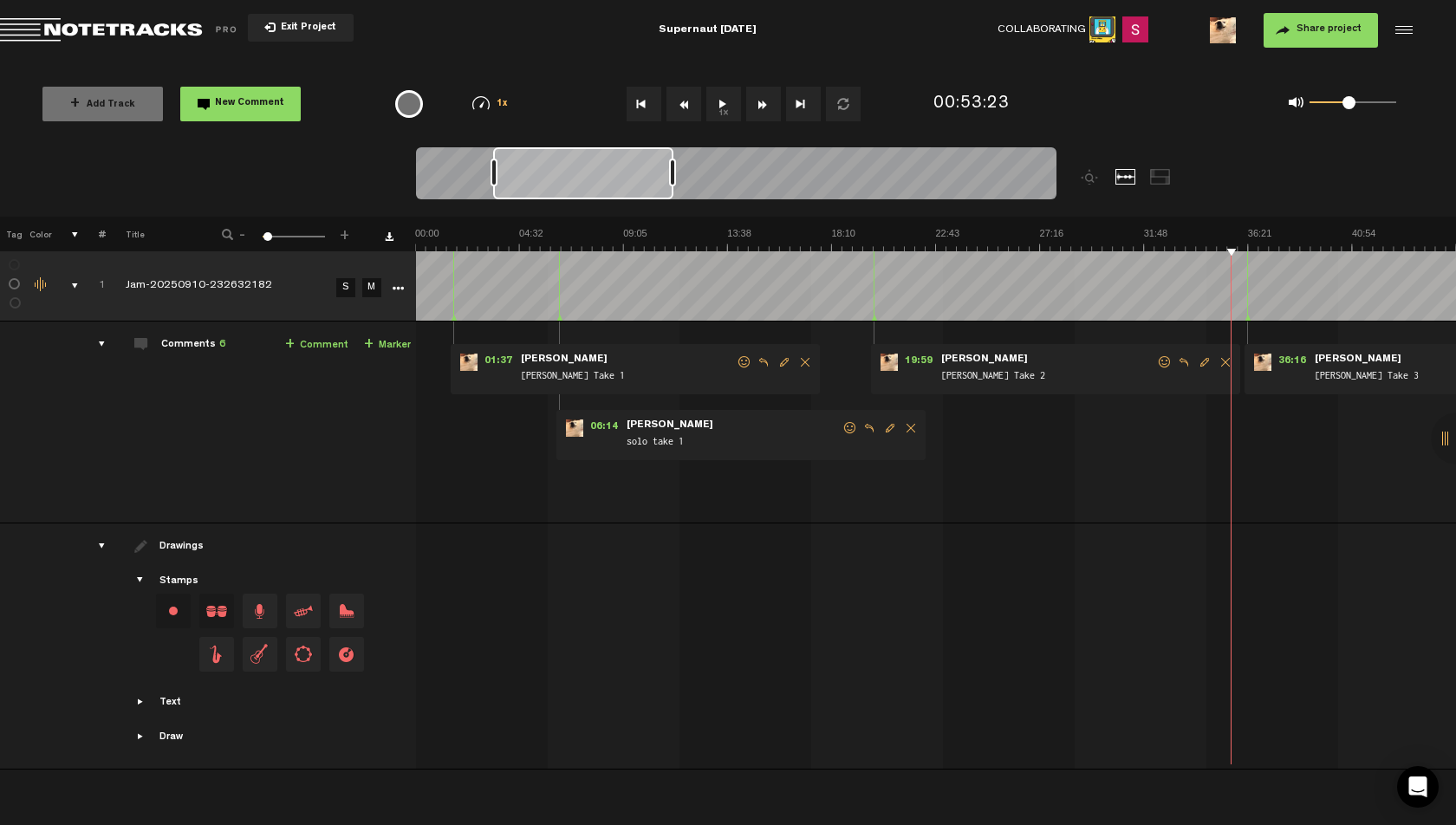
scroll to position [0, 363]
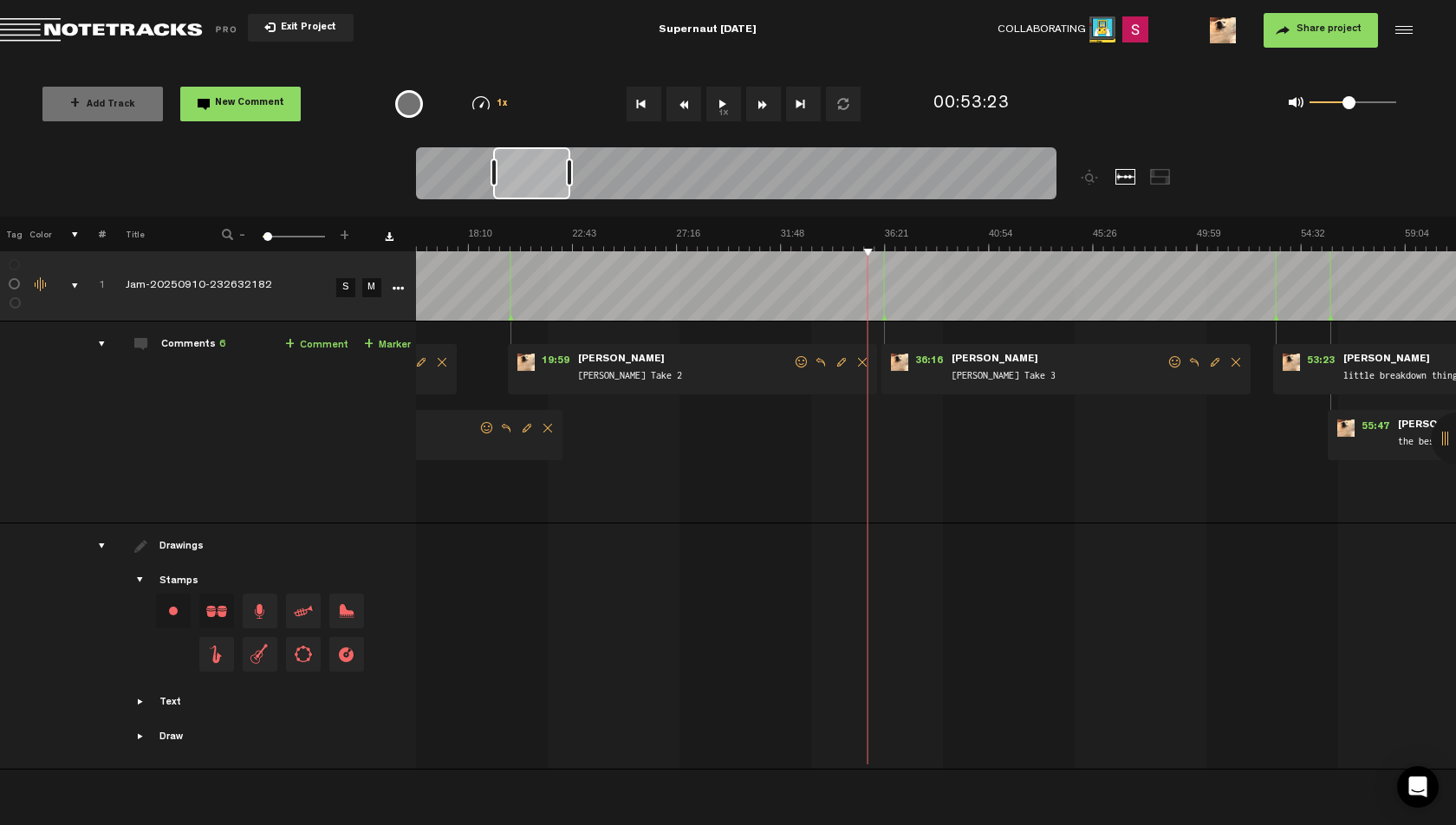
drag, startPoint x: 672, startPoint y: 175, endPoint x: 523, endPoint y: 178, distance: 149.0
click at [566, 178] on div at bounding box center [569, 172] width 7 height 28
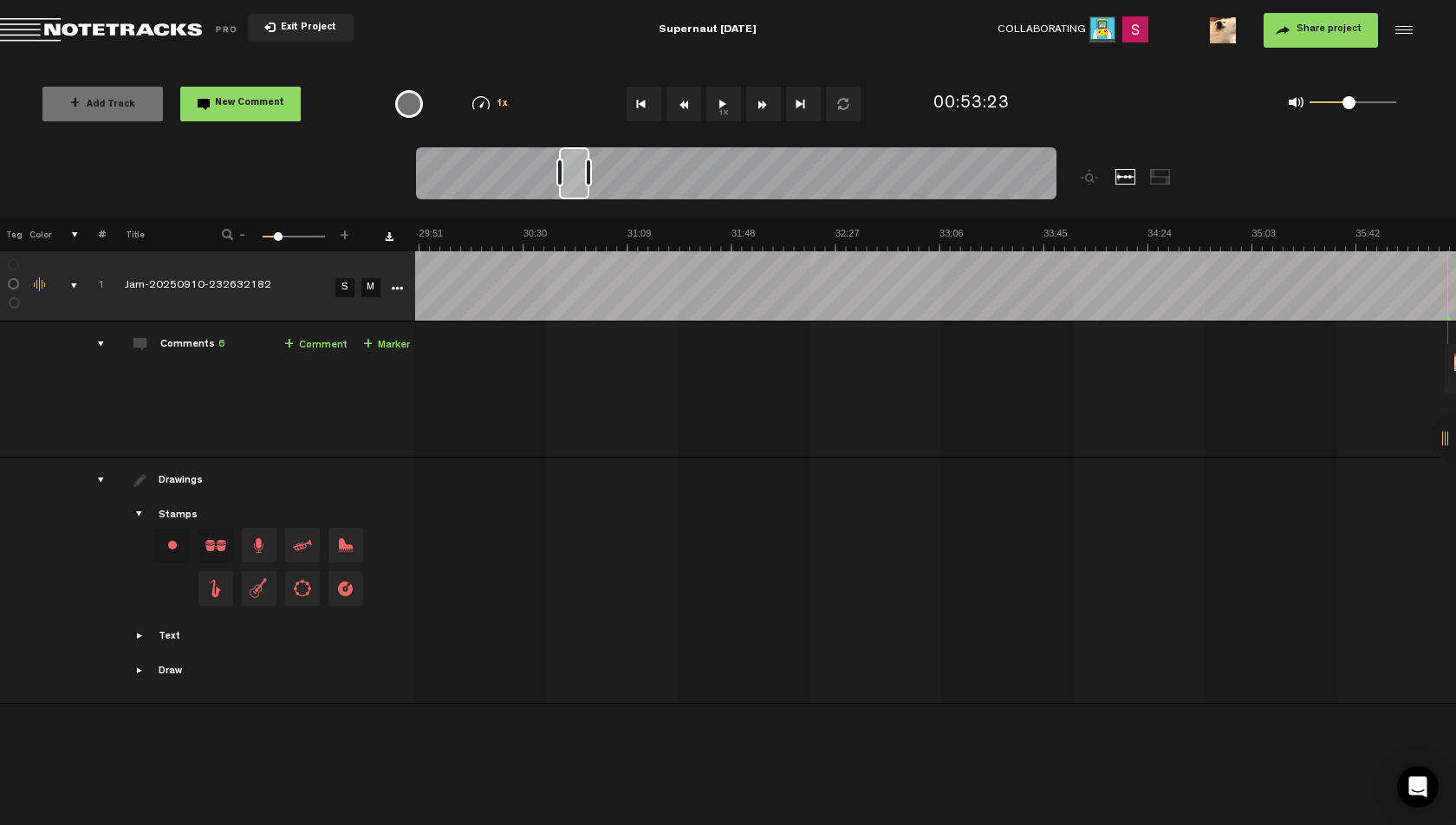
scroll to position [0, 5719]
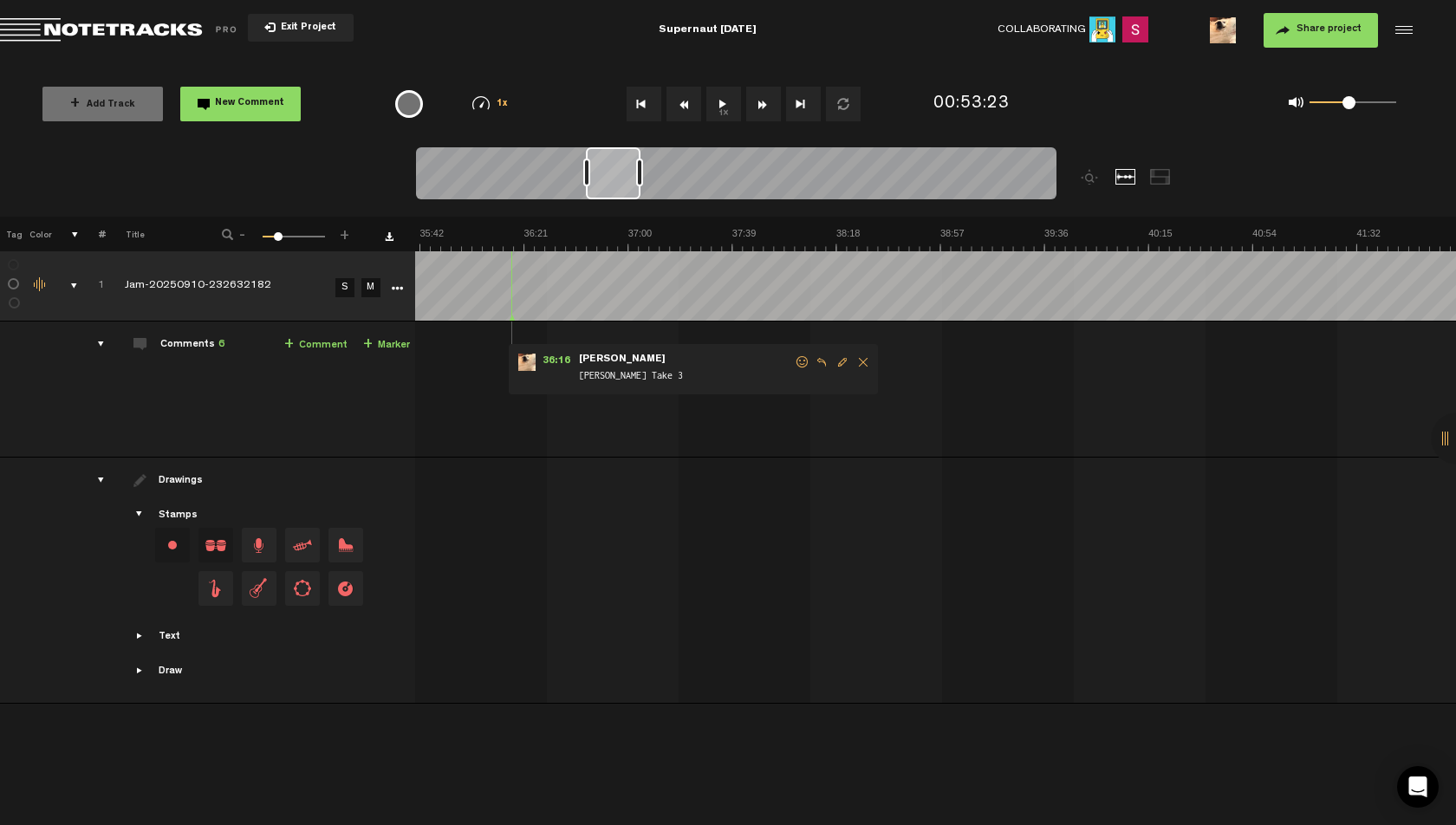
drag, startPoint x: 614, startPoint y: 178, endPoint x: 645, endPoint y: 175, distance: 31.1
click at [643, 175] on div at bounding box center [639, 172] width 7 height 28
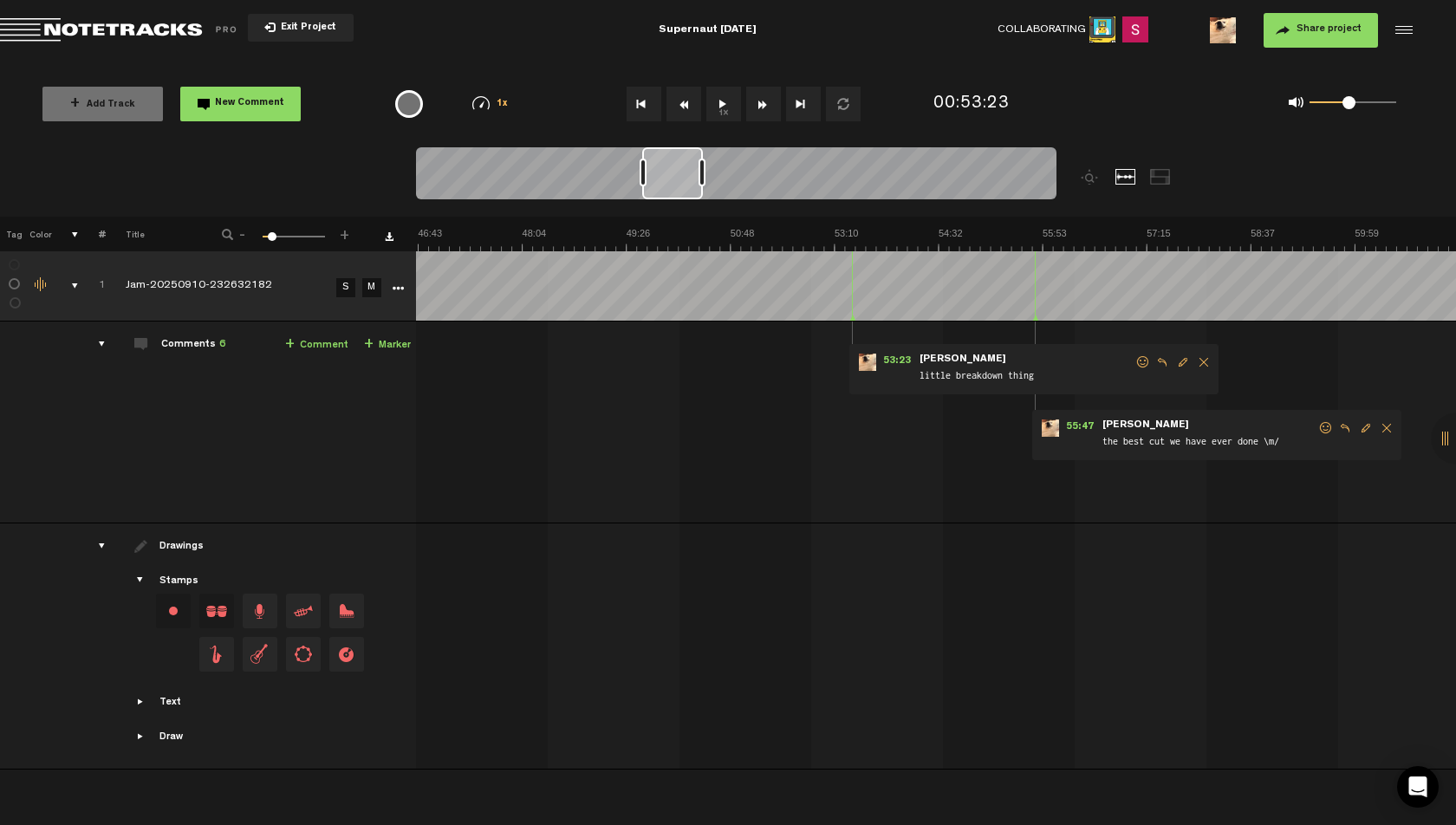
scroll to position [0, 3640]
drag, startPoint x: 701, startPoint y: 173, endPoint x: 731, endPoint y: 176, distance: 30.1
click at [731, 176] on div at bounding box center [731, 172] width 7 height 28
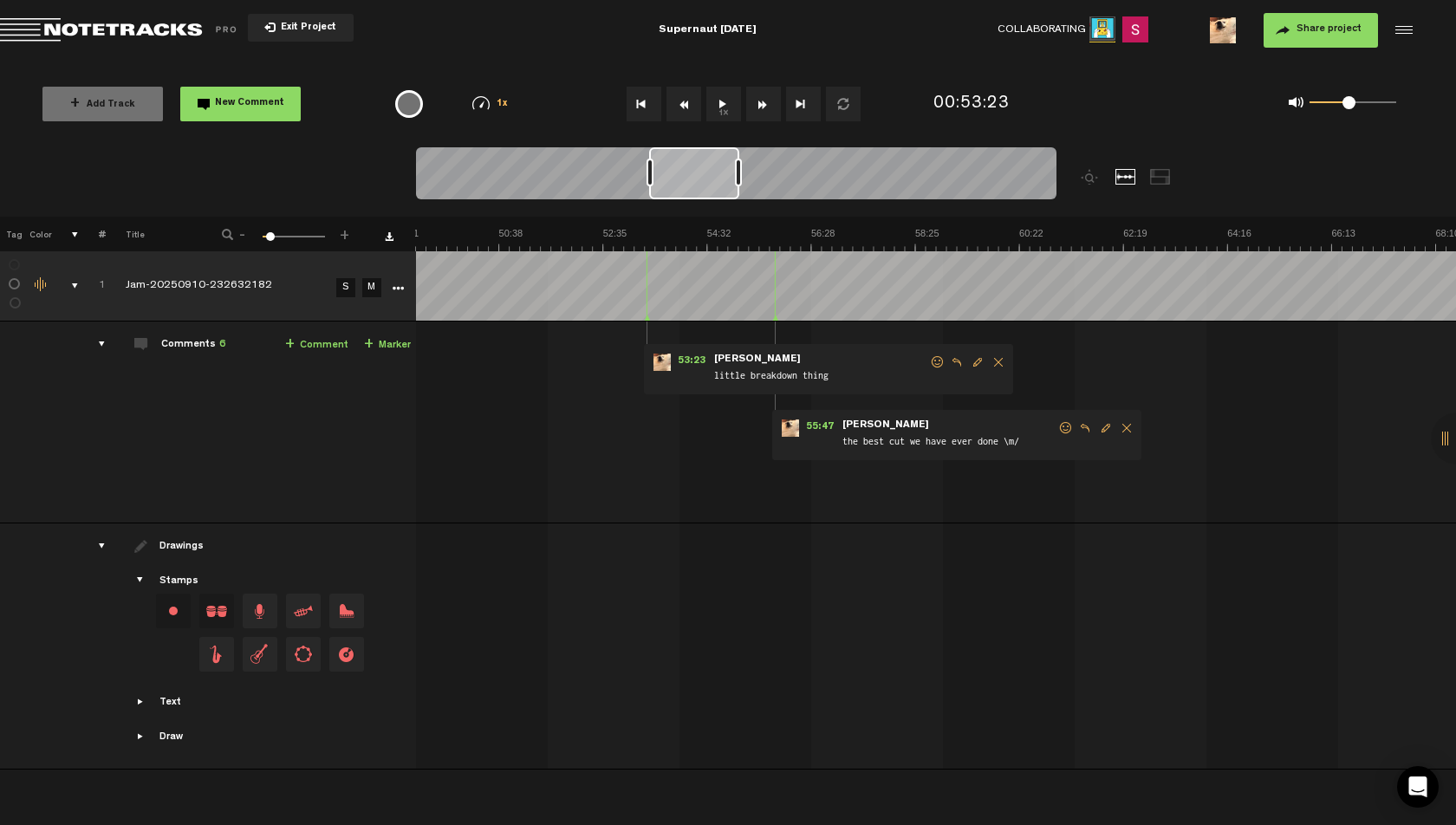
scroll to position [0, 2631]
click at [708, 175] on div at bounding box center [695, 173] width 91 height 52
click at [674, 360] on span "53:23" at bounding box center [682, 361] width 42 height 17
click at [620, 234] on img at bounding box center [1426, 239] width 7285 height 24
click at [611, 232] on img at bounding box center [1426, 239] width 7285 height 24
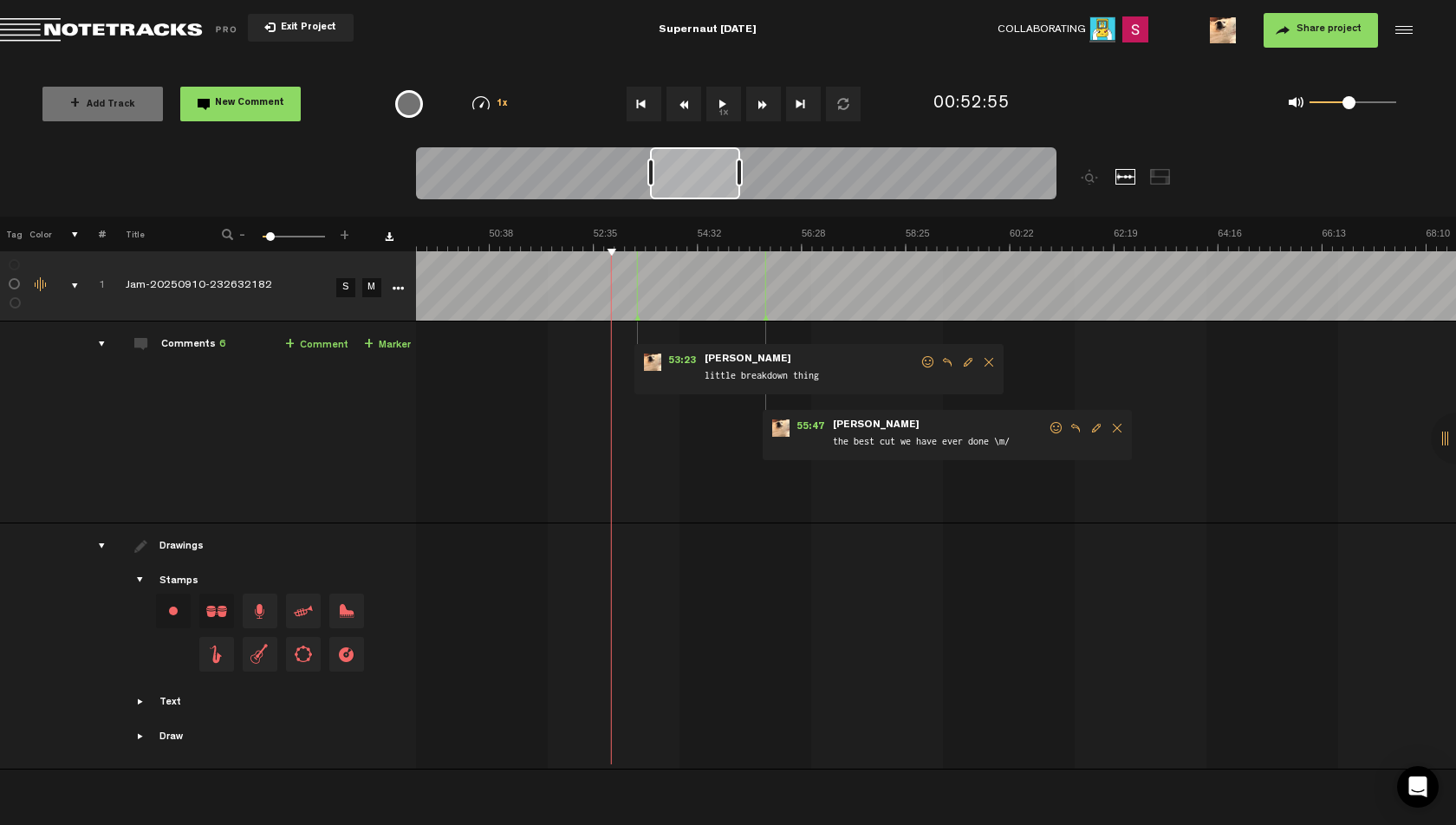
click at [599, 234] on img at bounding box center [1426, 239] width 7285 height 24
click at [582, 233] on img at bounding box center [1426, 239] width 7285 height 24
click at [552, 236] on img at bounding box center [1426, 239] width 7285 height 24
drag, startPoint x: 1344, startPoint y: 103, endPoint x: 1333, endPoint y: 106, distance: 11.4
click at [1333, 106] on span at bounding box center [1333, 103] width 13 height 13
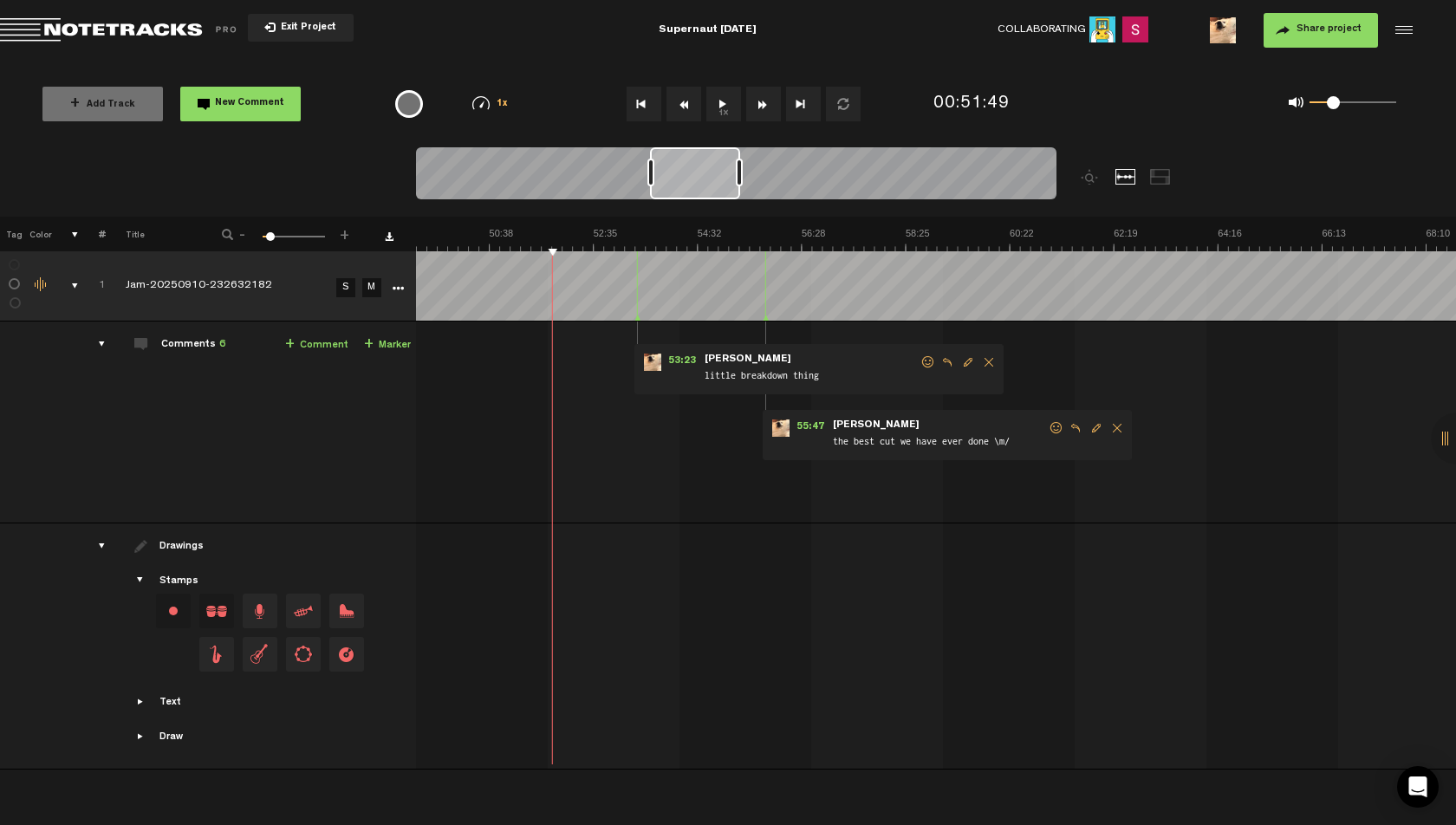
click at [718, 105] on button "1x" at bounding box center [724, 103] width 35 height 35
drag, startPoint x: 1337, startPoint y: 104, endPoint x: 1322, endPoint y: 104, distance: 15.0
click at [1322, 104] on span at bounding box center [1322, 103] width 13 height 13
click at [606, 236] on img at bounding box center [1426, 239] width 7285 height 24
click at [670, 362] on span "53:23" at bounding box center [682, 361] width 42 height 17
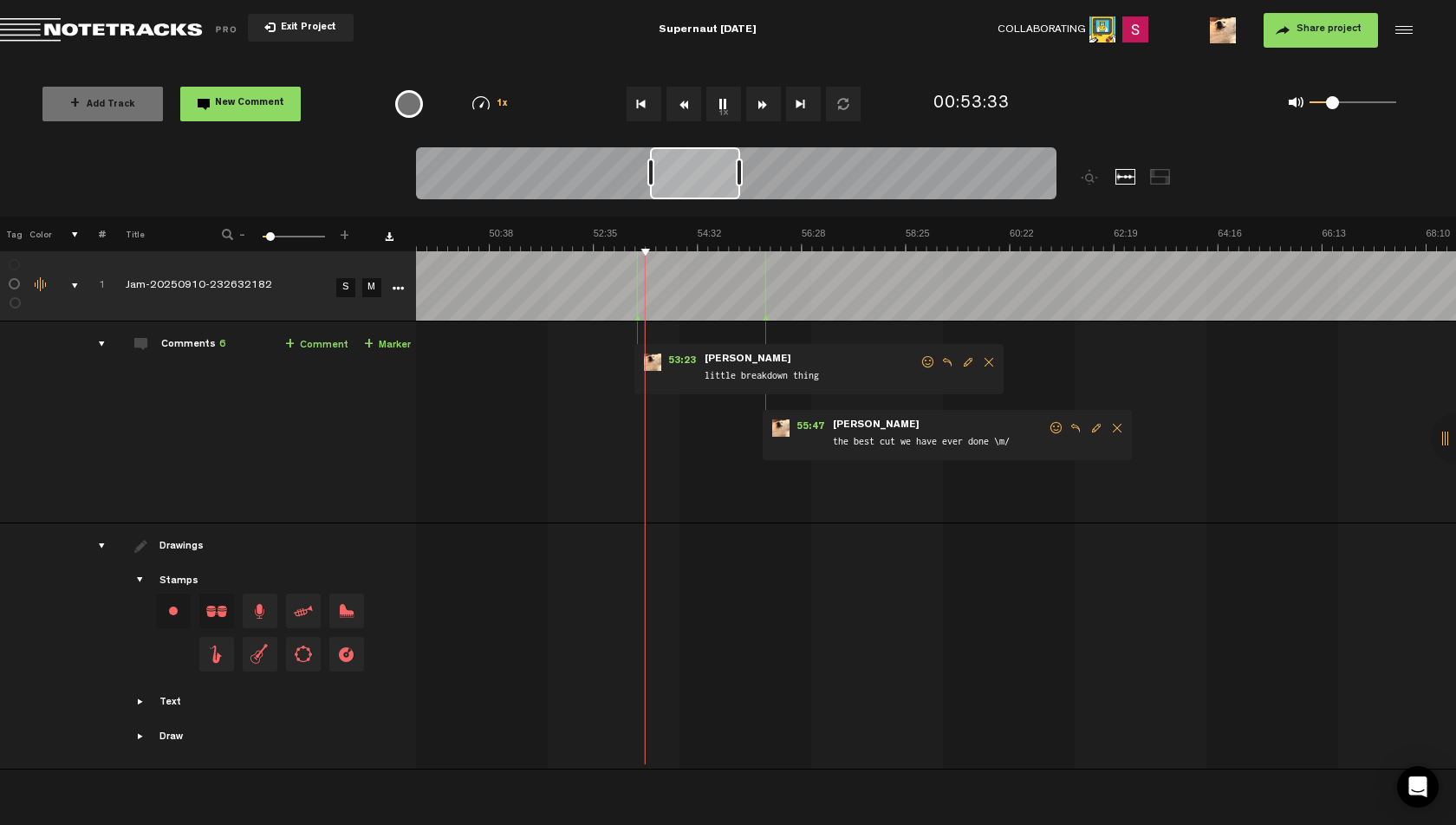
drag, startPoint x: 1320, startPoint y: 103, endPoint x: 1332, endPoint y: 106, distance: 12.4
click at [1332, 106] on span at bounding box center [1332, 103] width 13 height 13
click at [1338, 104] on span at bounding box center [1338, 103] width 13 height 13
click at [1346, 103] on span at bounding box center [1346, 103] width 13 height 13
drag, startPoint x: 1348, startPoint y: 102, endPoint x: 1357, endPoint y: 104, distance: 9.2
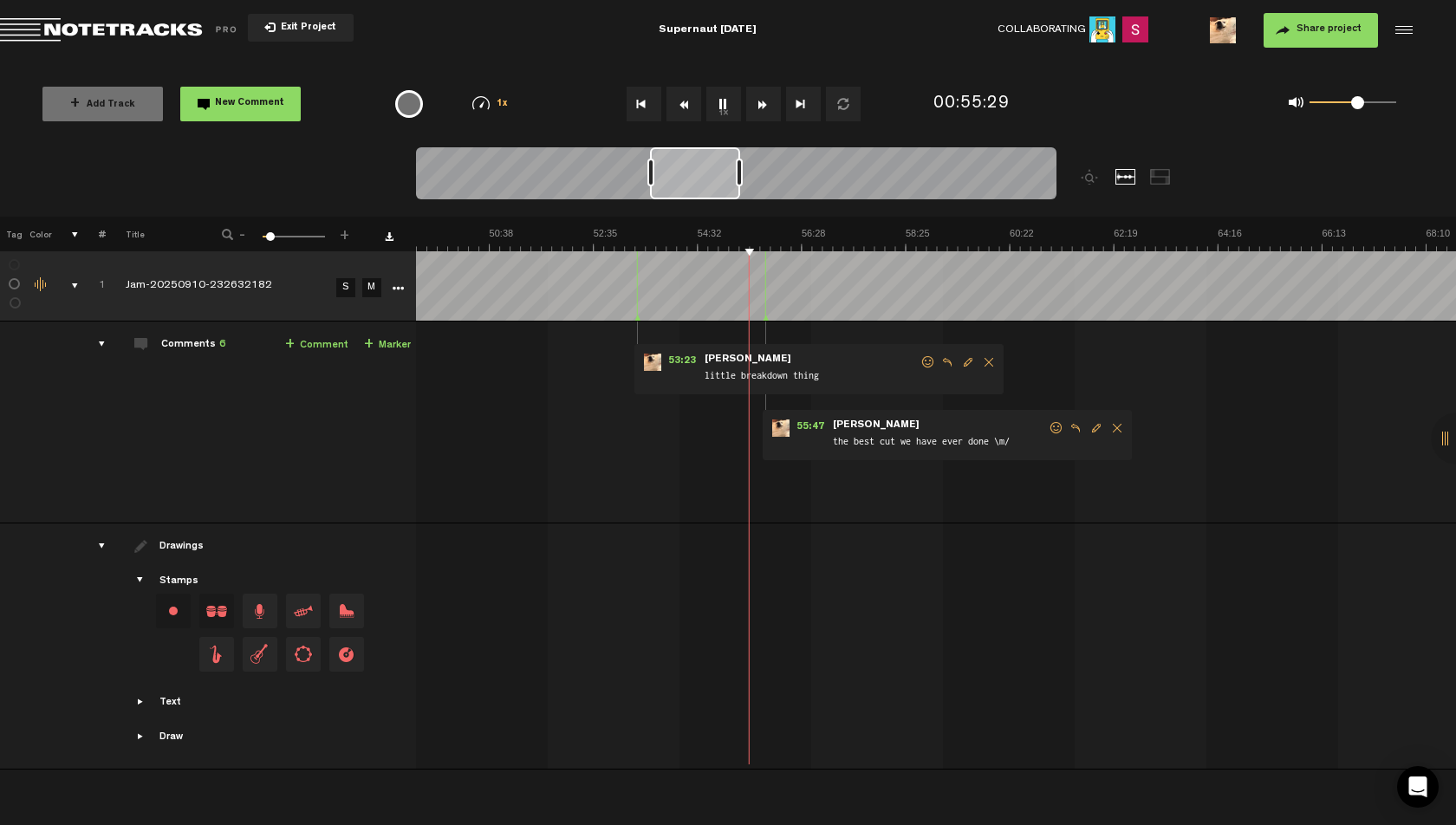
click at [1357, 104] on span at bounding box center [1356, 103] width 13 height 13
click at [1359, 106] on span at bounding box center [1358, 103] width 13 height 13
click at [727, 110] on button "1x" at bounding box center [724, 103] width 35 height 35
click at [722, 105] on button "1x" at bounding box center [724, 103] width 35 height 35
drag, startPoint x: 1353, startPoint y: 107, endPoint x: 1339, endPoint y: 110, distance: 14.3
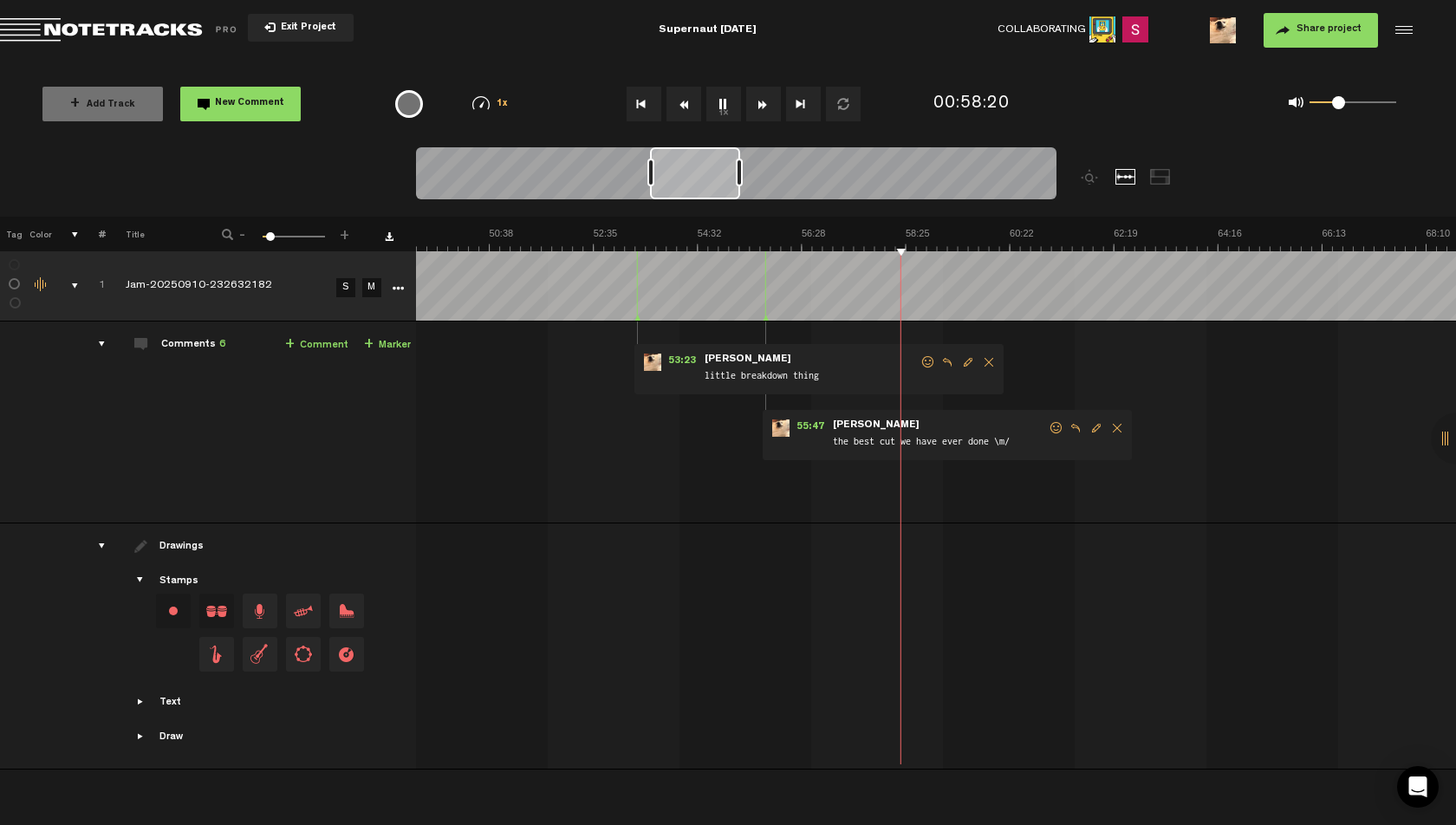
click at [1339, 104] on div "0 1 0.31" at bounding box center [1352, 103] width 87 height 3
drag, startPoint x: 1339, startPoint y: 110, endPoint x: 1328, endPoint y: 109, distance: 11.0
click at [1328, 109] on span at bounding box center [1352, 102] width 87 height 28
click at [713, 111] on button "1x" at bounding box center [724, 103] width 35 height 35
click at [870, 68] on div "+ Add Track New Comment 1x 0.25x 0.5x 0.75x 1x 1.25x 1.5x 1.75x 2x All emojis 😀…" at bounding box center [728, 103] width 1456 height 87
